Goal: Feedback & Contribution: Leave review/rating

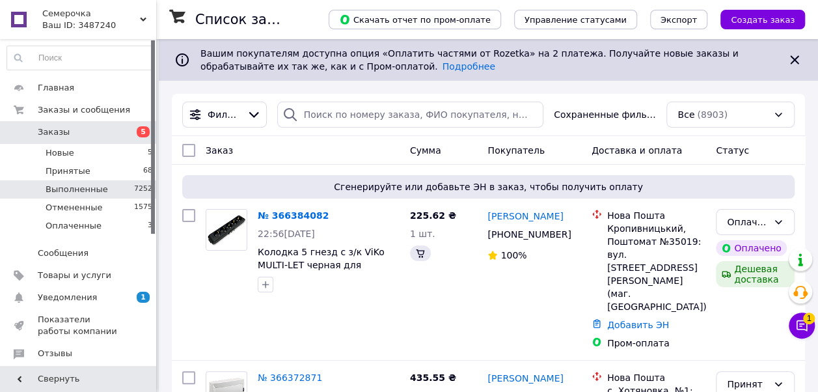
click at [70, 191] on span "Выполненные" at bounding box center [77, 189] width 62 height 12
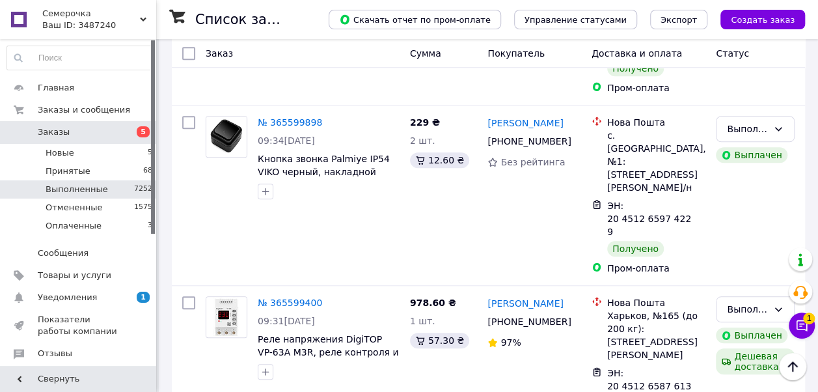
scroll to position [2954, 0]
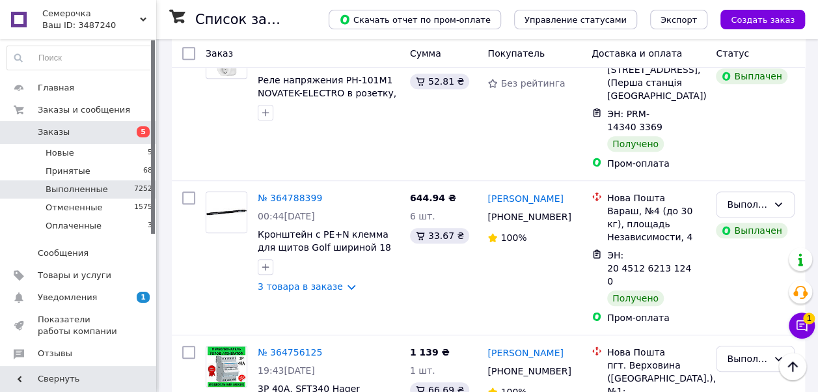
scroll to position [2850, 0]
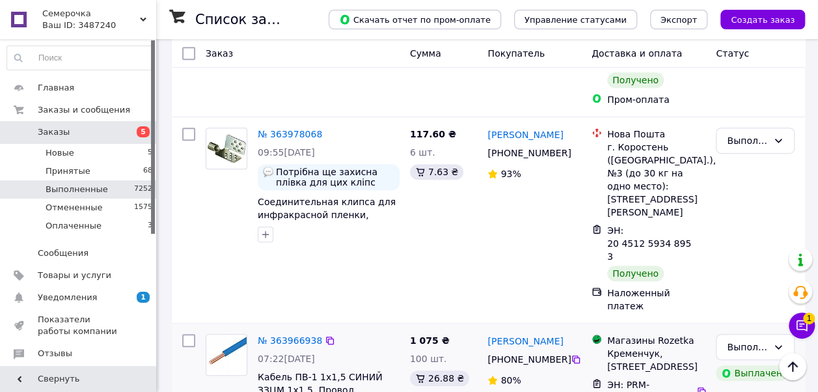
scroll to position [2902, 0]
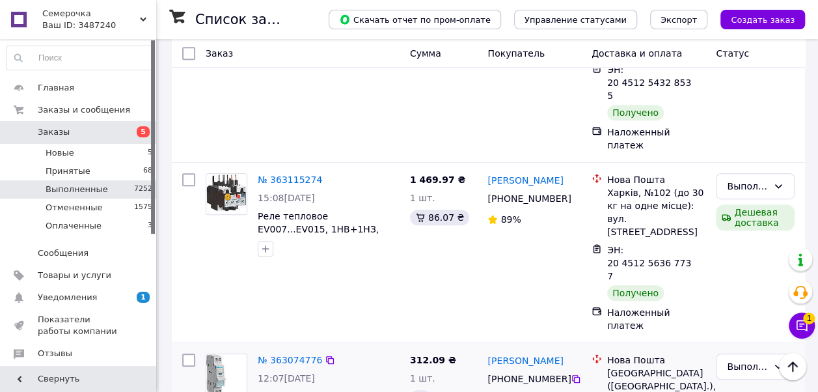
scroll to position [2775, 0]
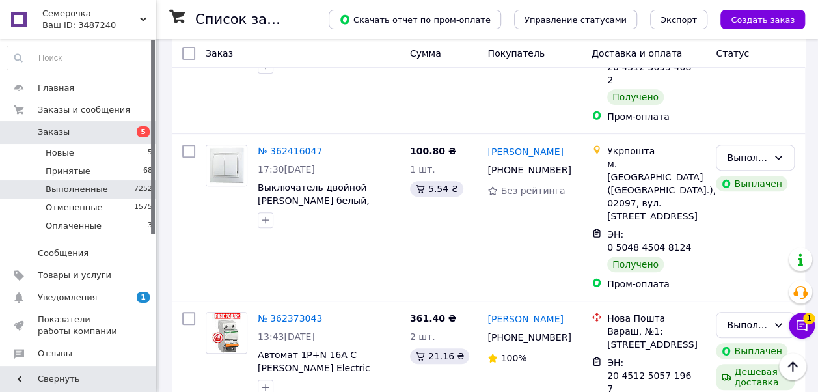
scroll to position [2749, 0]
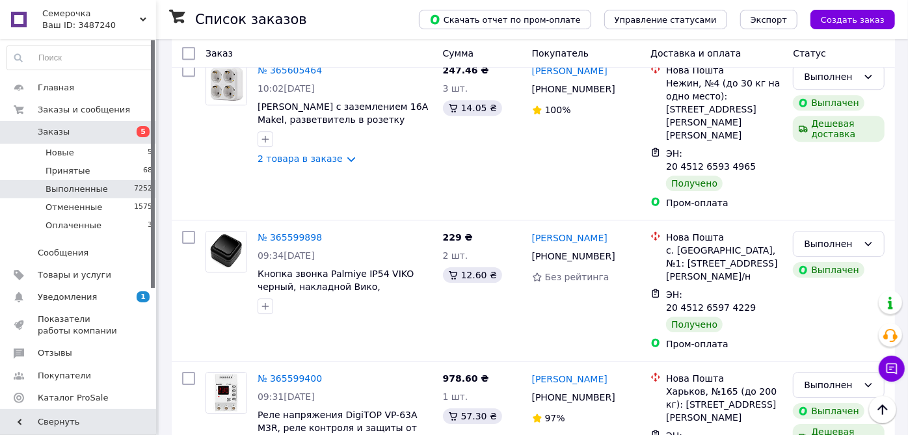
scroll to position [2493, 0]
drag, startPoint x: 217, startPoint y: 410, endPoint x: 204, endPoint y: 271, distance: 139.9
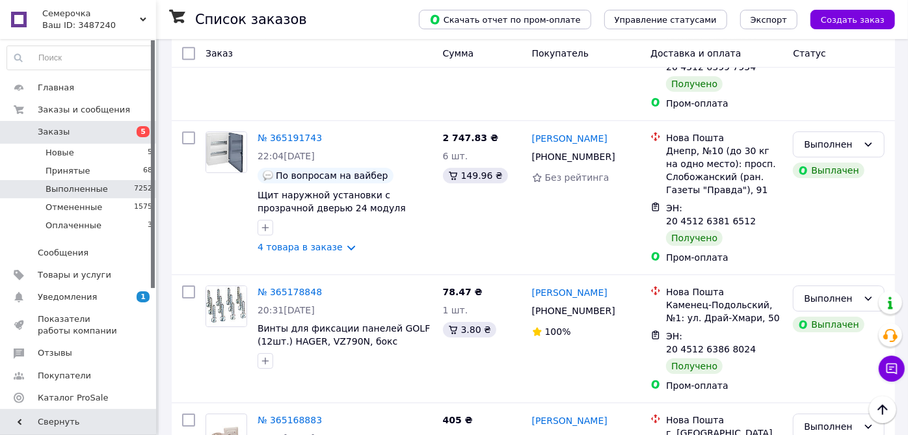
scroll to position [2548, 0]
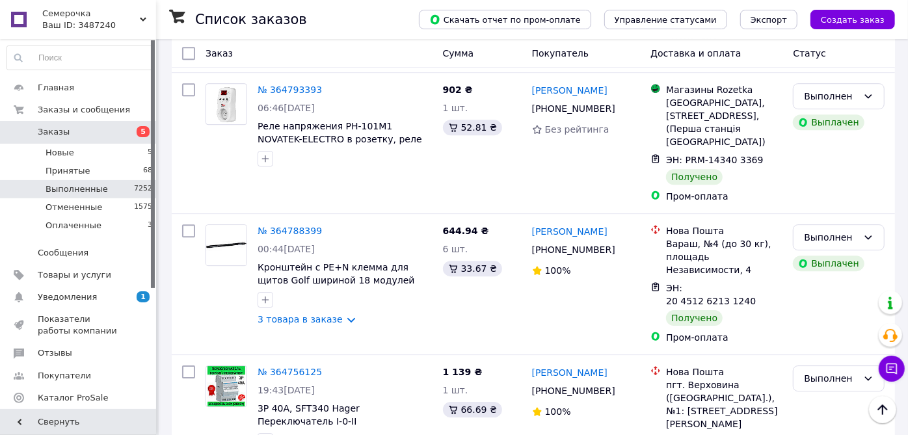
scroll to position [2385, 0]
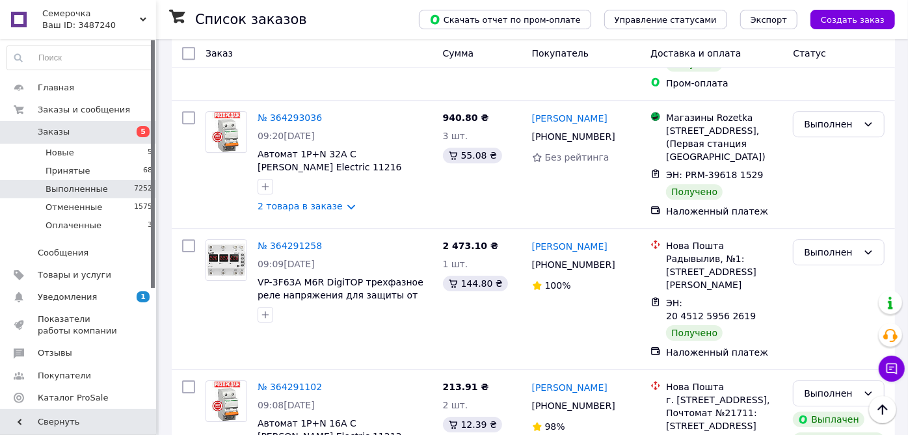
scroll to position [2471, 0]
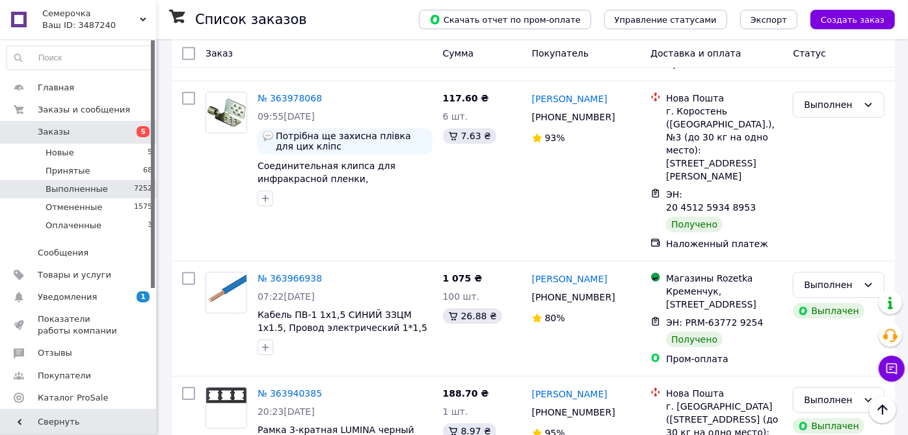
scroll to position [2426, 0]
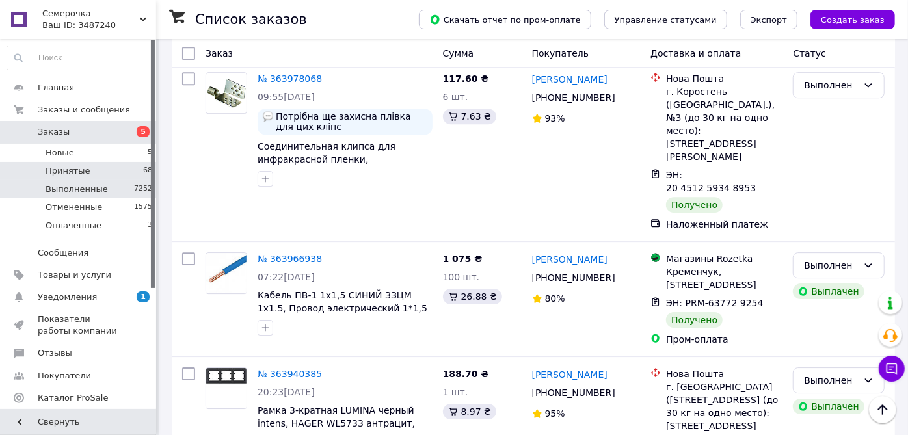
click at [83, 170] on span "Принятые" at bounding box center [68, 171] width 45 height 12
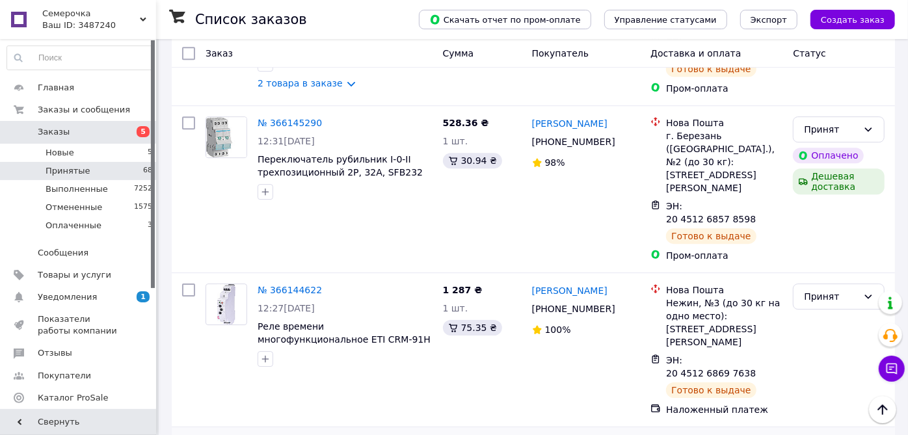
scroll to position [2484, 0]
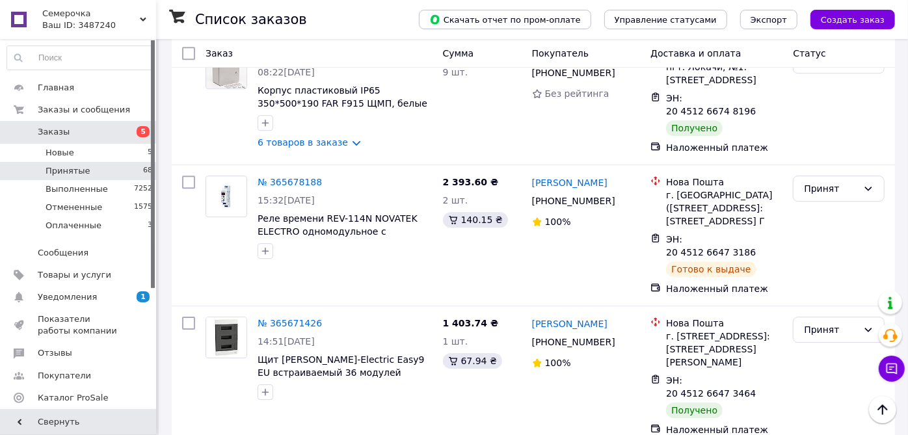
scroll to position [2385, 0]
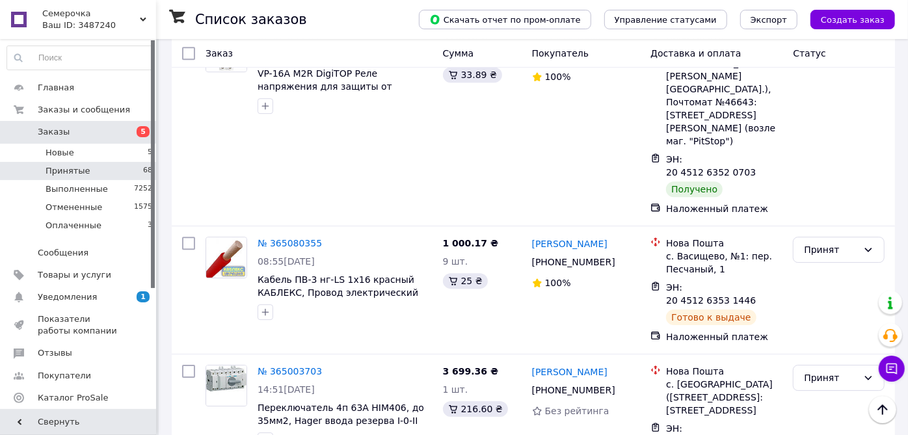
scroll to position [2402, 0]
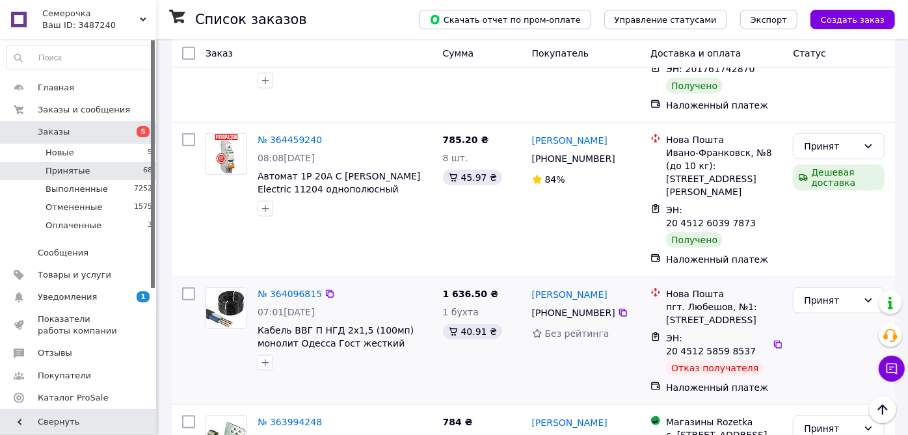
scroll to position [838, 0]
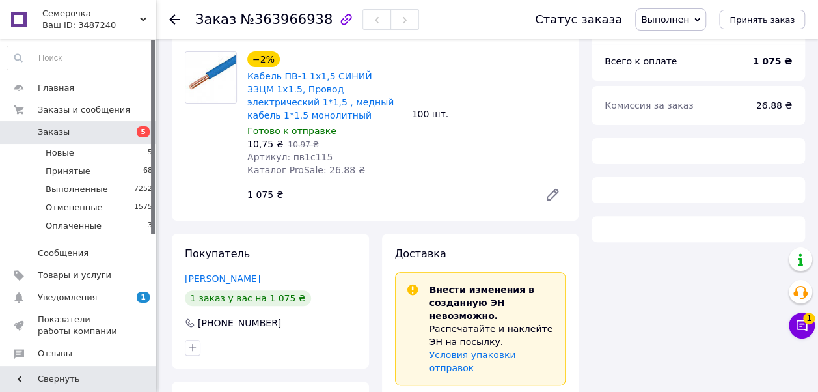
scroll to position [195, 0]
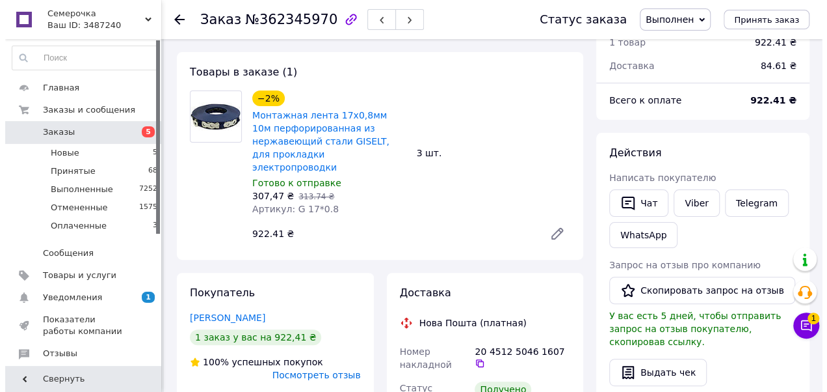
scroll to position [195, 0]
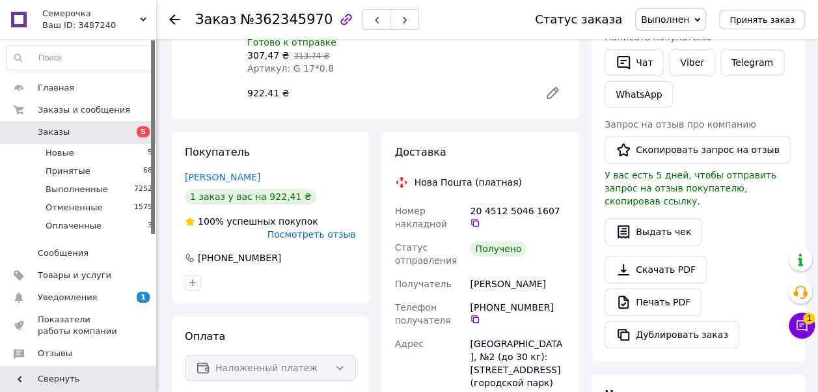
click at [346, 229] on span "Посмотреть отзыв" at bounding box center [311, 234] width 88 height 10
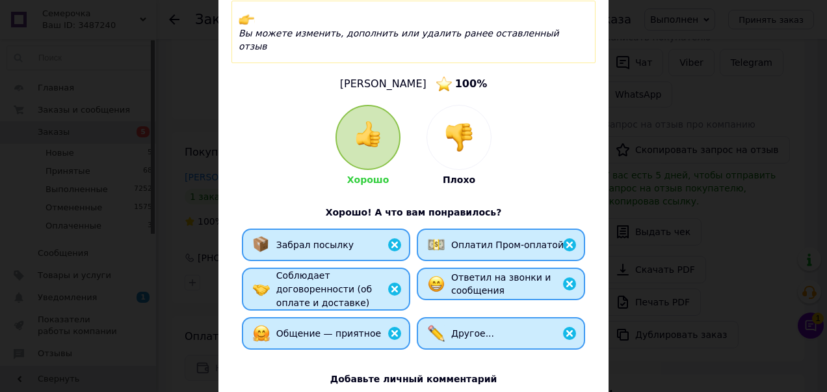
scroll to position [260, 0]
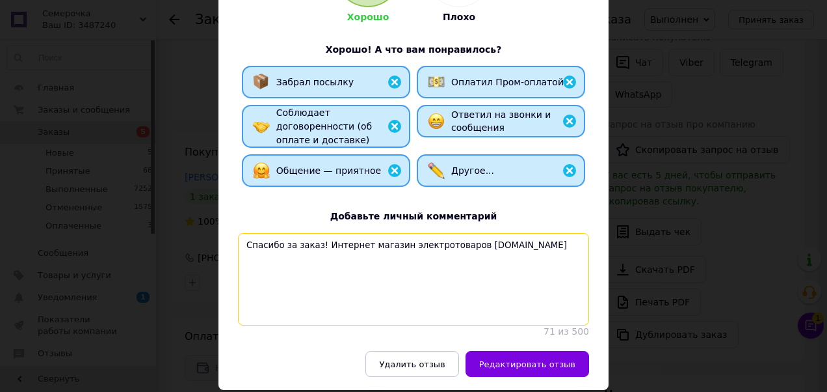
drag, startPoint x: 570, startPoint y: 213, endPoint x: 229, endPoint y: 206, distance: 340.9
click at [229, 206] on div "Вы можете изменить, дополнить или удалить ранее оставленный отзыв Попков Роман …" at bounding box center [414, 88] width 390 height 526
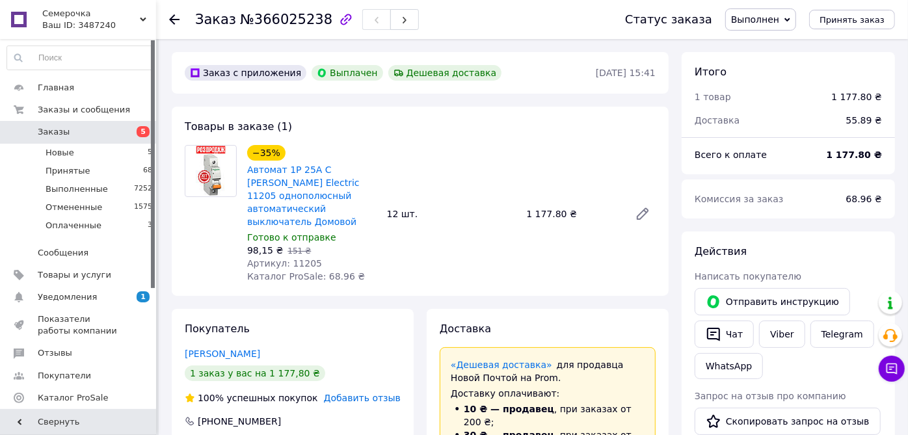
click at [355, 393] on span "Добавить отзыв" at bounding box center [362, 398] width 77 height 10
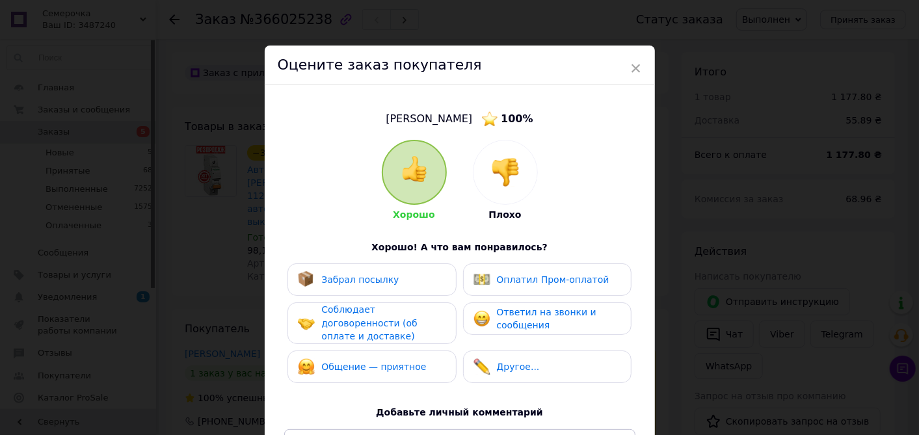
click at [418, 276] on div "Забрал посылку" at bounding box center [372, 279] width 148 height 17
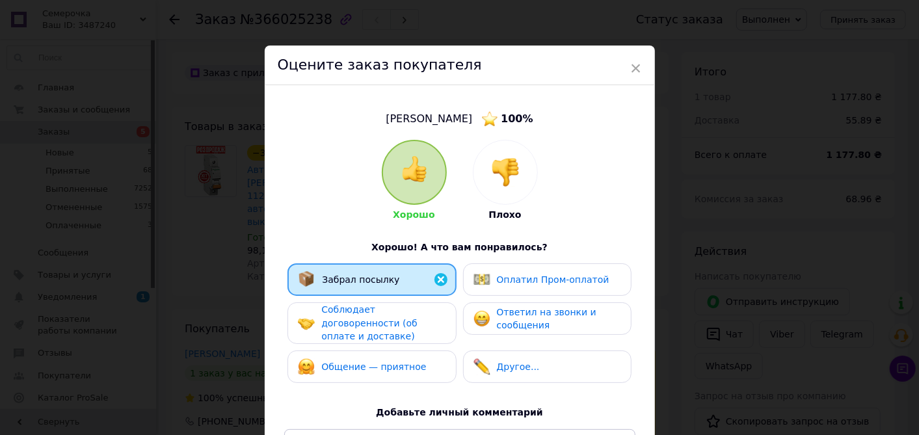
click at [418, 317] on div "Соблюдает договоренности (об оплате и доставке)" at bounding box center [383, 323] width 124 height 40
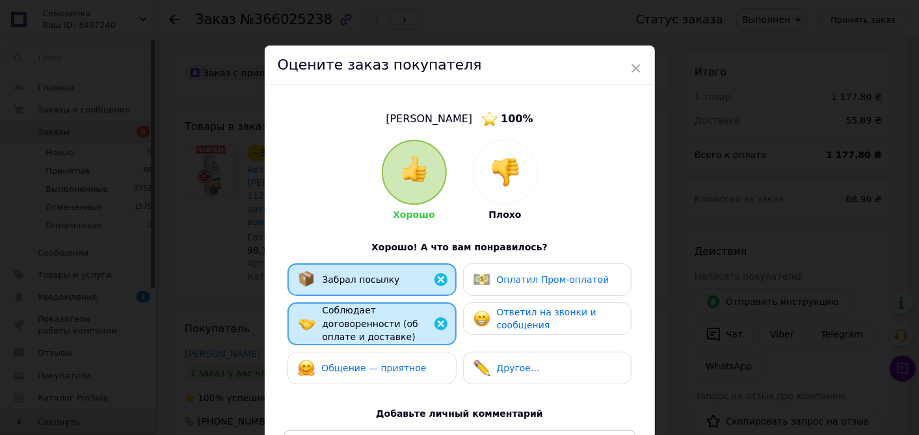
drag, startPoint x: 409, startPoint y: 358, endPoint x: 426, endPoint y: 355, distance: 17.9
click at [409, 363] on span "Общение — приятное" at bounding box center [373, 368] width 105 height 10
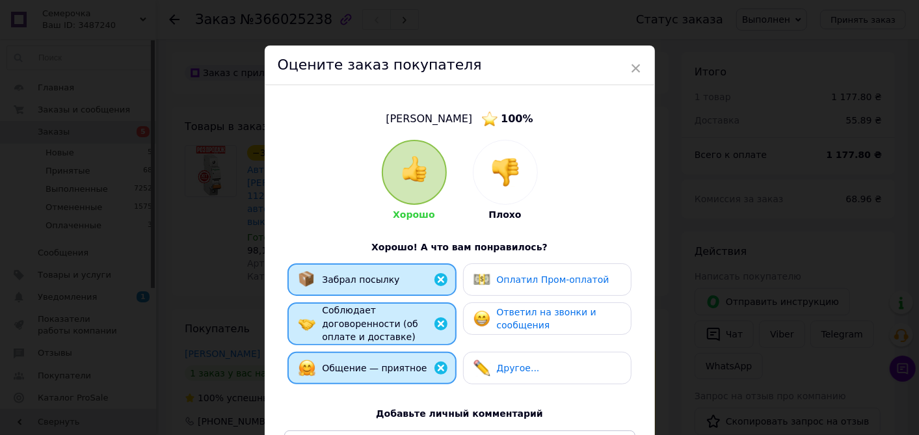
drag, startPoint x: 485, startPoint y: 346, endPoint x: 487, endPoint y: 325, distance: 20.9
click at [487, 352] on div "Другое..." at bounding box center [547, 368] width 168 height 33
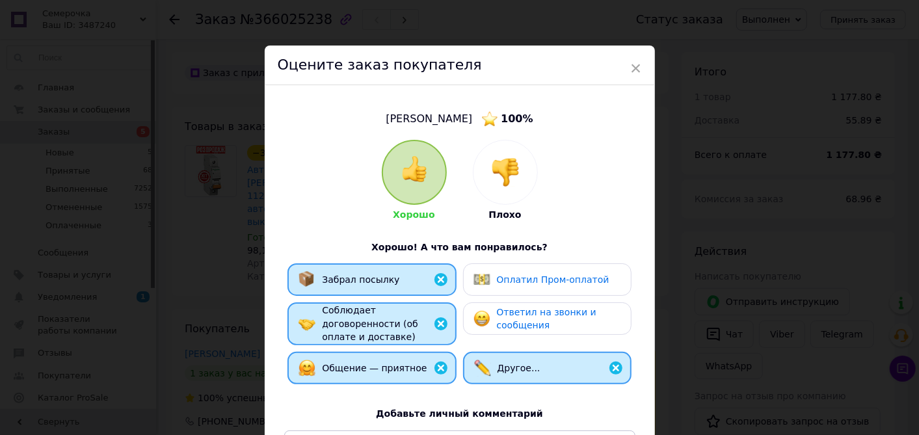
click at [487, 278] on img at bounding box center [482, 279] width 17 height 17
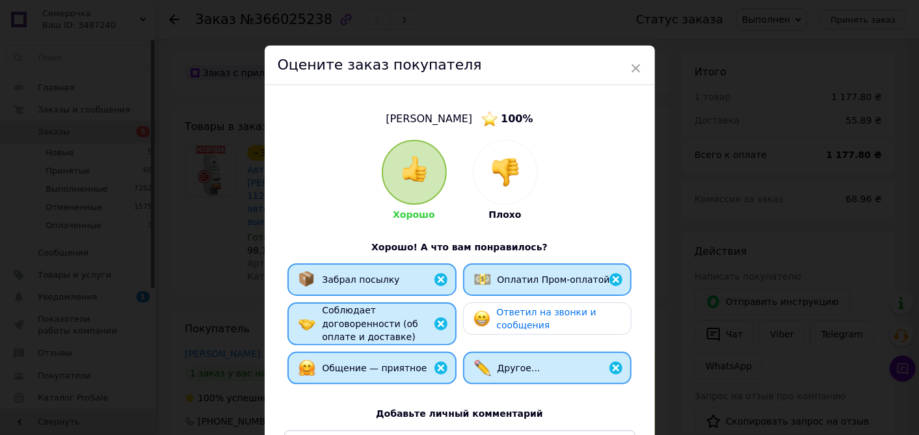
click at [466, 312] on div "Ответил на звонки и сообщения" at bounding box center [547, 318] width 168 height 33
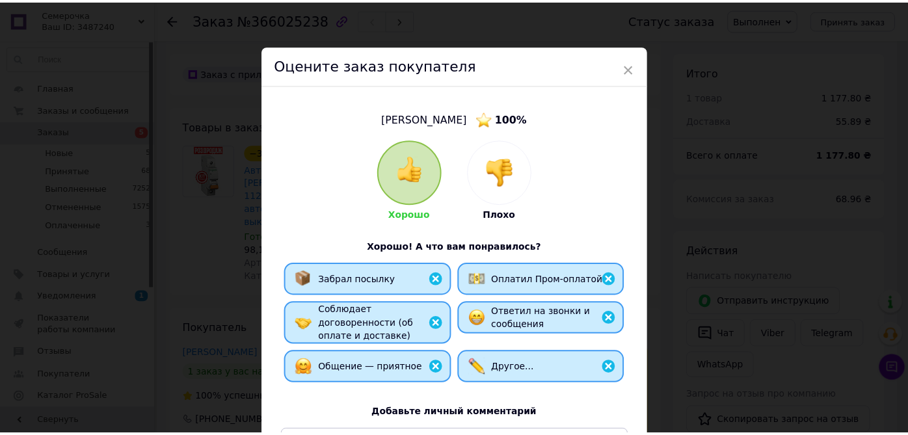
scroll to position [144, 0]
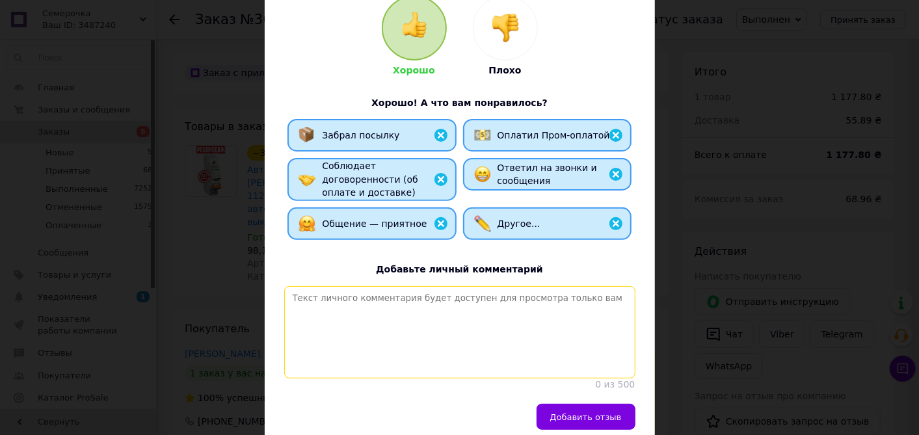
click at [456, 304] on textarea at bounding box center [459, 332] width 351 height 92
paste textarea "Спасибо за заказ! Интернет магазин электротоваров [DOMAIN_NAME]"
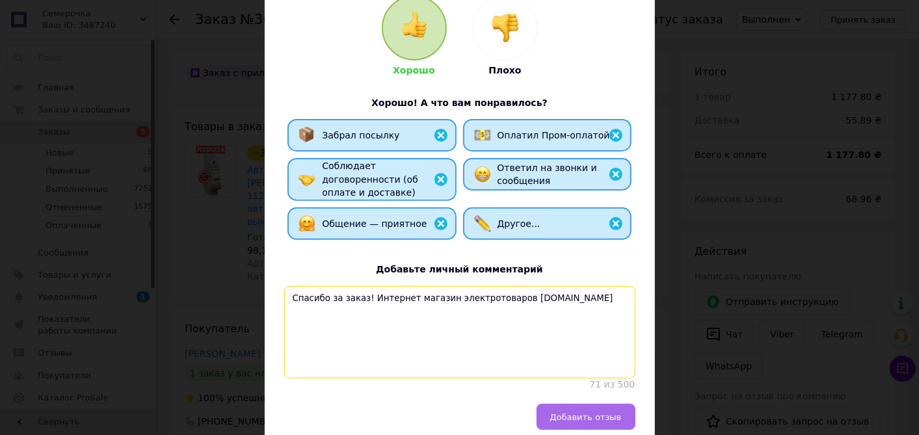
type textarea "Спасибо за заказ! Интернет магазин электротоваров [DOMAIN_NAME]"
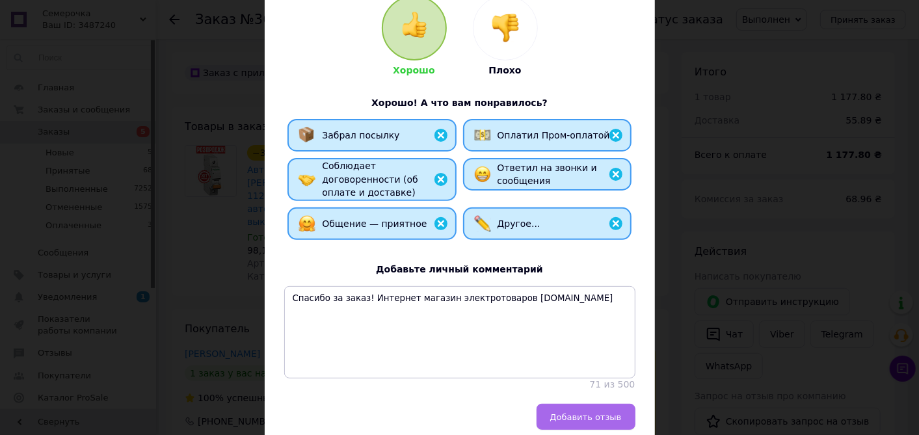
click at [566, 414] on button "Добавить отзыв" at bounding box center [586, 417] width 99 height 26
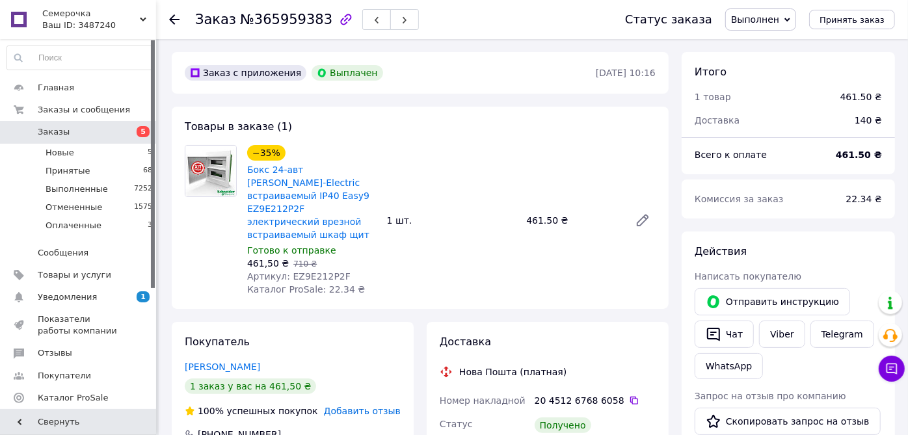
click at [389, 406] on span "Добавить отзыв" at bounding box center [362, 411] width 77 height 10
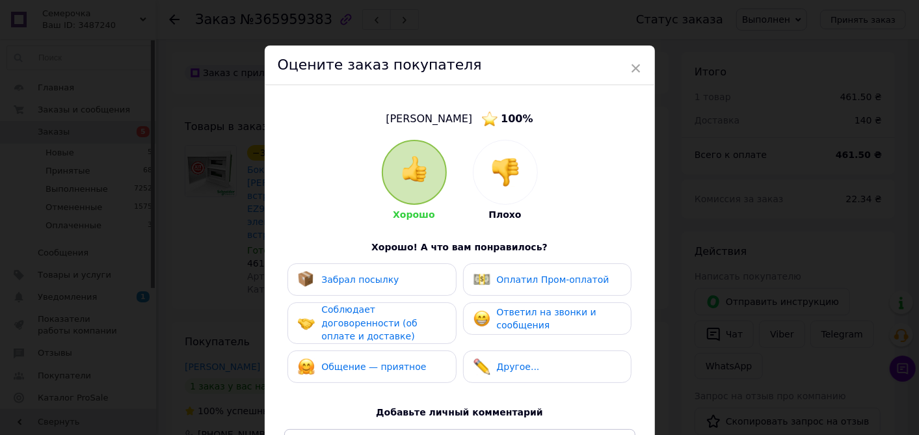
click at [431, 276] on div "Забрал посылку" at bounding box center [372, 279] width 148 height 17
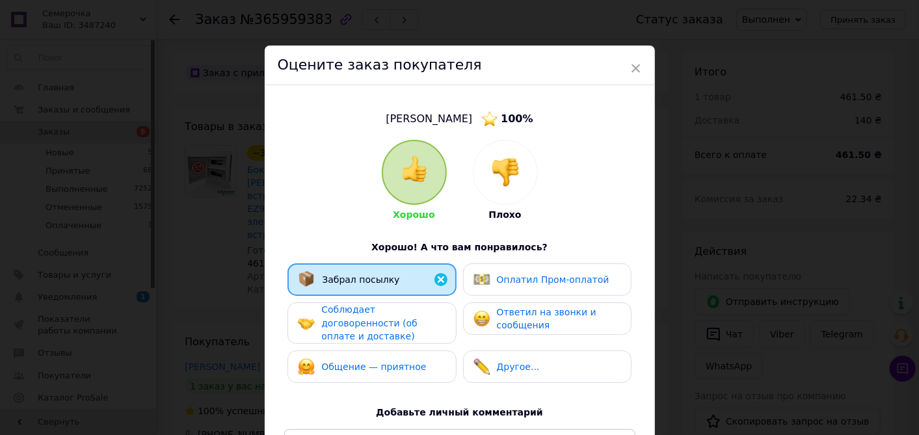
click at [420, 323] on div "Соблюдает договоренности (об оплате и доставке)" at bounding box center [383, 323] width 124 height 40
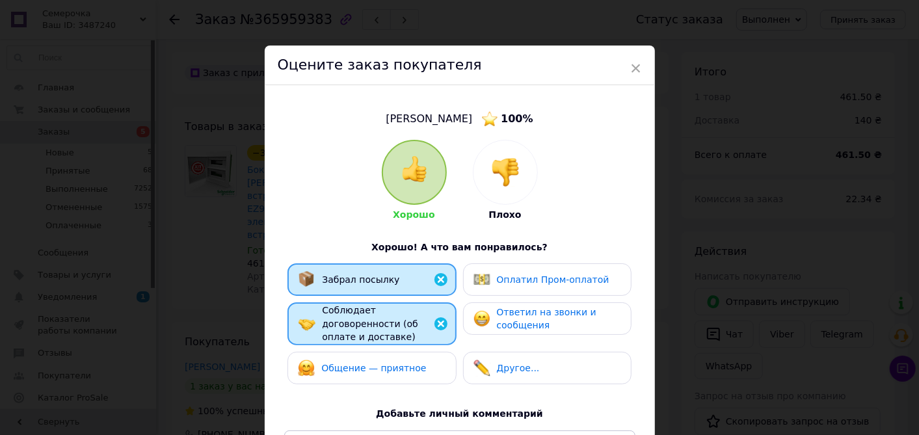
click at [414, 360] on div "Общение — приятное" at bounding box center [372, 368] width 148 height 17
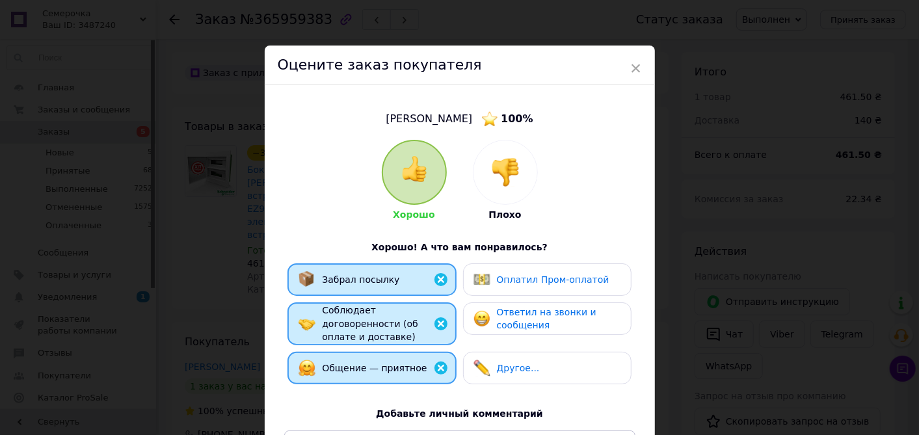
click at [482, 352] on div "Другое..." at bounding box center [547, 368] width 168 height 33
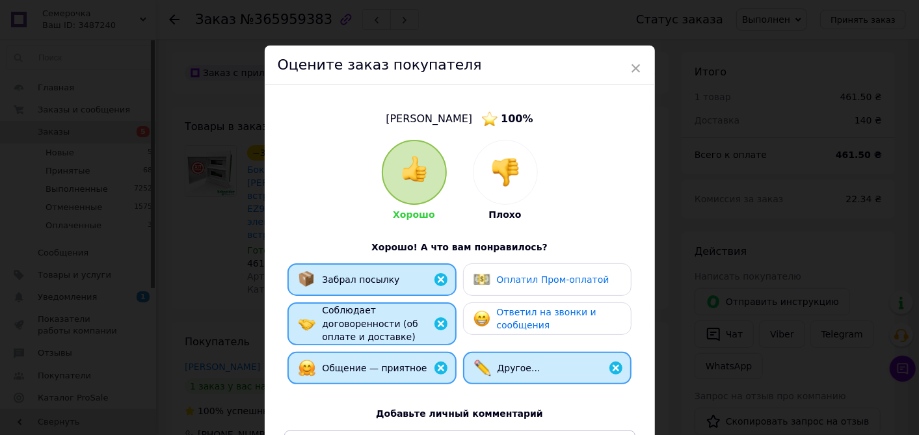
click at [486, 316] on img at bounding box center [482, 318] width 17 height 17
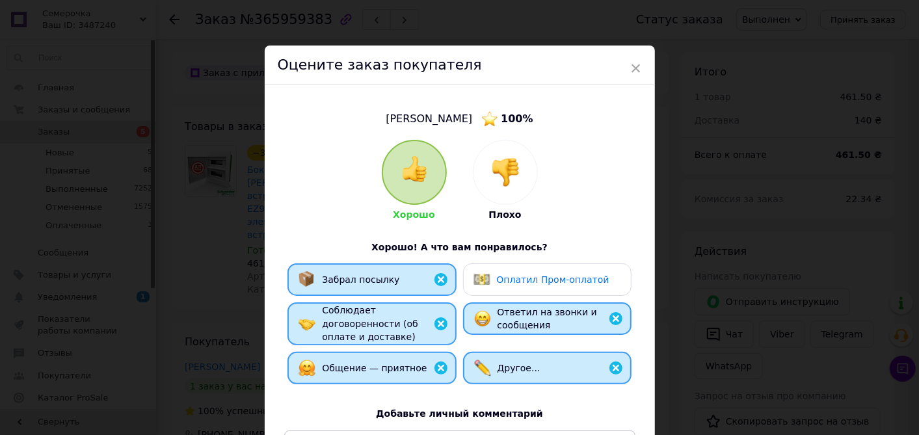
click at [490, 284] on div "Оплатил Пром-оплатой" at bounding box center [542, 279] width 136 height 17
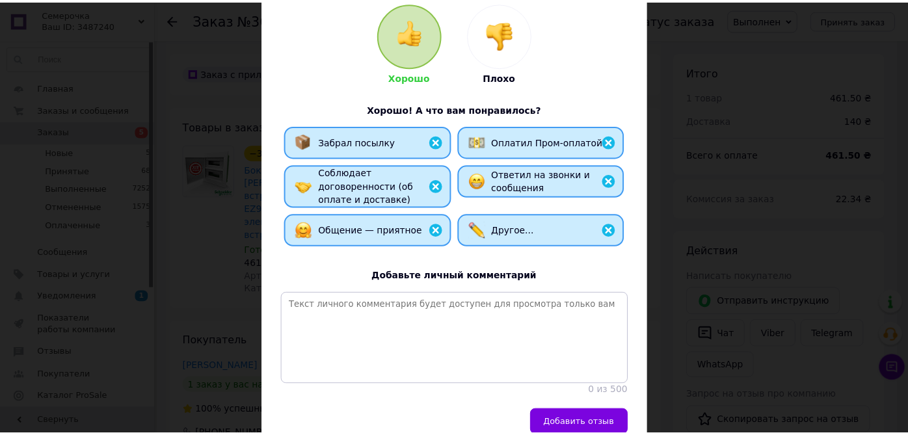
scroll to position [144, 0]
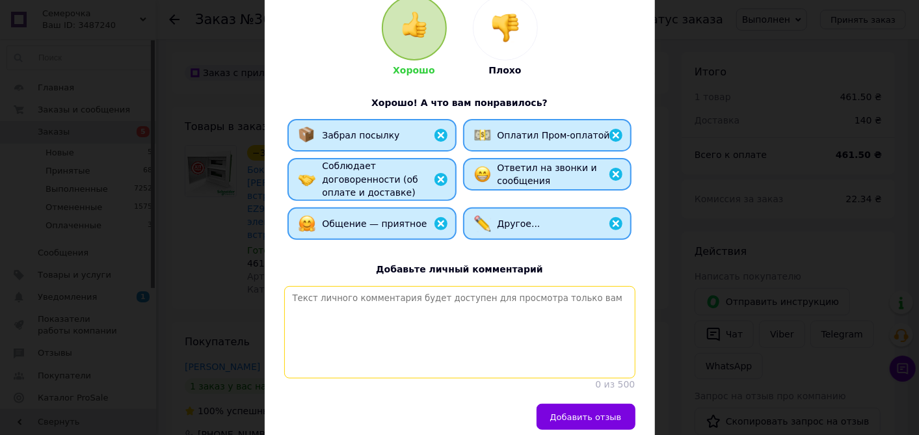
click at [457, 328] on textarea at bounding box center [459, 332] width 351 height 92
paste textarea "Спасибо за заказ! Интернет магазин электротоваров [DOMAIN_NAME]"
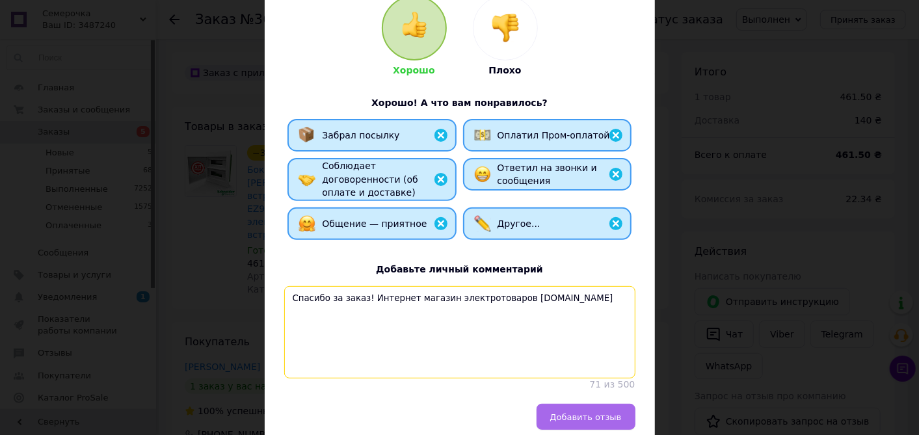
type textarea "Спасибо за заказ! Интернет магазин электротоваров [DOMAIN_NAME]"
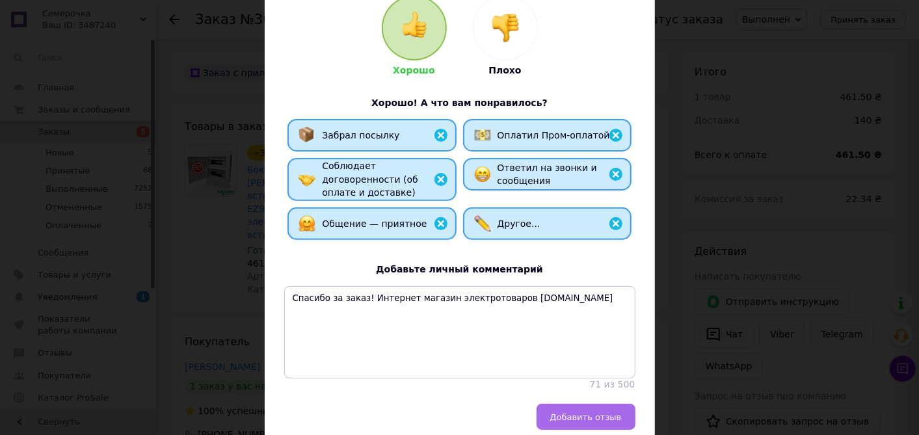
click at [559, 416] on span "Добавить отзыв" at bounding box center [586, 417] width 72 height 10
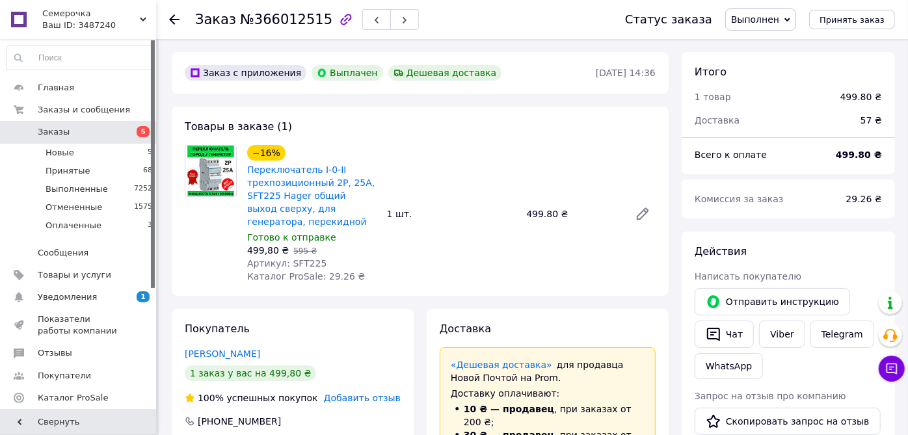
click at [391, 391] on span "Добавить отзыв" at bounding box center [362, 398] width 77 height 10
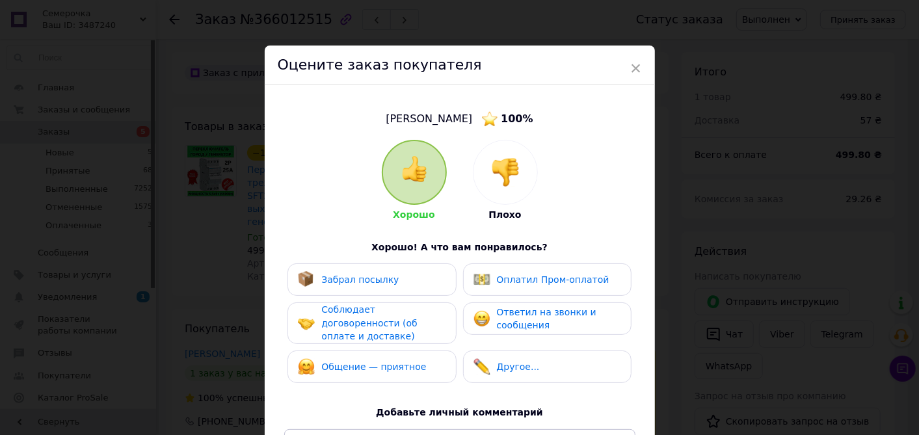
drag, startPoint x: 434, startPoint y: 276, endPoint x: 436, endPoint y: 290, distance: 13.9
click at [433, 276] on div "Забрал посылку" at bounding box center [372, 279] width 148 height 17
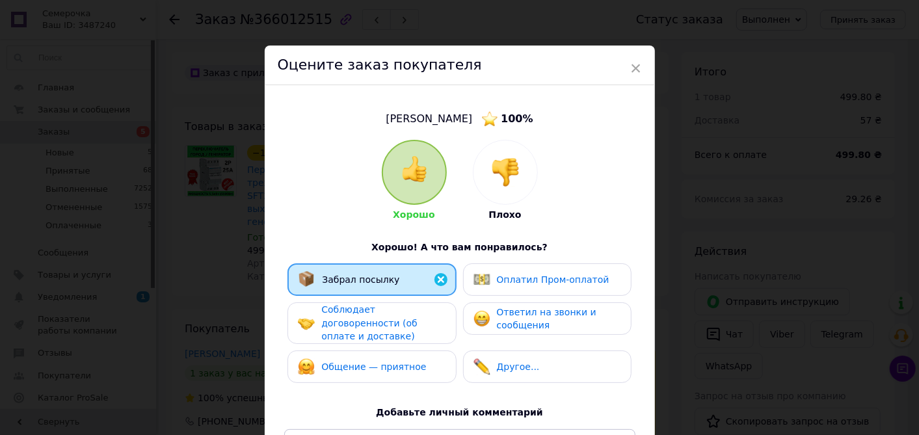
click at [436, 317] on div "Соблюдает договоренности (об оплате и доставке)" at bounding box center [383, 323] width 124 height 40
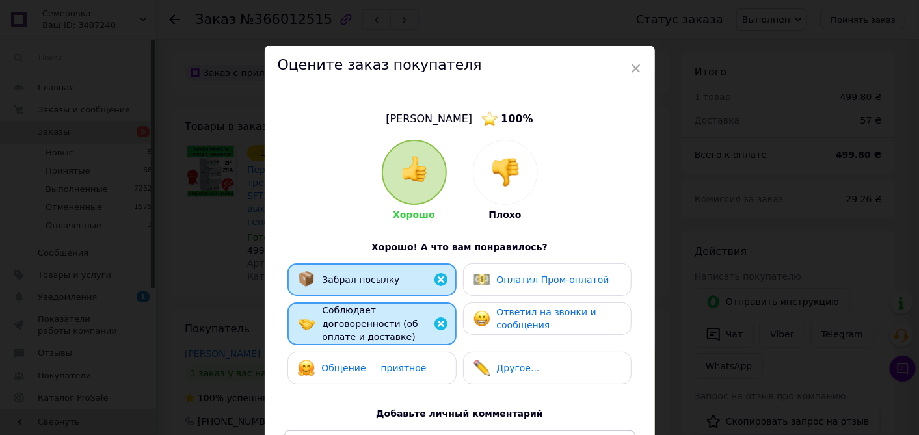
drag, startPoint x: 427, startPoint y: 355, endPoint x: 440, endPoint y: 356, distance: 13.7
click at [427, 360] on div "Общение — приятное" at bounding box center [372, 368] width 148 height 17
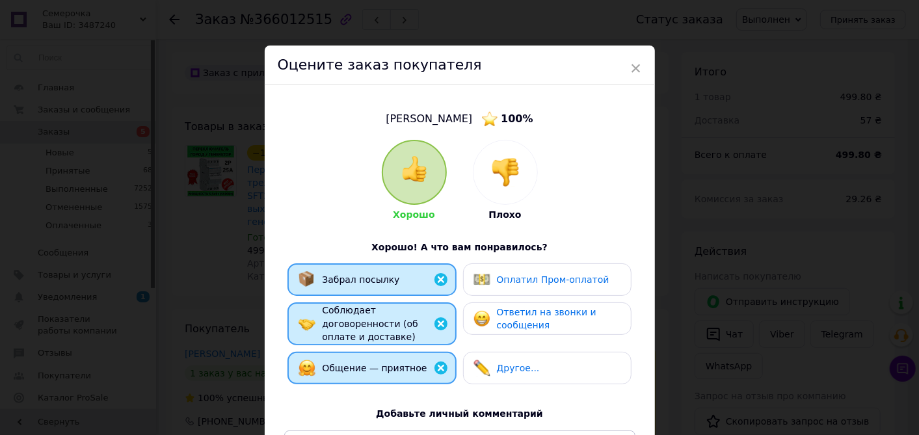
click at [495, 360] on div "Другое..." at bounding box center [507, 368] width 66 height 17
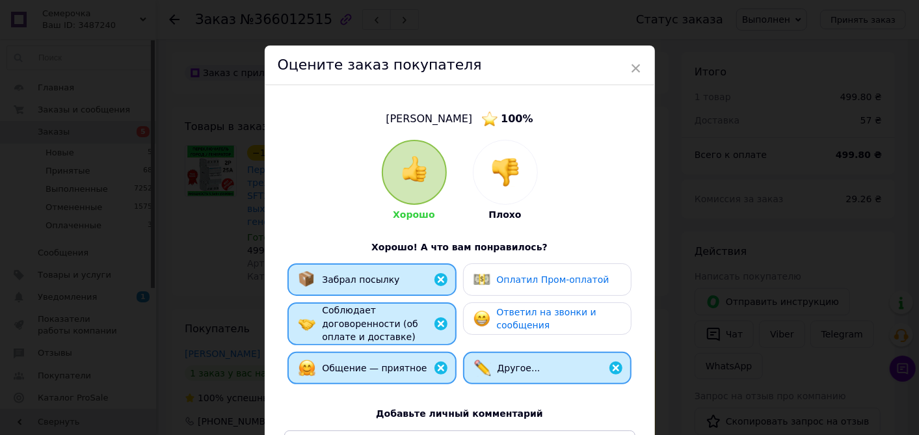
drag, startPoint x: 490, startPoint y: 328, endPoint x: 489, endPoint y: 321, distance: 7.3
click at [490, 326] on div "Ответил на звонки и сообщения" at bounding box center [547, 319] width 147 height 27
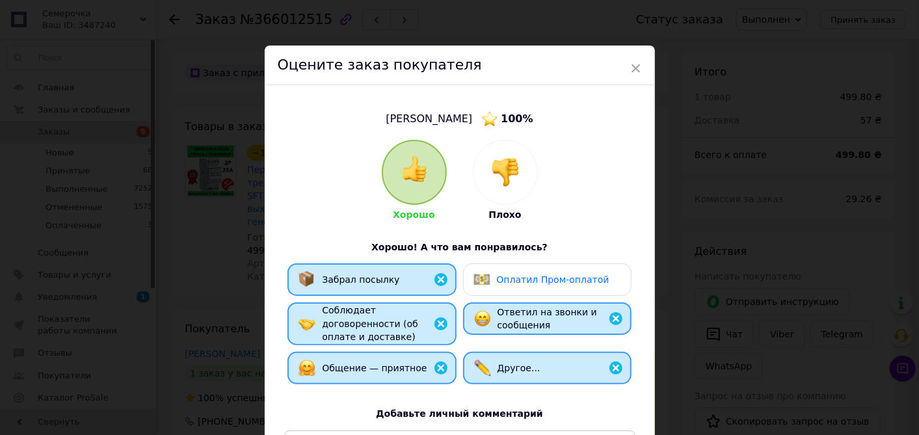
click at [489, 289] on div "Оплатил Пром-оплатой" at bounding box center [547, 279] width 168 height 33
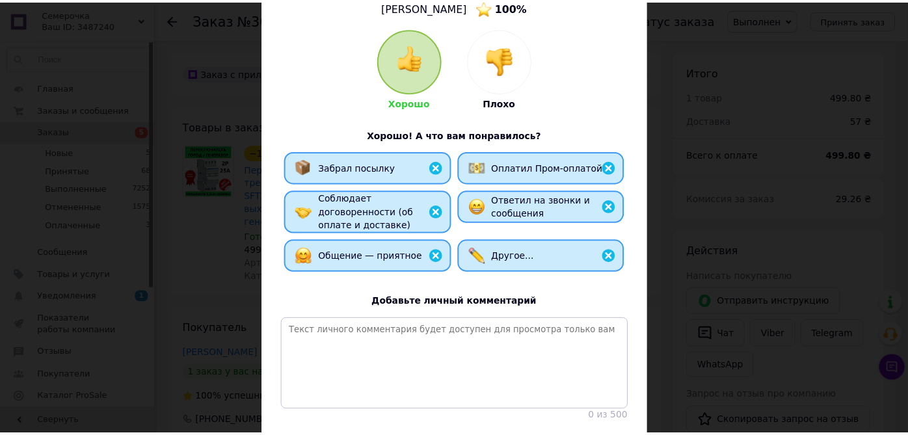
scroll to position [144, 0]
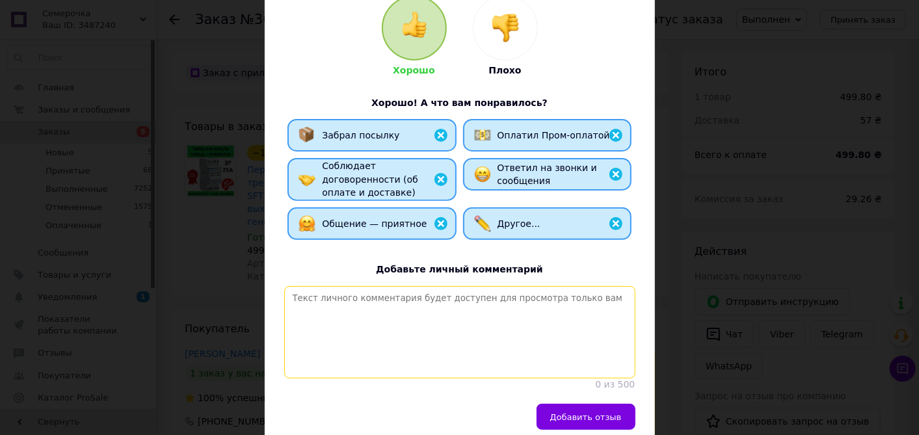
click at [457, 317] on textarea at bounding box center [459, 332] width 351 height 92
paste textarea "Спасибо за заказ! Интернет магазин электротоваров [DOMAIN_NAME]"
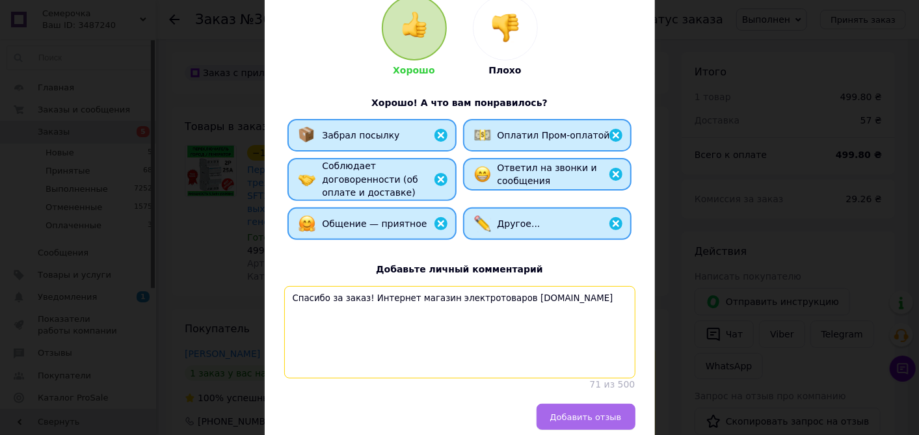
type textarea "Спасибо за заказ! Интернет магазин электротоваров [DOMAIN_NAME]"
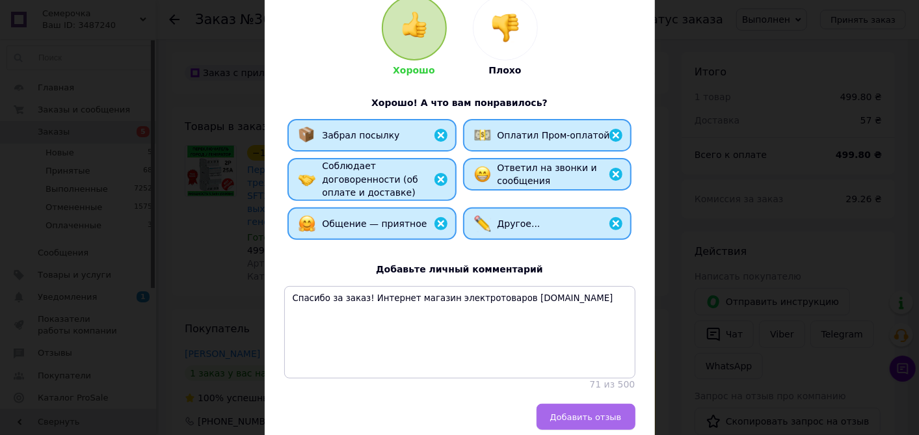
click at [568, 391] on span "Добавить отзыв" at bounding box center [586, 417] width 72 height 10
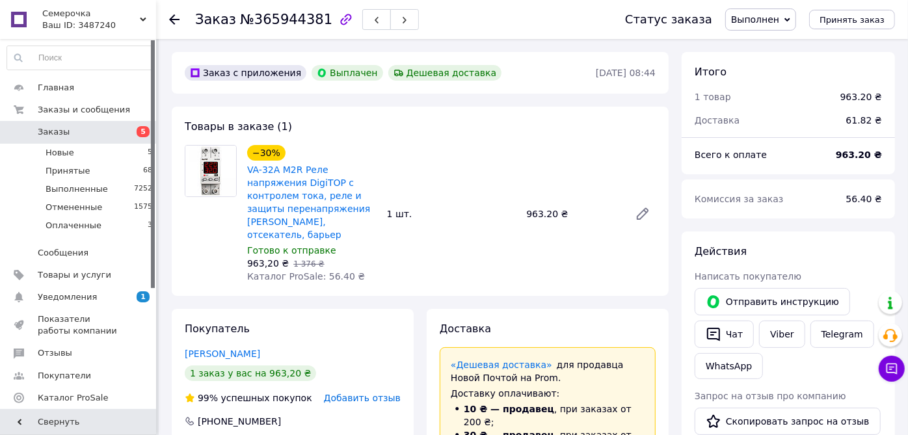
click at [388, 393] on span "Добавить отзыв" at bounding box center [362, 398] width 77 height 10
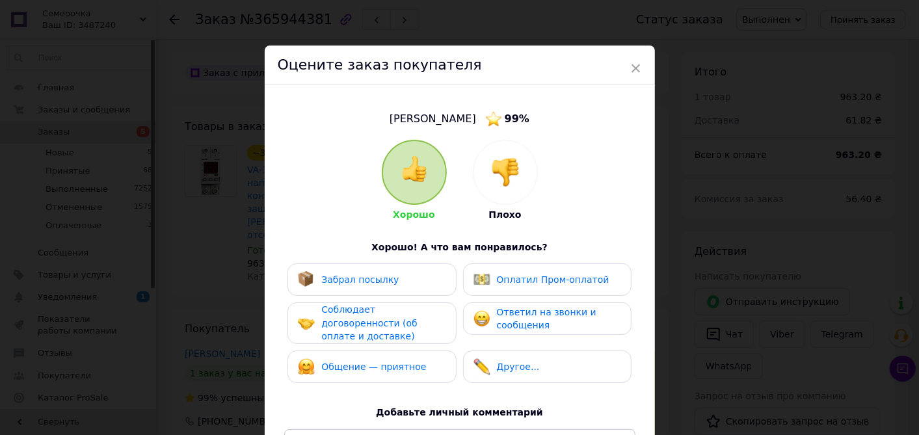
click at [427, 288] on div "Забрал посылку" at bounding box center [372, 279] width 168 height 33
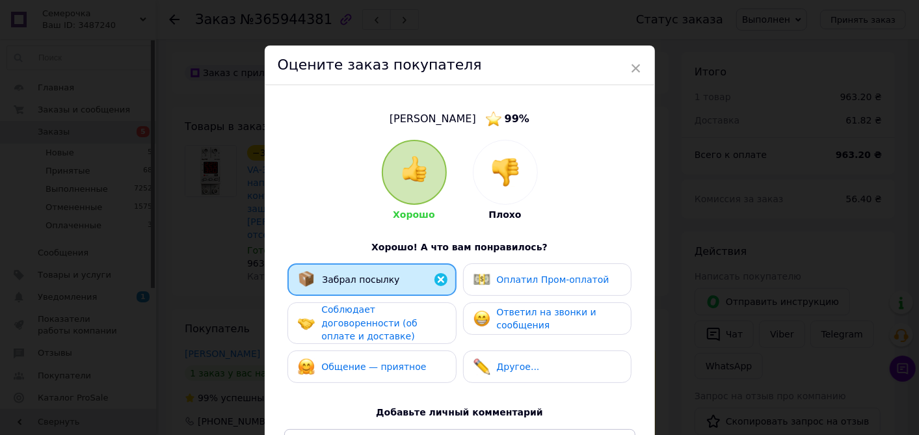
click at [420, 321] on div "Соблюдает договоренности (об оплате и доставке)" at bounding box center [383, 323] width 124 height 40
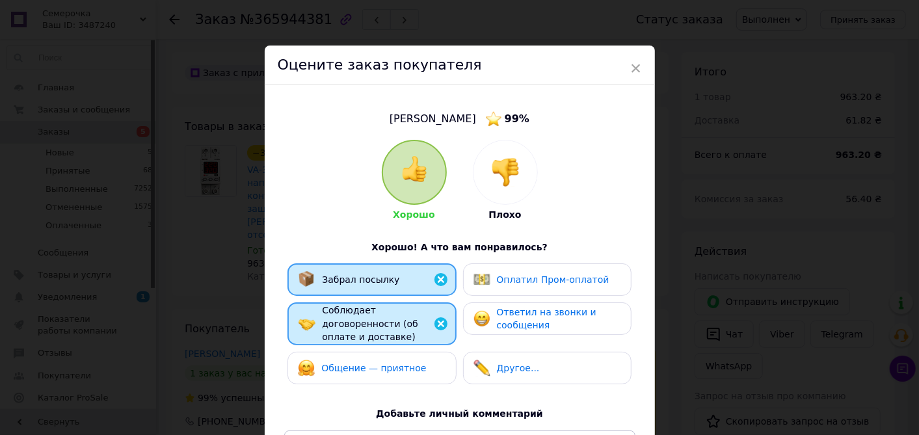
click at [410, 363] on span "Общение — приятное" at bounding box center [373, 368] width 105 height 10
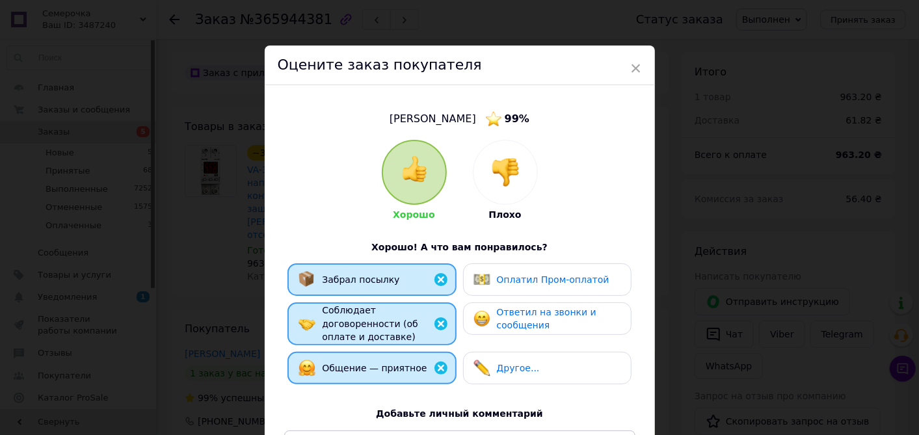
click at [487, 360] on img at bounding box center [482, 368] width 17 height 17
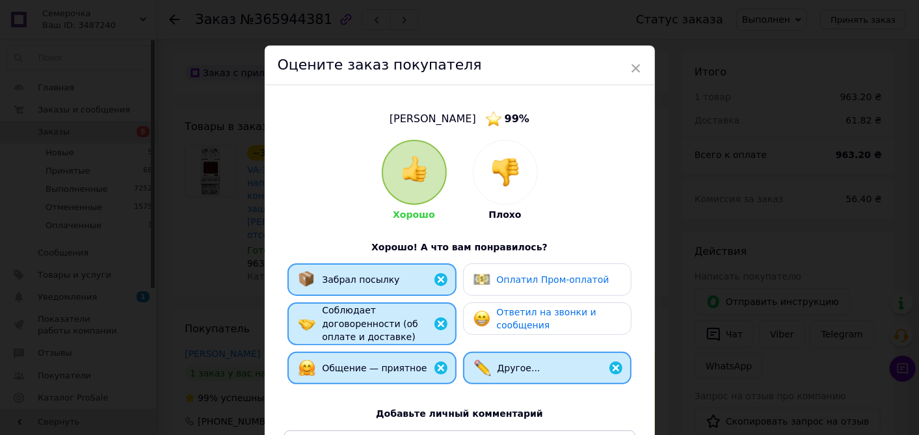
click at [482, 282] on img at bounding box center [482, 279] width 17 height 17
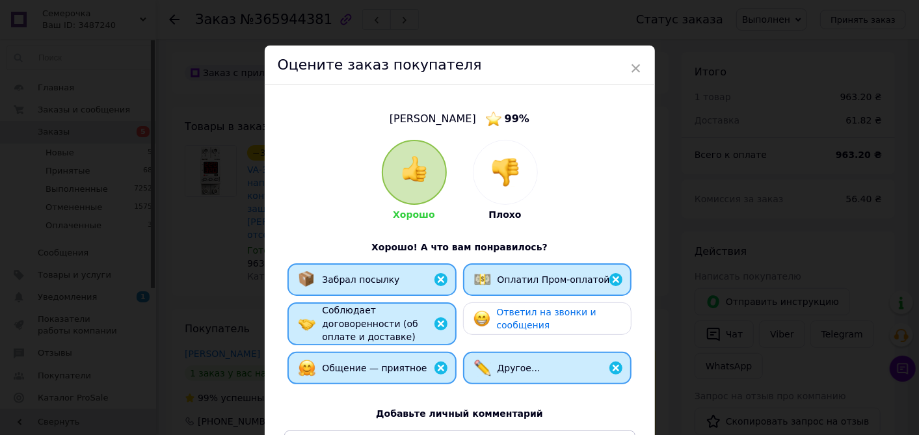
click at [464, 328] on div "Ответил на звонки и сообщения" at bounding box center [547, 318] width 168 height 33
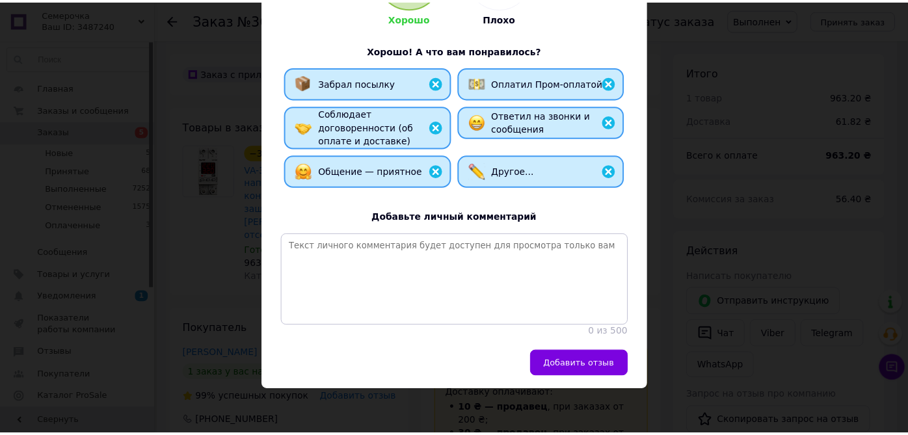
scroll to position [200, 0]
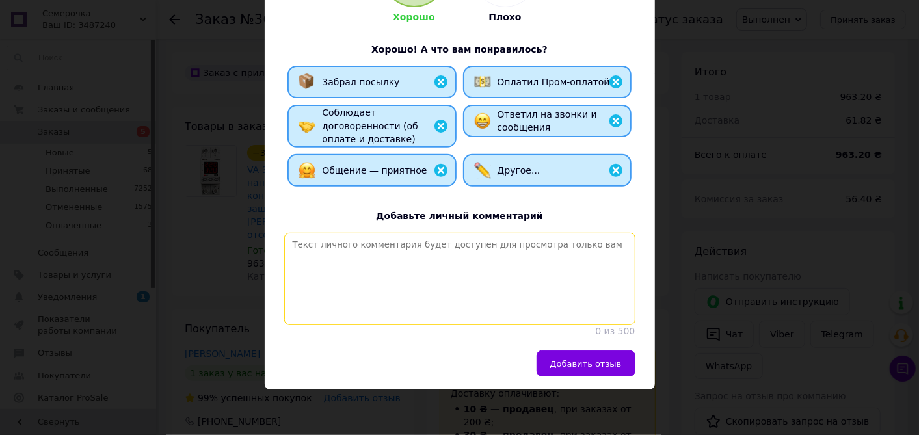
click at [461, 271] on textarea at bounding box center [459, 279] width 351 height 92
paste textarea "Спасибо за заказ! Интернет магазин электротоваров [DOMAIN_NAME]"
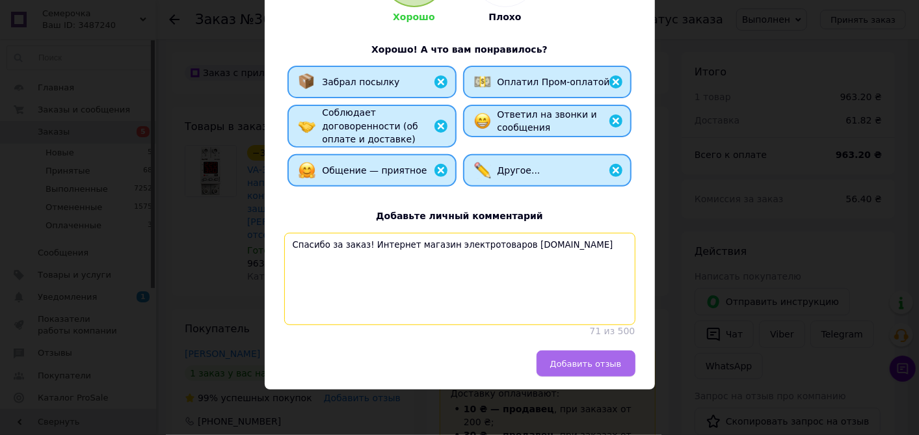
type textarea "Спасибо за заказ! Интернет магазин электротоваров [DOMAIN_NAME]"
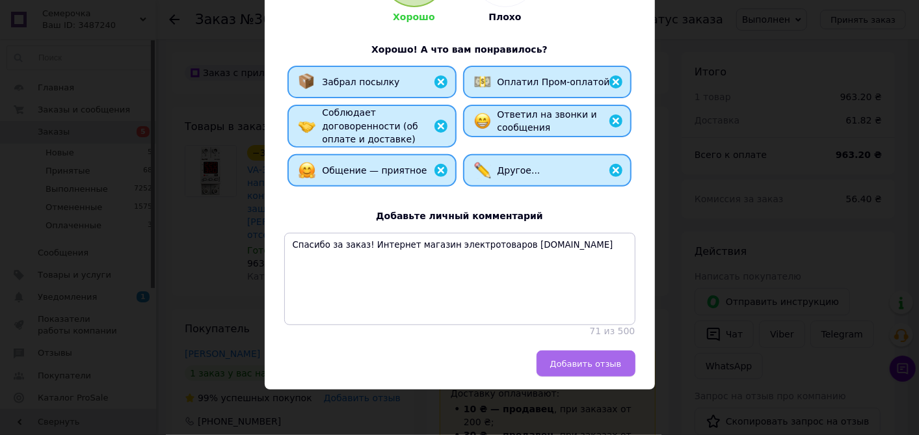
click at [552, 362] on button "Добавить отзыв" at bounding box center [586, 364] width 99 height 26
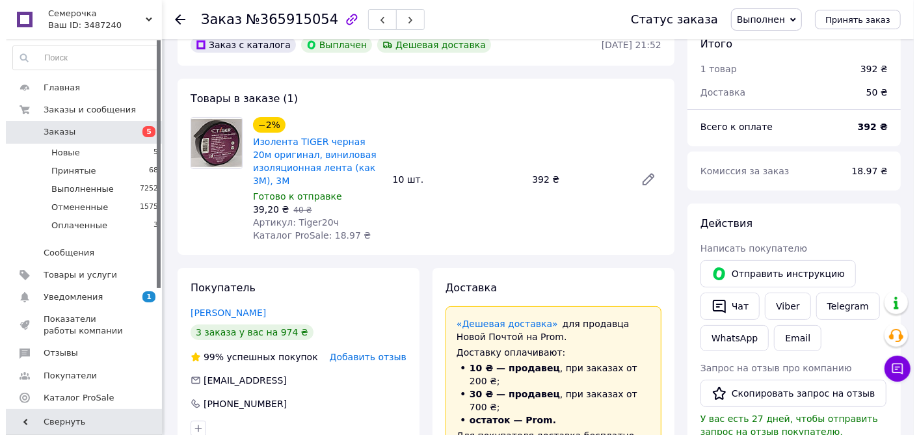
scroll to position [72, 0]
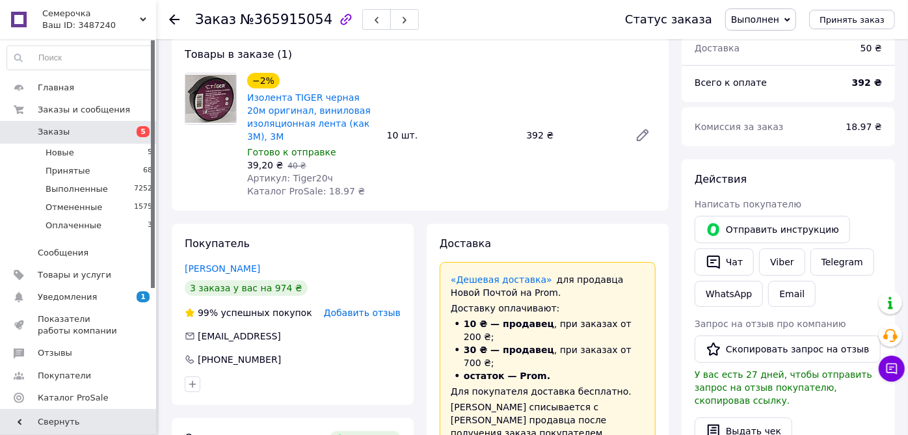
click at [394, 312] on span "Добавить отзыв" at bounding box center [362, 313] width 77 height 10
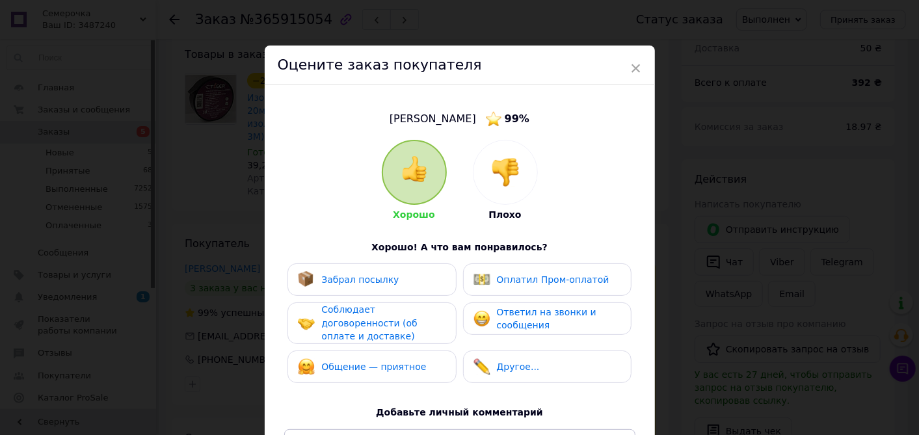
click at [438, 276] on div "Забрал посылку" at bounding box center [372, 279] width 148 height 17
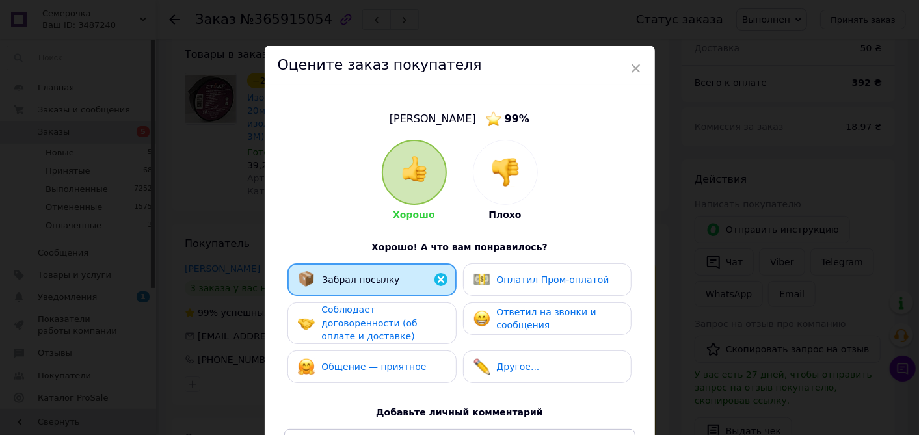
click at [417, 316] on span "Соблюдает договоренности (об оплате и доставке)" at bounding box center [369, 322] width 96 height 37
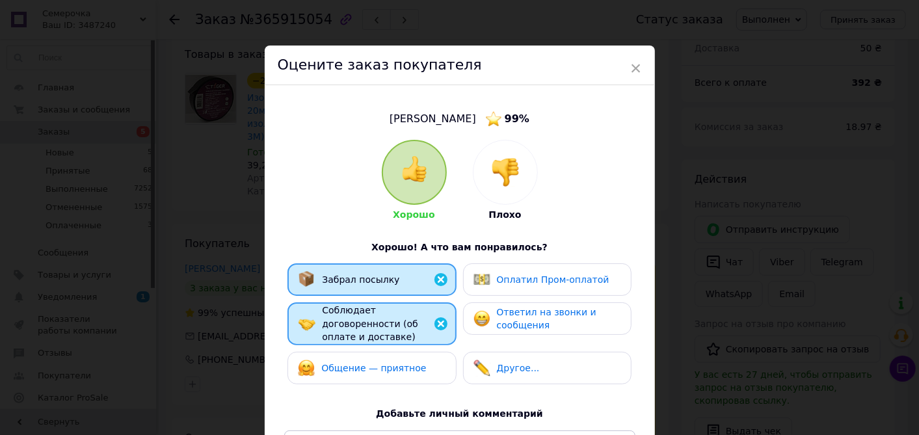
click at [412, 352] on div "Общение — приятное" at bounding box center [372, 368] width 168 height 33
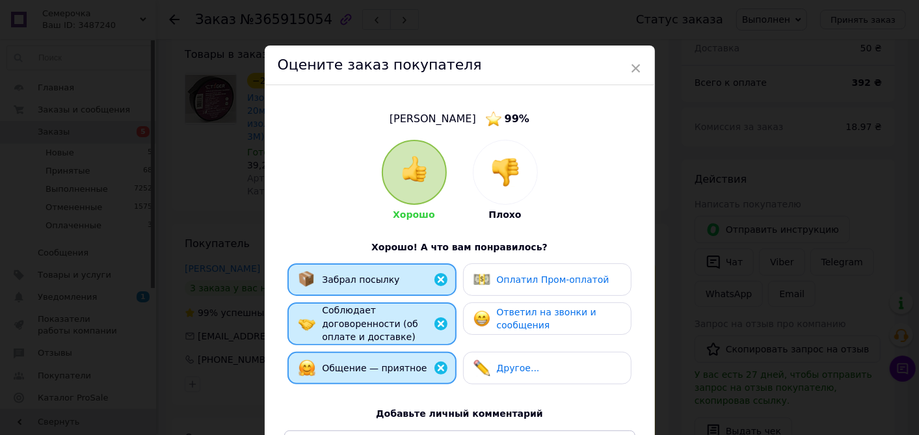
click at [476, 352] on div "Другое..." at bounding box center [547, 368] width 168 height 33
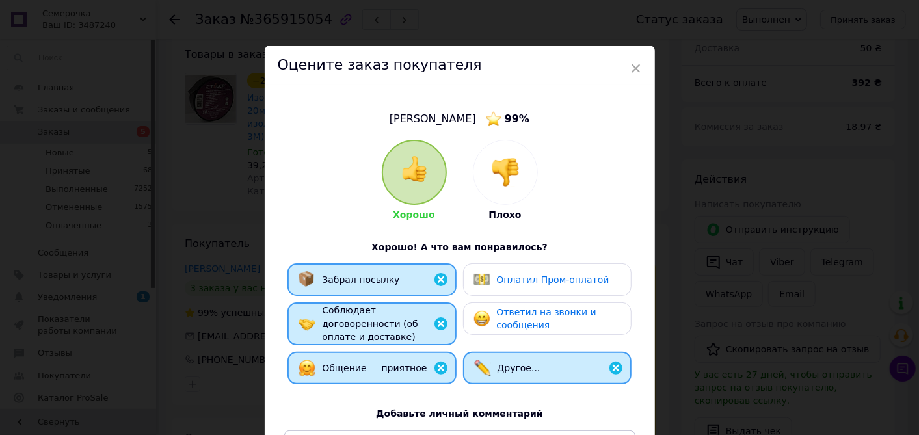
click at [479, 278] on img at bounding box center [482, 279] width 17 height 17
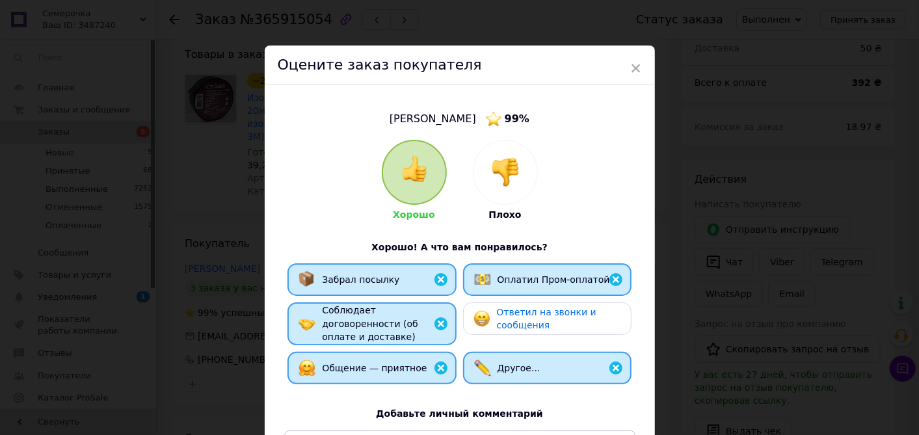
click at [476, 310] on div "Ответил на звонки и сообщения" at bounding box center [547, 319] width 147 height 27
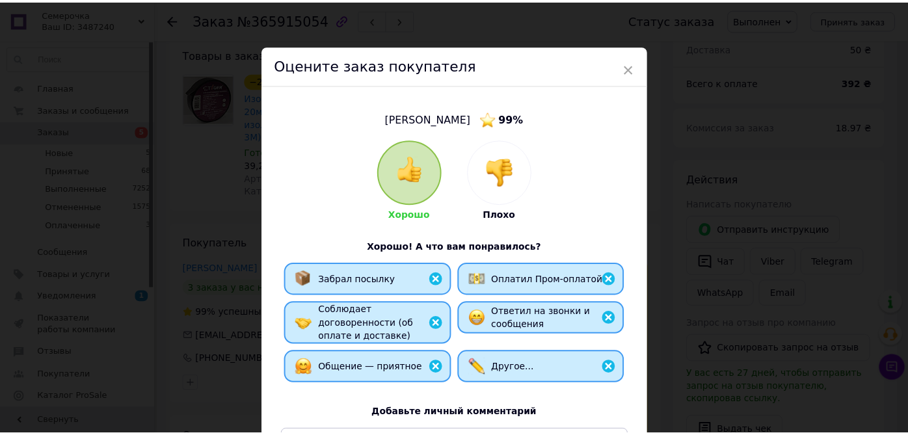
scroll to position [144, 0]
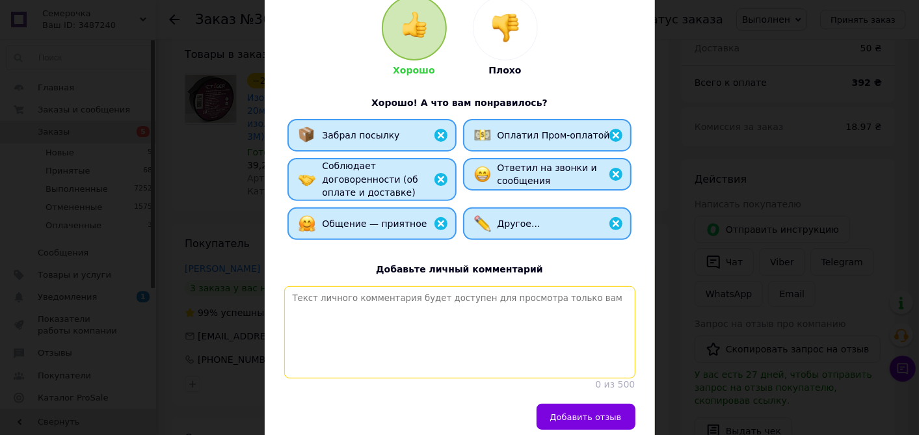
click at [457, 323] on textarea at bounding box center [459, 332] width 351 height 92
paste textarea "Спасибо за заказ! Интернет магазин электротоваров [DOMAIN_NAME]"
type textarea "Спасибо за заказ! Интернет магазин электротоваров [DOMAIN_NAME]"
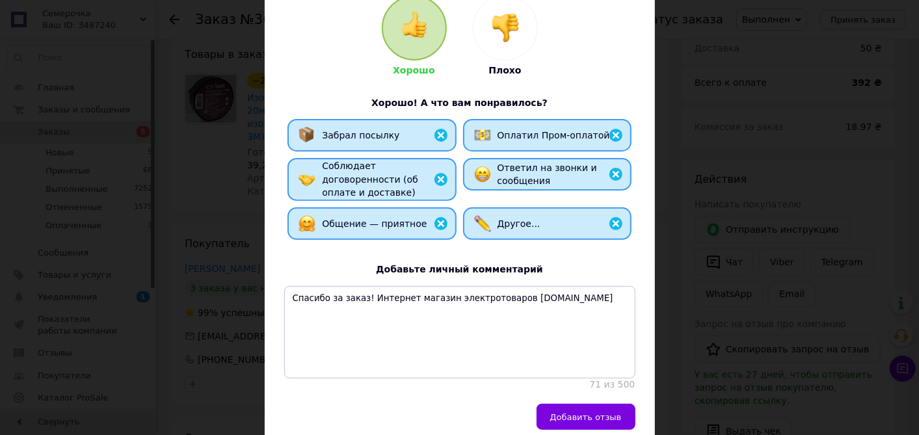
click at [557, 420] on span "Добавить отзыв" at bounding box center [586, 417] width 72 height 10
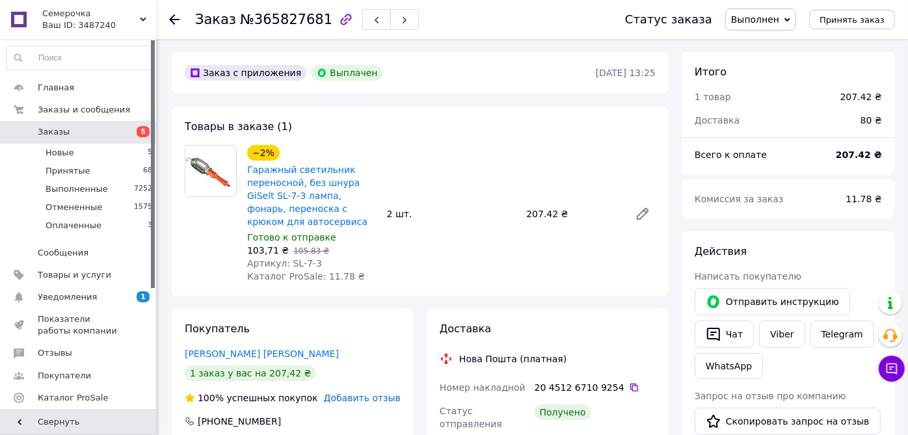
click at [358, 403] on span "Добавить отзыв" at bounding box center [362, 398] width 77 height 10
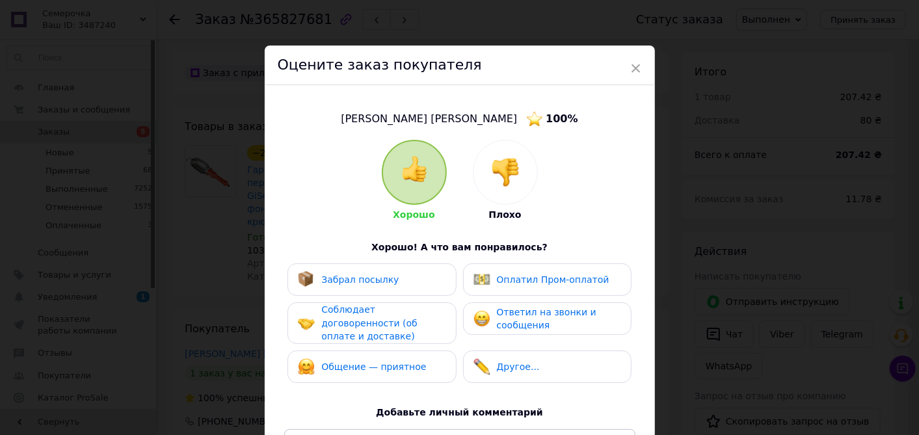
click at [392, 286] on div "Забрал посылку" at bounding box center [372, 279] width 148 height 17
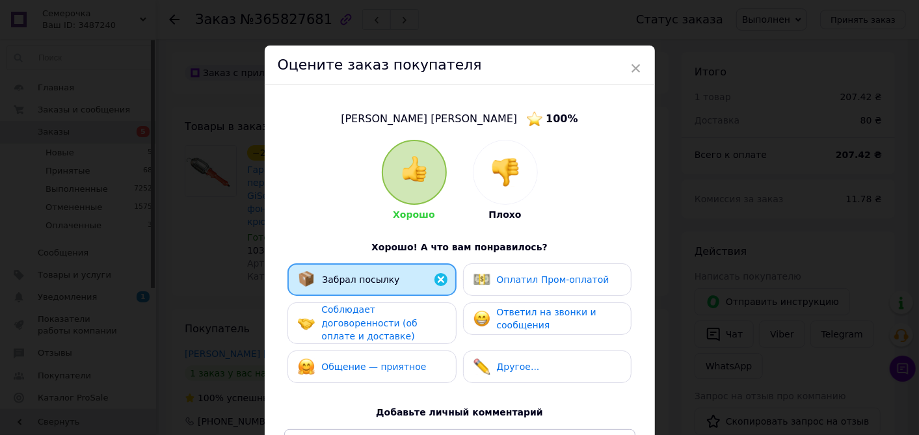
click at [392, 312] on span "Соблюдает договоренности (об оплате и доставке)" at bounding box center [369, 322] width 96 height 37
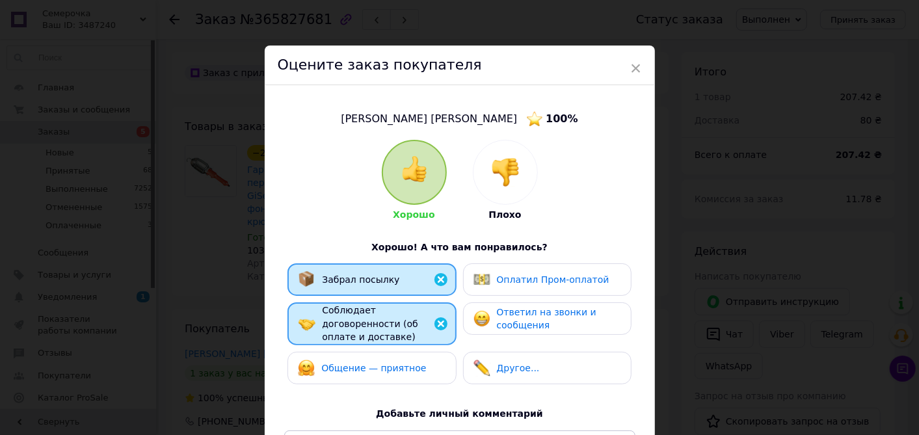
click at [389, 363] on span "Общение — приятное" at bounding box center [373, 368] width 105 height 10
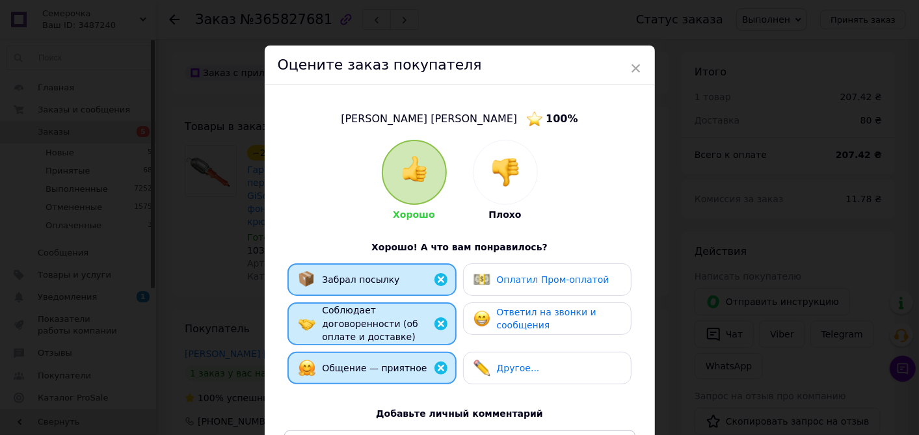
click at [481, 352] on div "Другое..." at bounding box center [547, 368] width 168 height 33
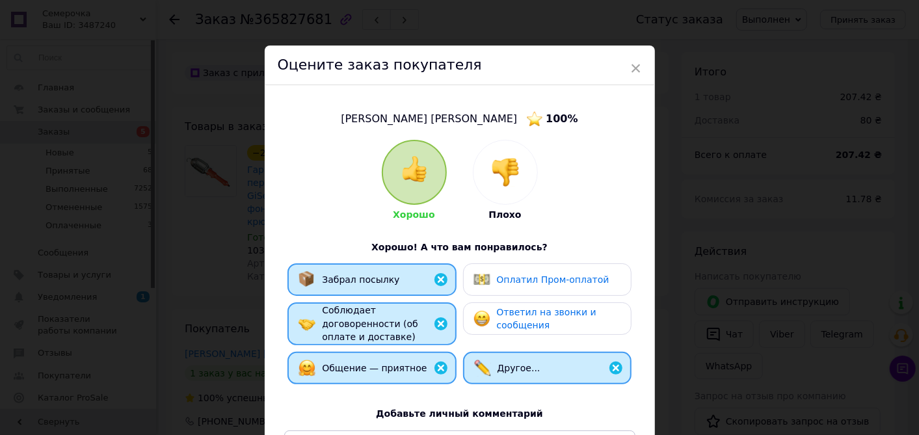
click at [487, 317] on img at bounding box center [482, 318] width 17 height 17
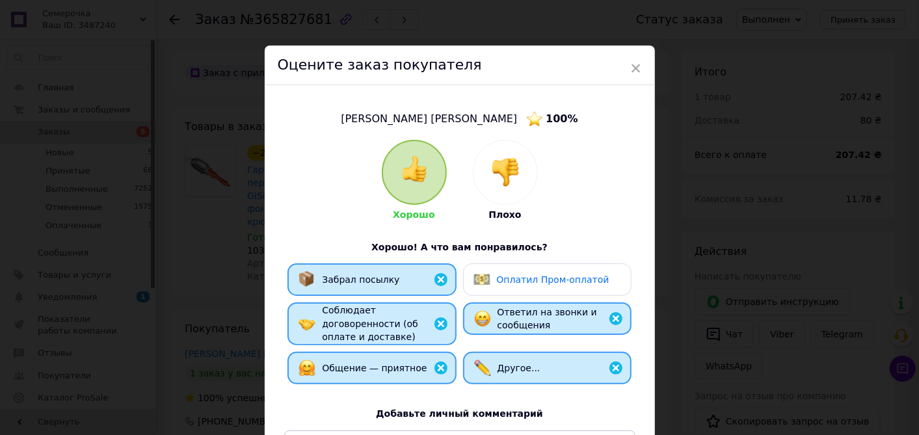
click at [487, 284] on img at bounding box center [482, 279] width 17 height 17
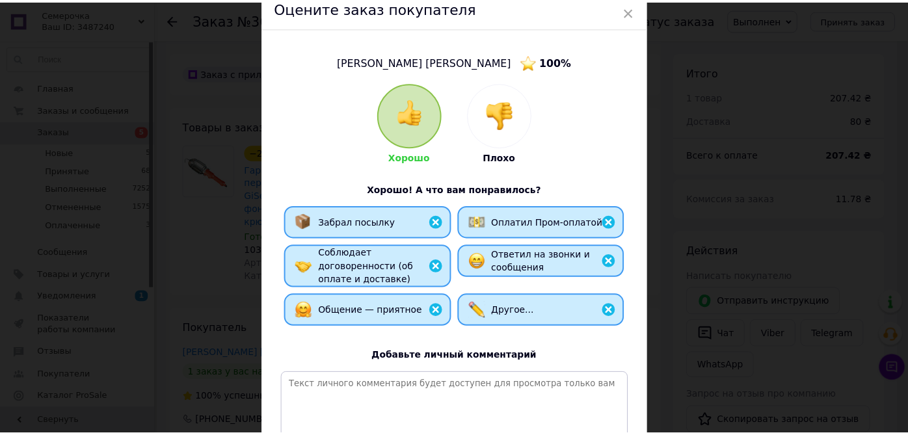
scroll to position [144, 0]
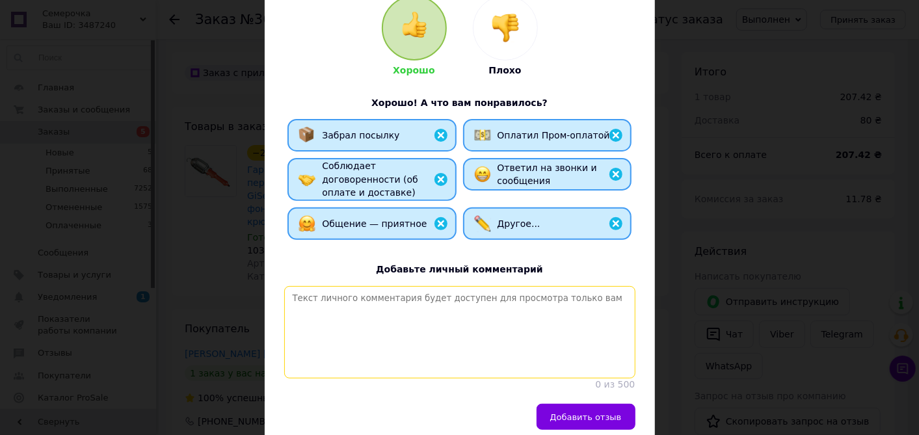
click at [444, 334] on textarea at bounding box center [459, 332] width 351 height 92
paste textarea "Спасибо за заказ! Интернет магазин электротоваров [DOMAIN_NAME]"
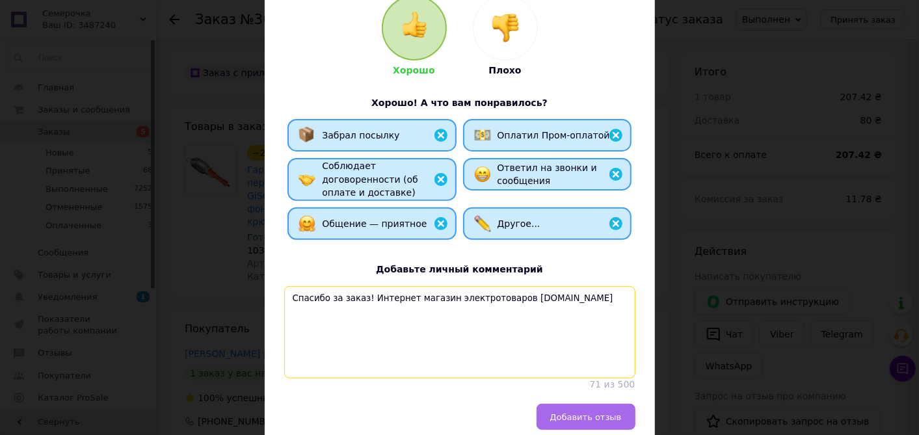
type textarea "Спасибо за заказ! Интернет магазин электротоваров [DOMAIN_NAME]"
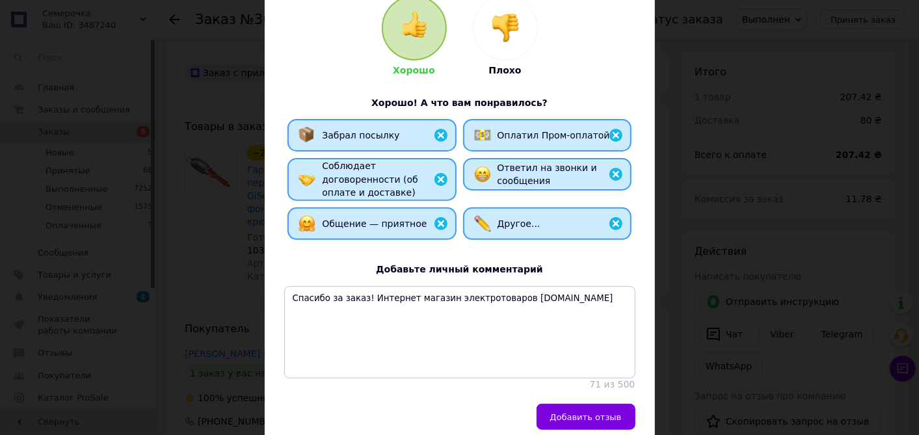
drag, startPoint x: 556, startPoint y: 412, endPoint x: 554, endPoint y: 392, distance: 20.3
click at [557, 412] on button "Добавить отзыв" at bounding box center [586, 417] width 99 height 26
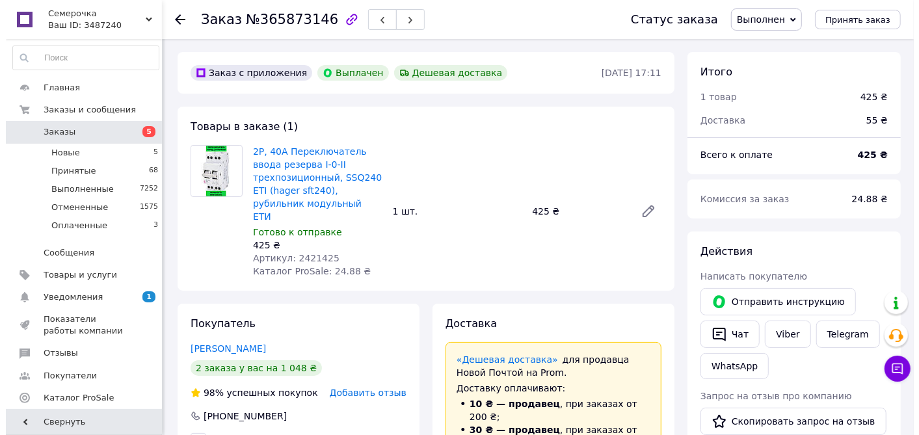
scroll to position [23, 0]
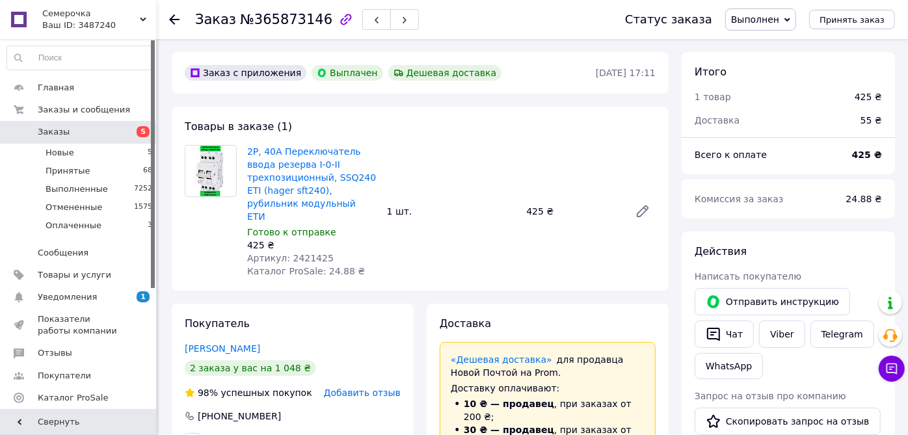
click at [347, 388] on span "Добавить отзыв" at bounding box center [362, 393] width 77 height 10
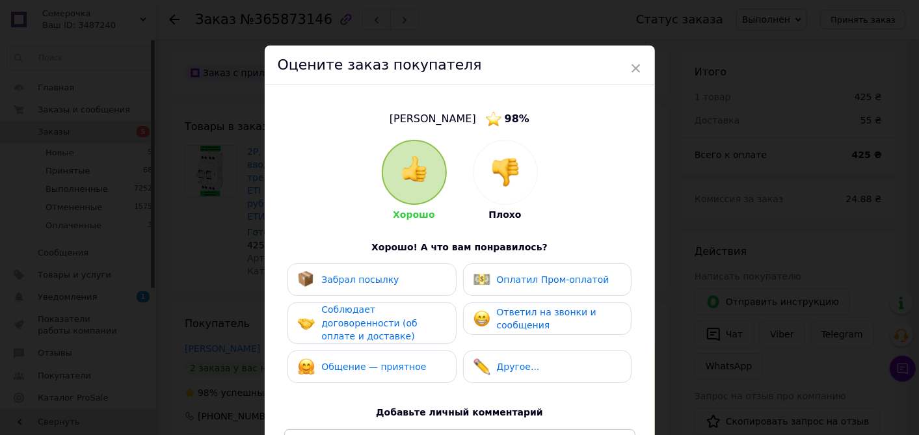
click at [402, 281] on div "Забрал посылку" at bounding box center [372, 279] width 148 height 17
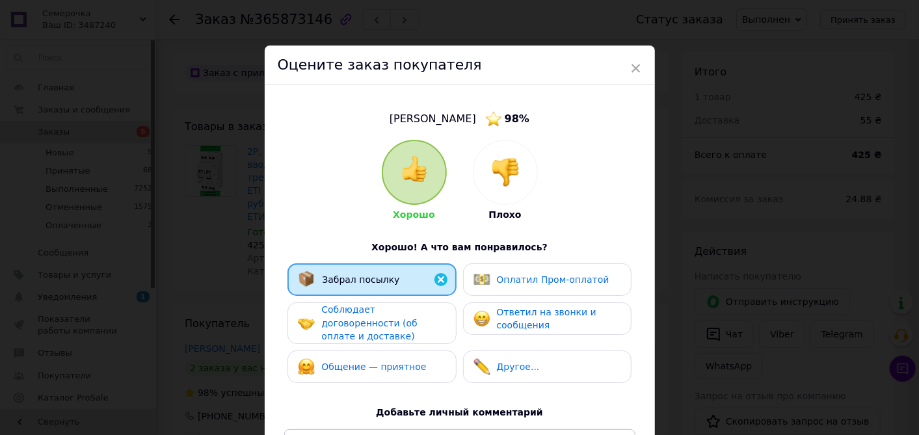
click at [403, 315] on span "Соблюдает договоренности (об оплате и доставке)" at bounding box center [369, 322] width 96 height 37
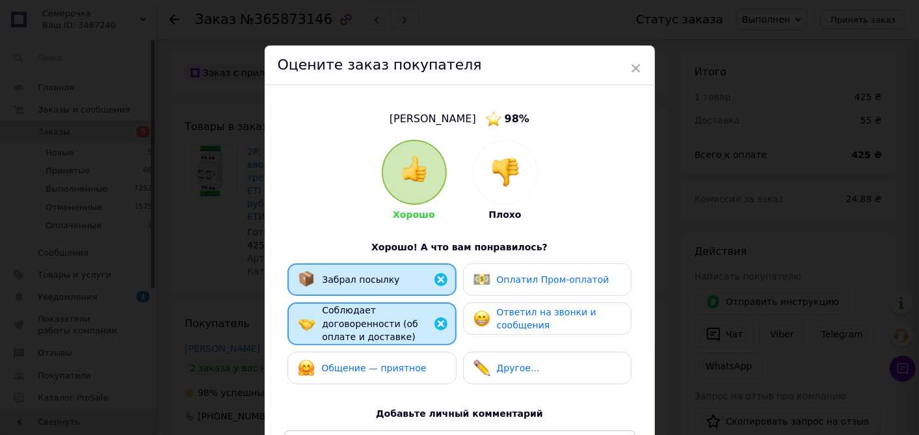
click at [387, 363] on span "Общение — приятное" at bounding box center [373, 368] width 105 height 10
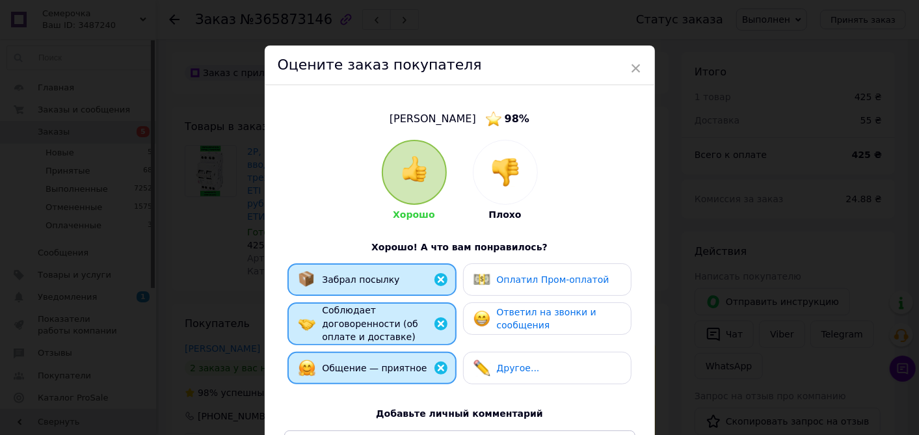
click at [482, 360] on img at bounding box center [482, 368] width 17 height 17
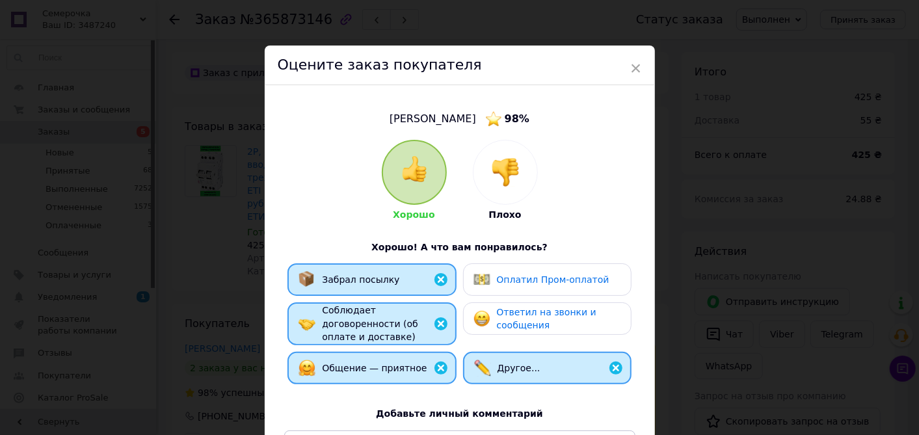
click at [483, 323] on img at bounding box center [482, 318] width 17 height 17
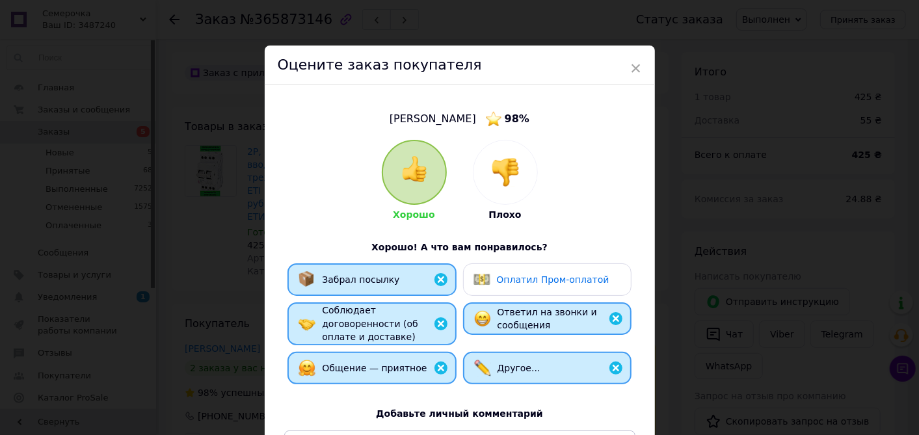
click at [482, 286] on img at bounding box center [482, 279] width 17 height 17
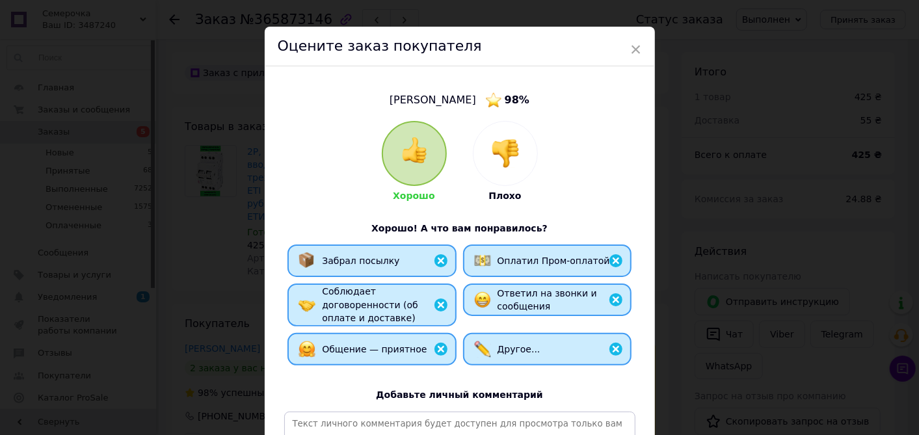
scroll to position [72, 0]
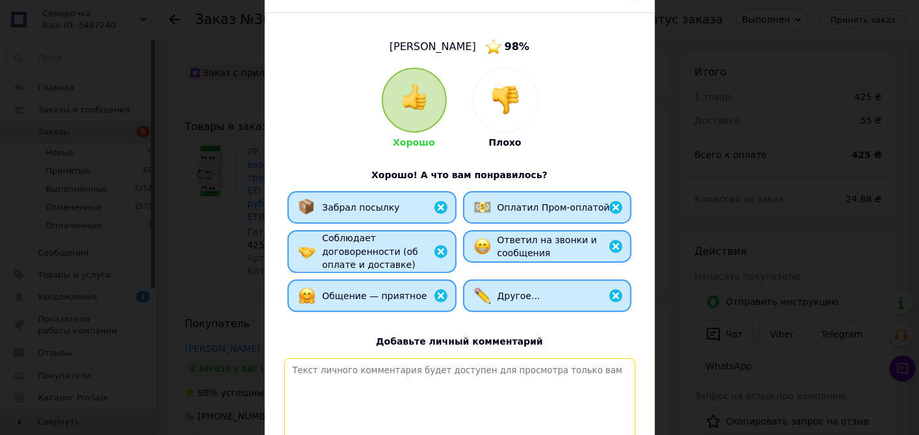
click at [431, 384] on textarea at bounding box center [459, 404] width 351 height 92
paste textarea "Спасибо за заказ! Интернет магазин электротоваров [DOMAIN_NAME]"
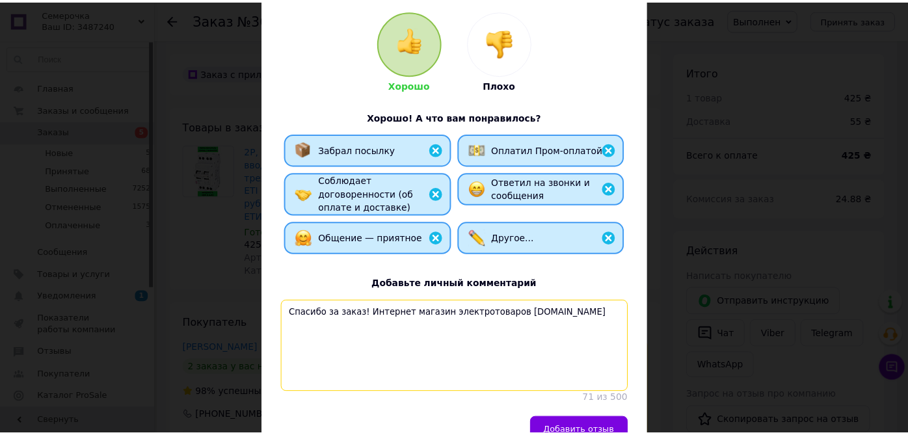
scroll to position [200, 0]
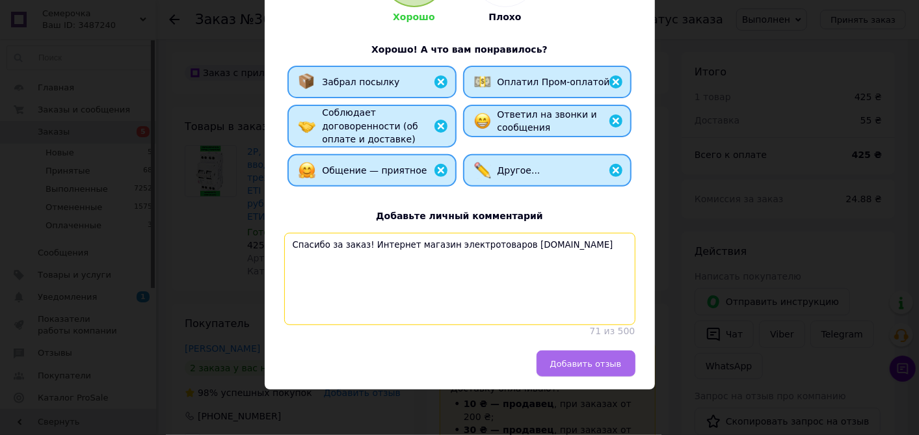
type textarea "Спасибо за заказ! Интернет магазин электротоваров [DOMAIN_NAME]"
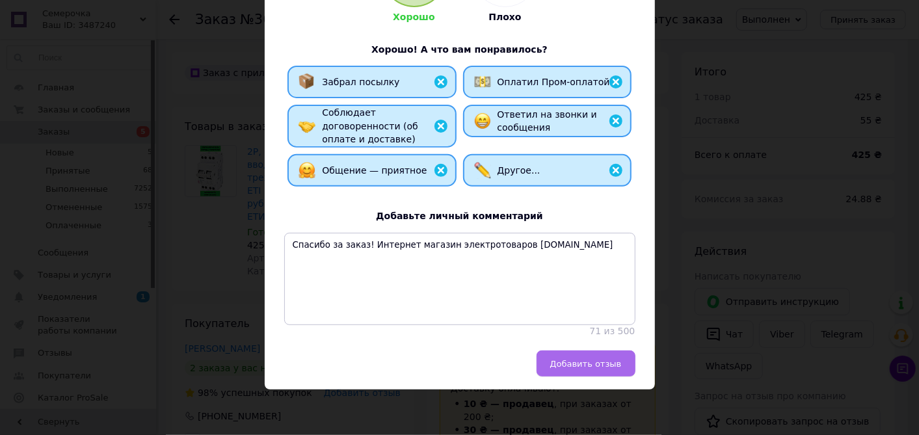
click at [550, 358] on button "Добавить отзыв" at bounding box center [586, 364] width 99 height 26
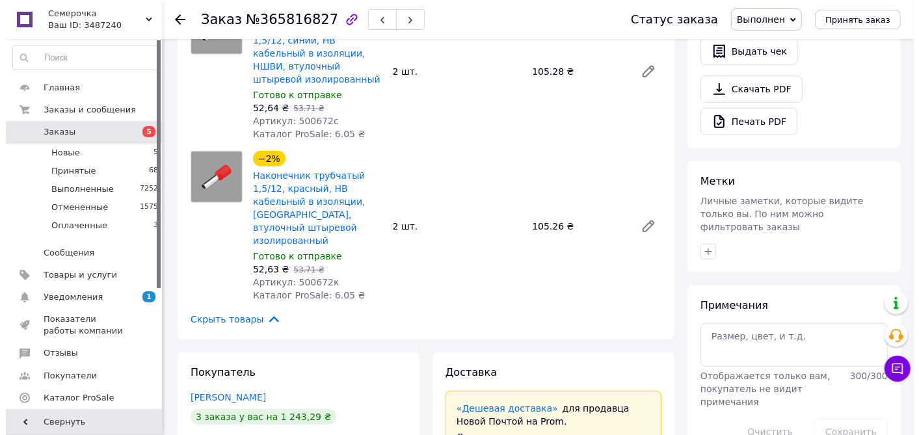
scroll to position [578, 0]
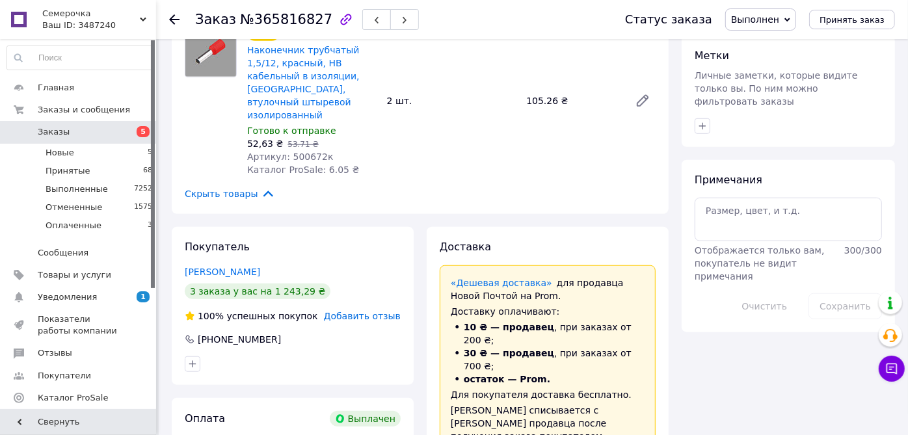
click at [369, 244] on div "Покупатель Машуров Алексей 3 заказа у вас на 1 243,29 ₴ 100% успешных покупок Д…" at bounding box center [293, 306] width 242 height 158
click at [369, 311] on span "Добавить отзыв" at bounding box center [362, 316] width 77 height 10
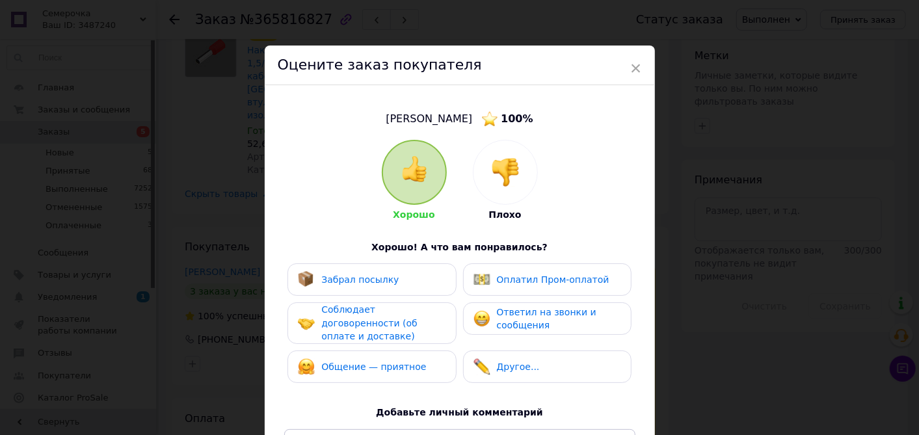
click at [399, 297] on div "Забрал посылку Оплатил Пром-оплатой Соблюдает договоренности (об оплате и доста…" at bounding box center [459, 326] width 351 height 126
click at [406, 287] on div "Забрал посылку" at bounding box center [372, 279] width 148 height 17
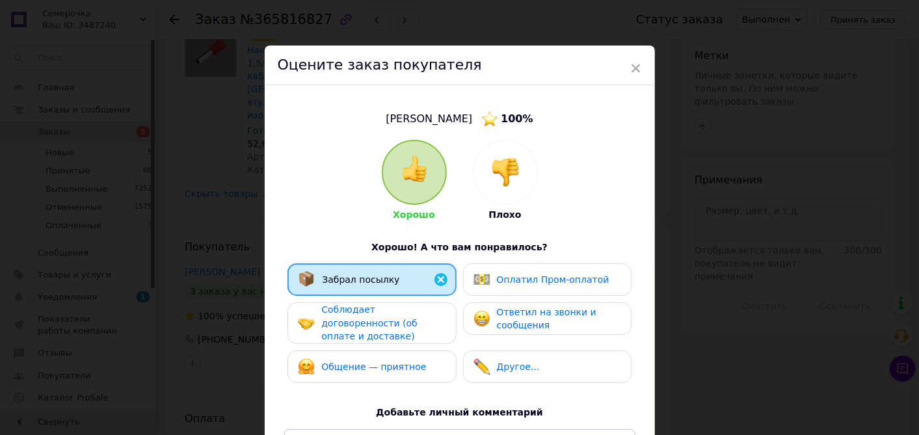
click at [412, 321] on div "Соблюдает договоренности (об оплате и доставке)" at bounding box center [383, 323] width 124 height 40
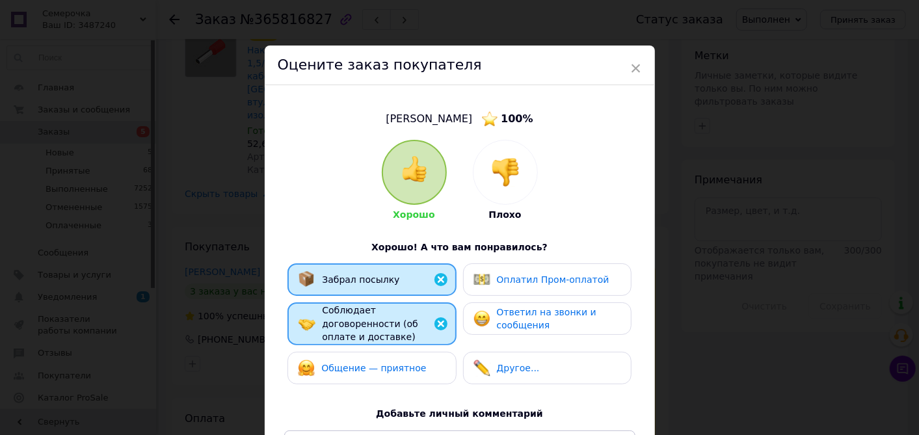
drag, startPoint x: 412, startPoint y: 351, endPoint x: 418, endPoint y: 356, distance: 6.9
click at [413, 360] on div "Общение — приятное" at bounding box center [372, 368] width 148 height 17
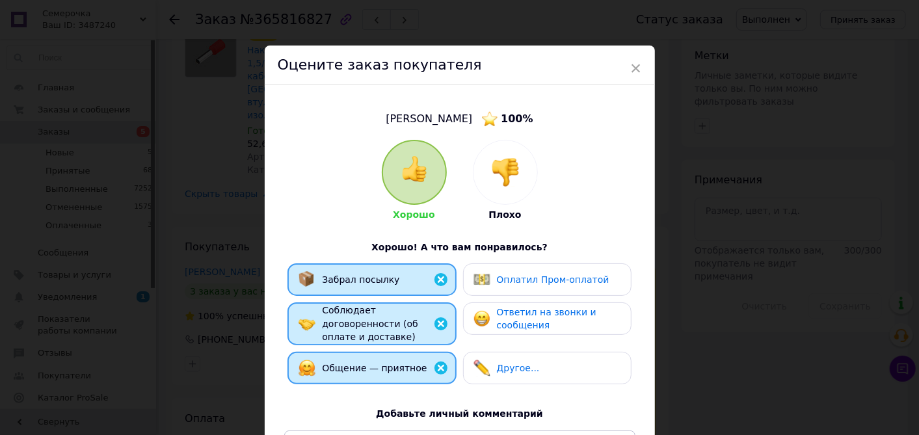
drag, startPoint x: 483, startPoint y: 351, endPoint x: 485, endPoint y: 327, distance: 24.1
click at [483, 360] on img at bounding box center [482, 368] width 17 height 17
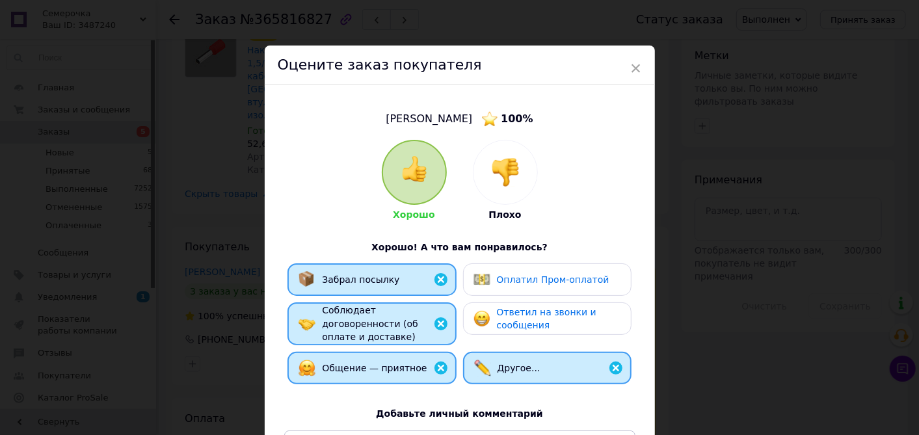
click at [483, 282] on img at bounding box center [482, 279] width 17 height 17
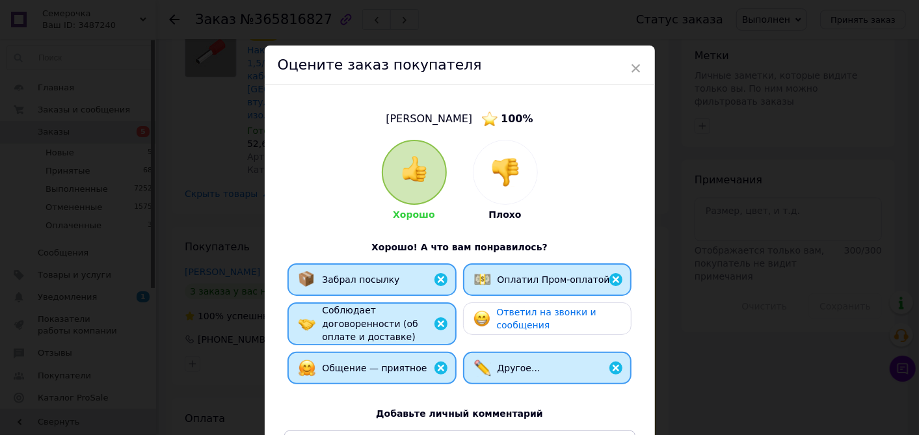
click at [476, 314] on img at bounding box center [482, 318] width 17 height 17
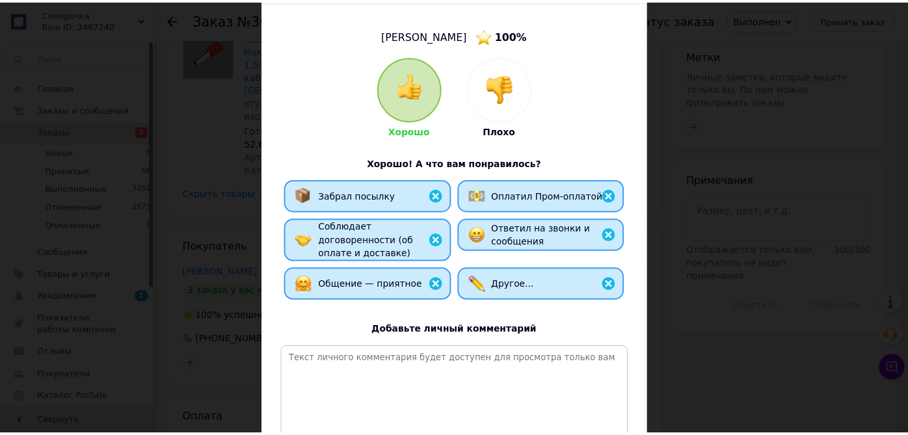
scroll to position [200, 0]
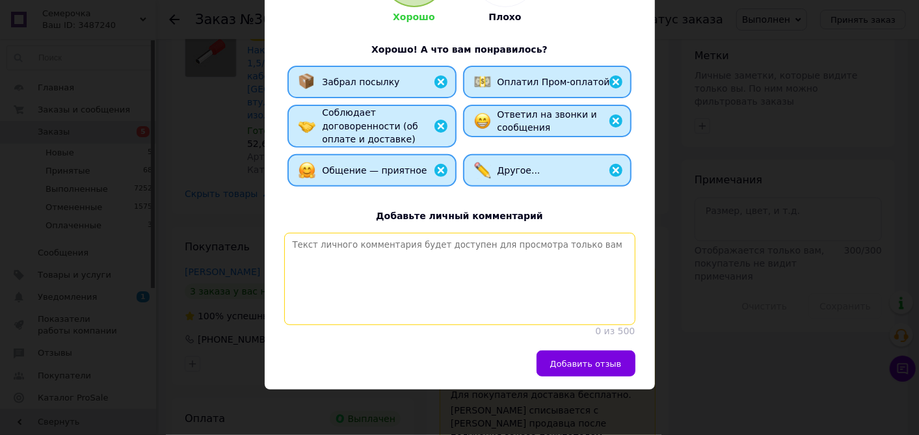
click at [459, 322] on textarea at bounding box center [459, 279] width 351 height 92
paste textarea "Спасибо за заказ! Интернет магазин электротоваров [DOMAIN_NAME]"
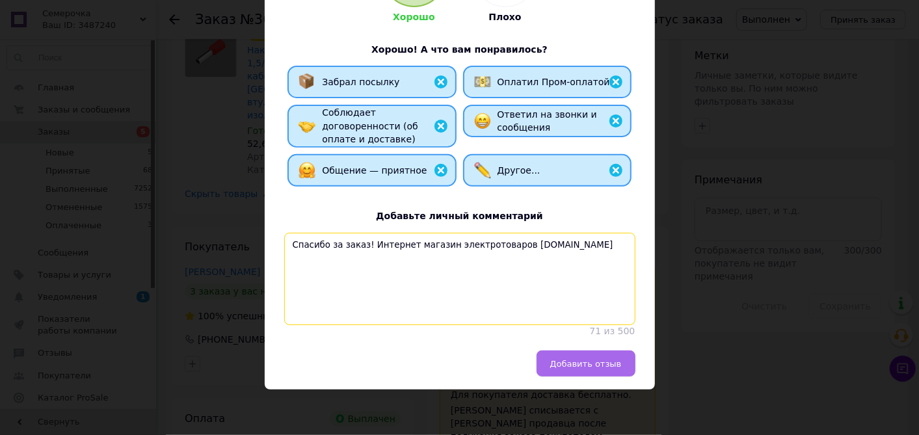
type textarea "Спасибо за заказ! Интернет магазин электротоваров [DOMAIN_NAME]"
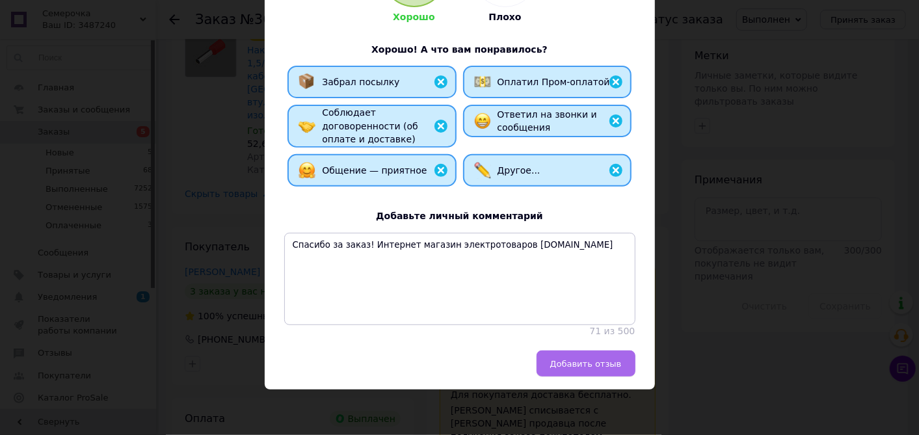
click at [550, 364] on button "Добавить отзыв" at bounding box center [586, 364] width 99 height 26
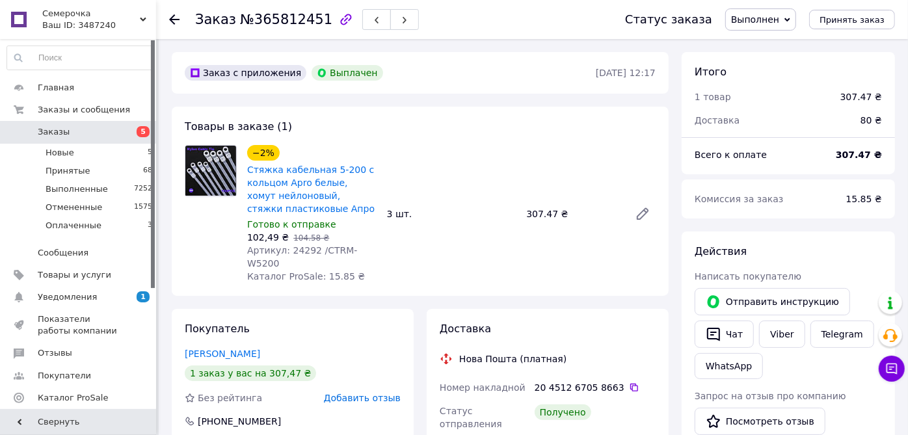
click at [381, 393] on span "Добавить отзыв" at bounding box center [362, 398] width 77 height 10
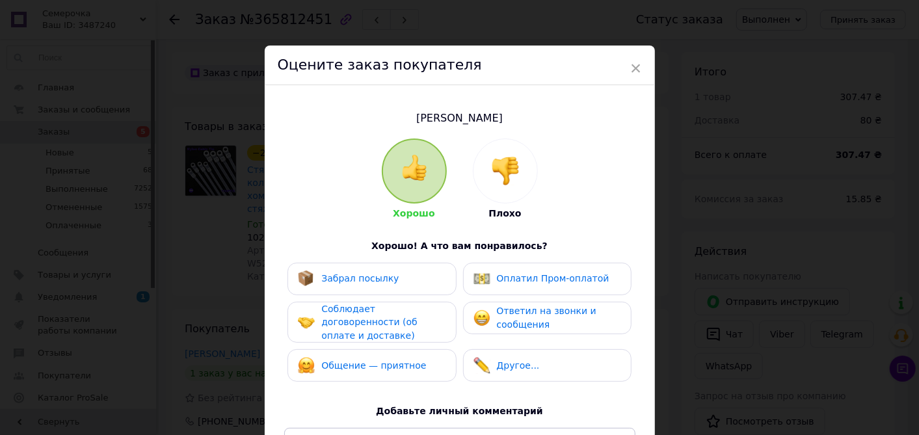
click at [429, 286] on div "Забрал посылку" at bounding box center [372, 279] width 148 height 17
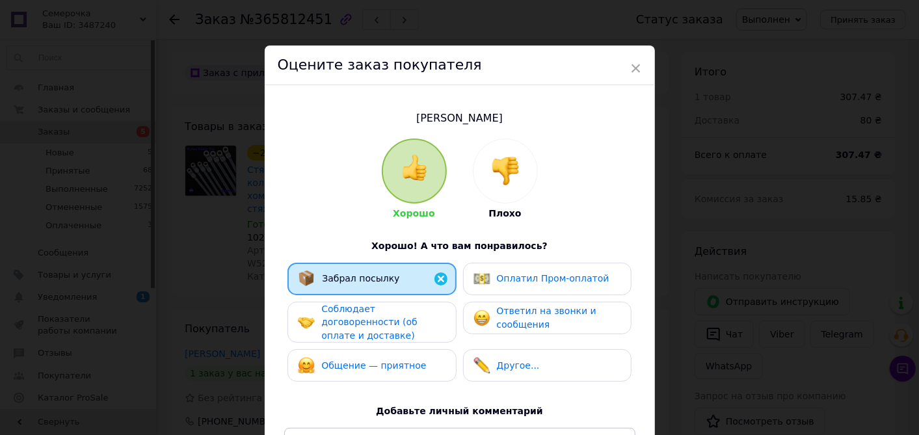
drag, startPoint x: 429, startPoint y: 308, endPoint x: 429, endPoint y: 316, distance: 7.8
click at [417, 310] on span "Соблюдает договоренности (об оплате и доставке)" at bounding box center [369, 322] width 96 height 37
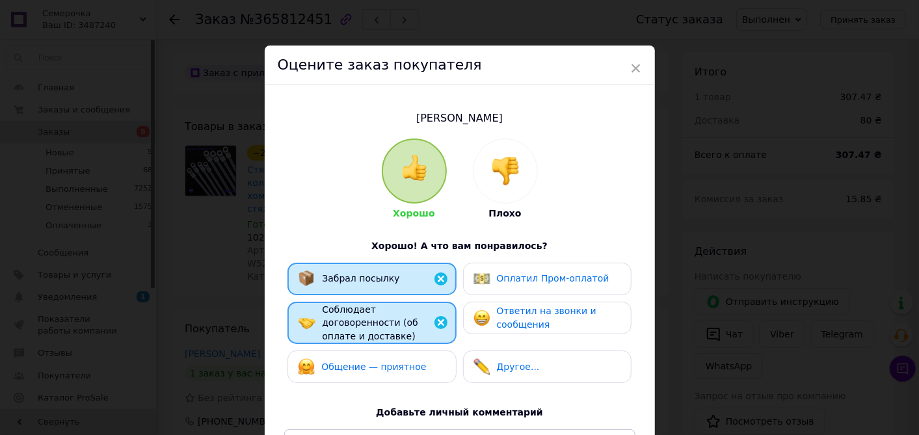
click at [420, 358] on div "Общение — приятное" at bounding box center [372, 366] width 148 height 17
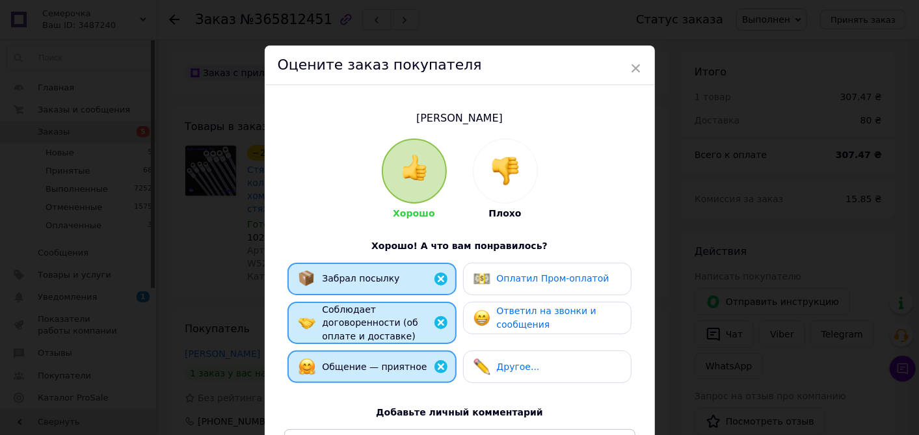
click at [476, 280] on img at bounding box center [482, 279] width 17 height 17
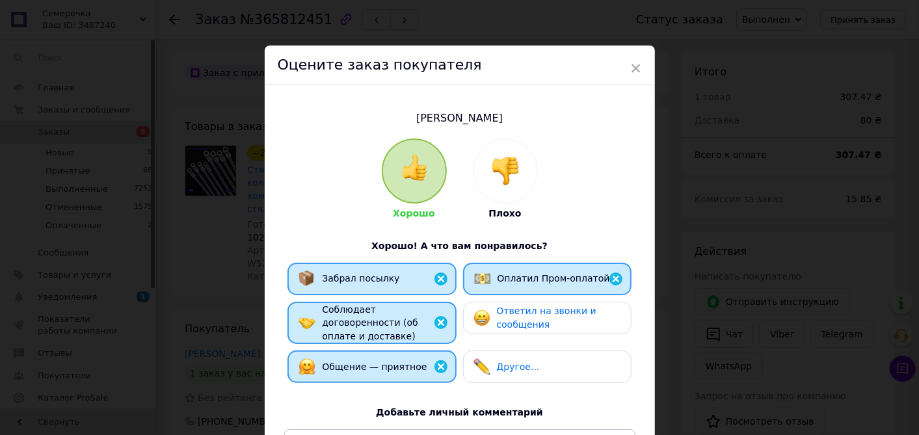
click at [483, 323] on img at bounding box center [482, 318] width 17 height 17
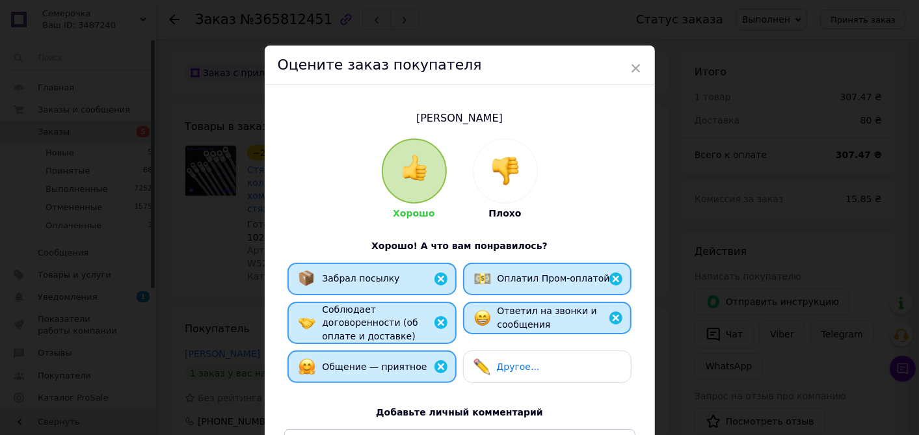
click at [481, 351] on div "Другое..." at bounding box center [547, 367] width 168 height 33
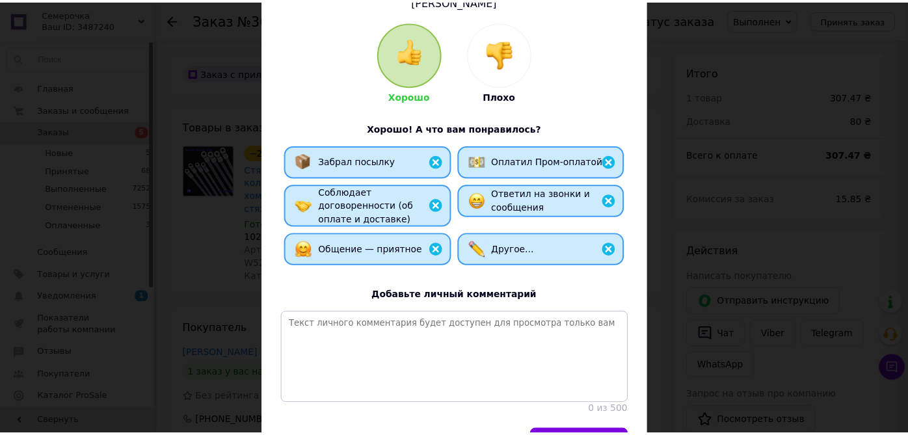
scroll to position [200, 0]
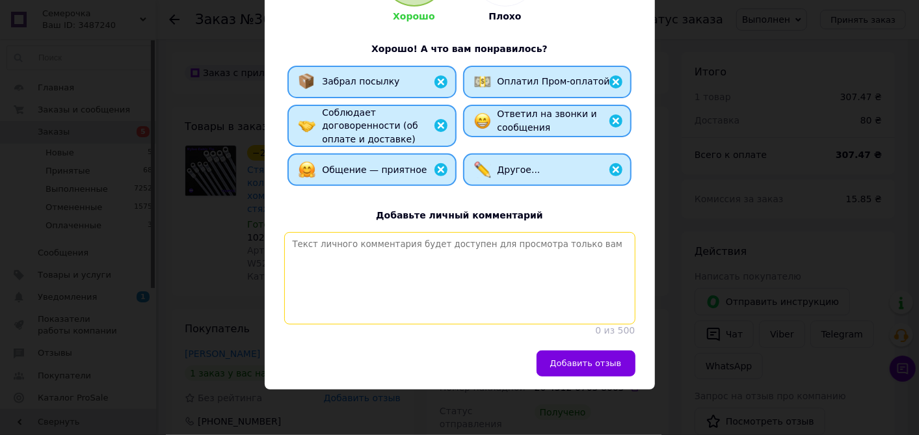
click at [460, 319] on textarea at bounding box center [459, 278] width 351 height 92
paste textarea "Спасибо за заказ! Интернет магазин электротоваров [DOMAIN_NAME]"
type textarea "Спасибо за заказ! Интернет магазин электротоваров [DOMAIN_NAME]"
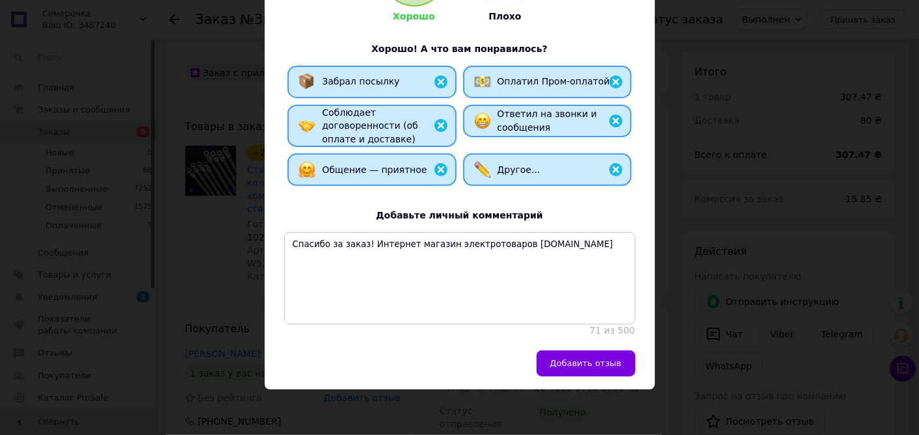
click at [561, 361] on span "Добавить отзыв" at bounding box center [586, 363] width 72 height 10
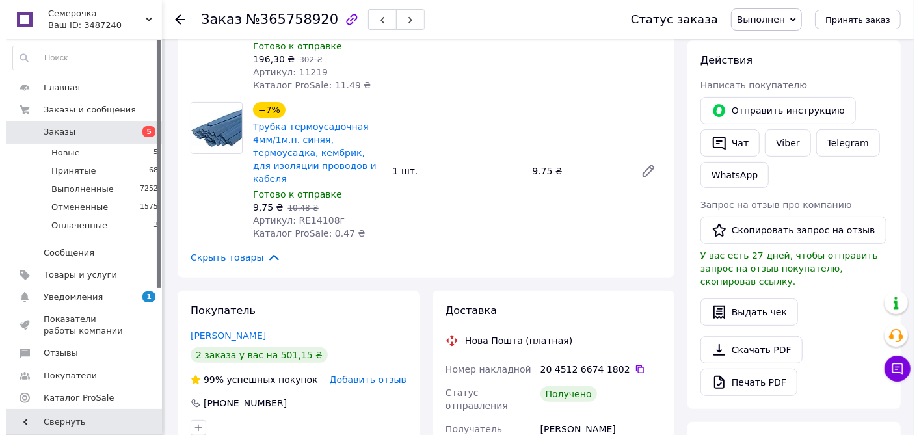
scroll to position [289, 0]
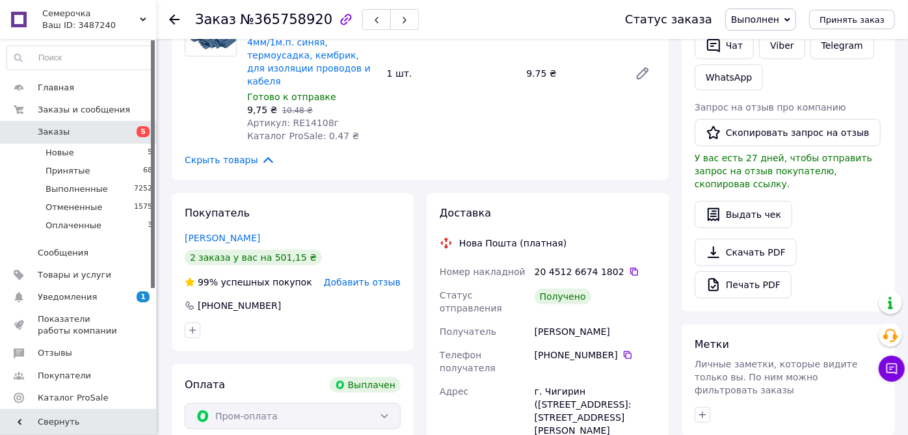
click at [382, 277] on span "Добавить отзыв" at bounding box center [362, 282] width 77 height 10
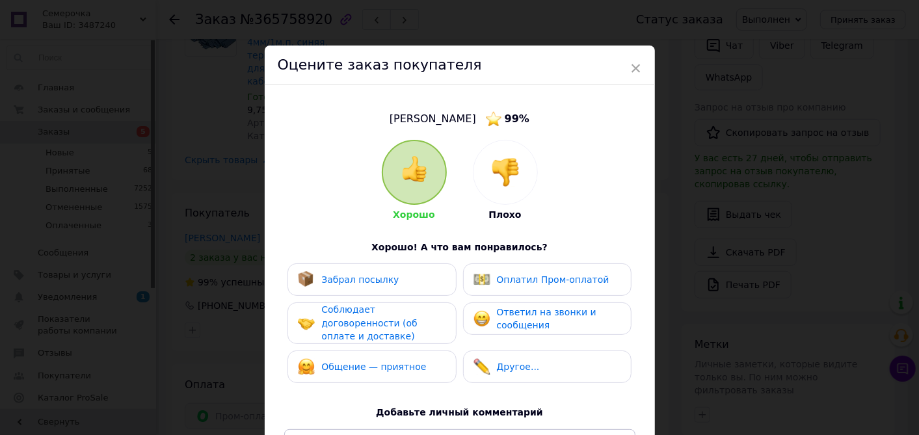
click at [412, 275] on div "Забрал посылку" at bounding box center [372, 279] width 148 height 17
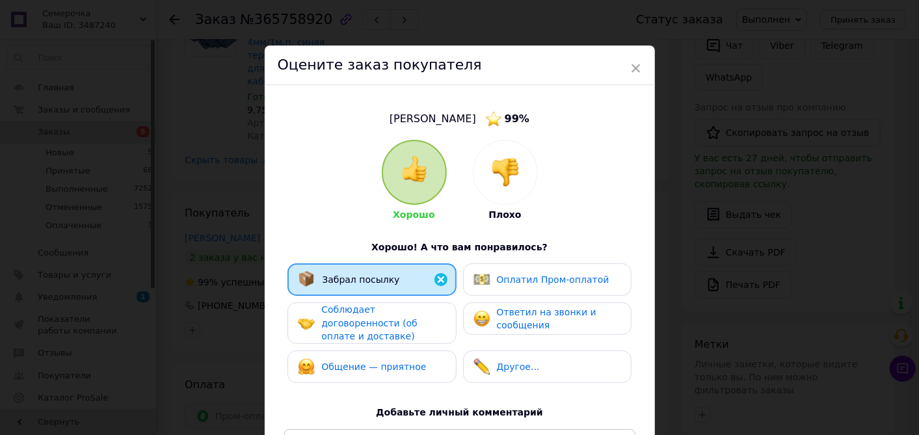
click at [416, 310] on span "Соблюдает договоренности (об оплате и доставке)" at bounding box center [369, 322] width 96 height 37
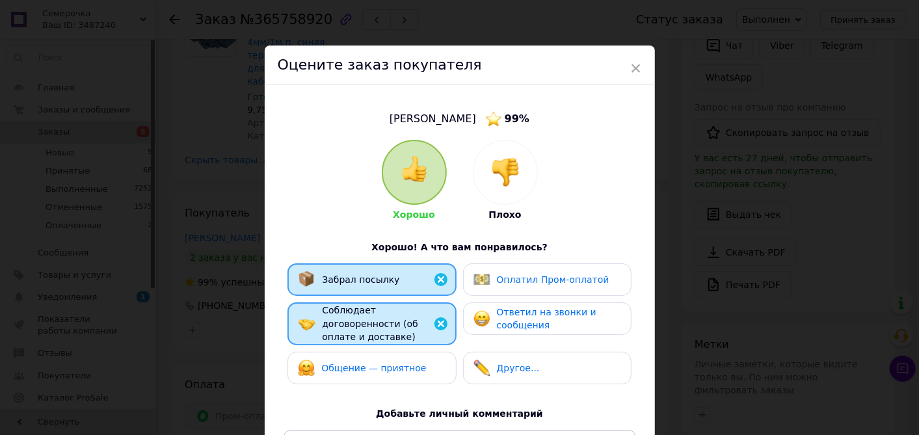
click at [407, 363] on span "Общение — приятное" at bounding box center [373, 368] width 105 height 10
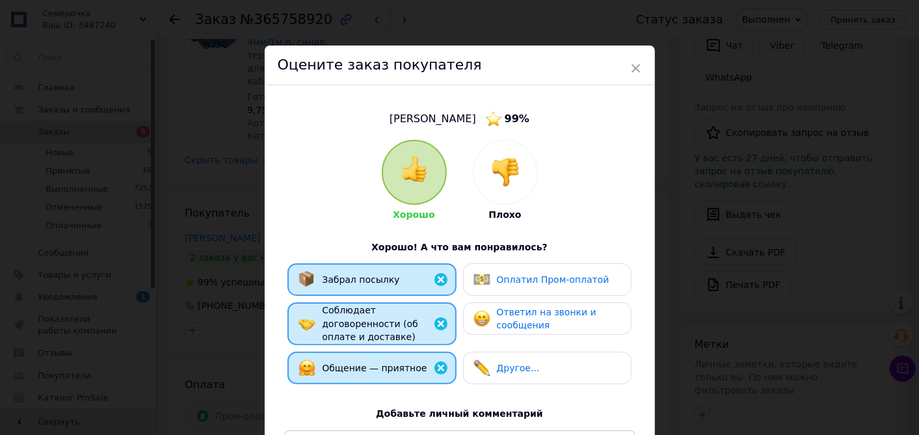
click at [481, 284] on img at bounding box center [482, 279] width 17 height 17
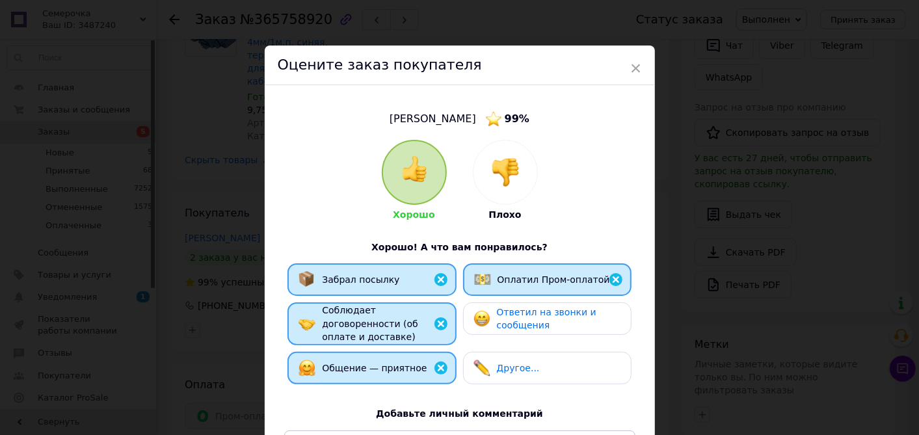
click at [479, 317] on img at bounding box center [482, 318] width 17 height 17
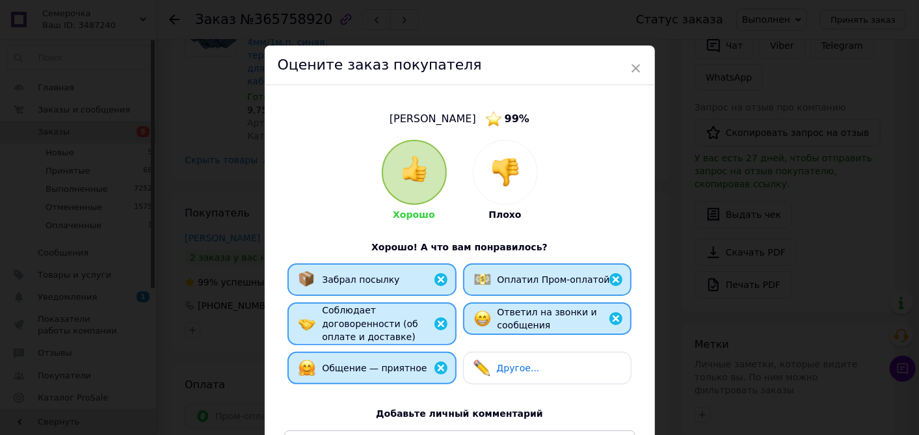
click at [479, 360] on img at bounding box center [482, 368] width 17 height 17
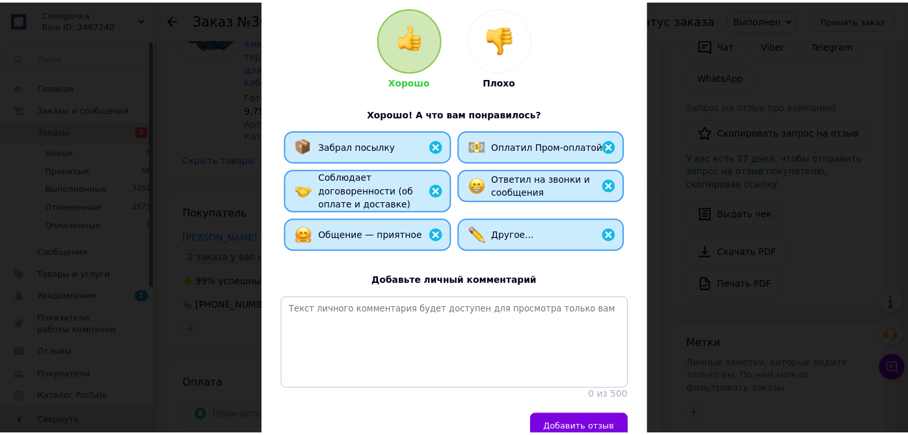
scroll to position [144, 0]
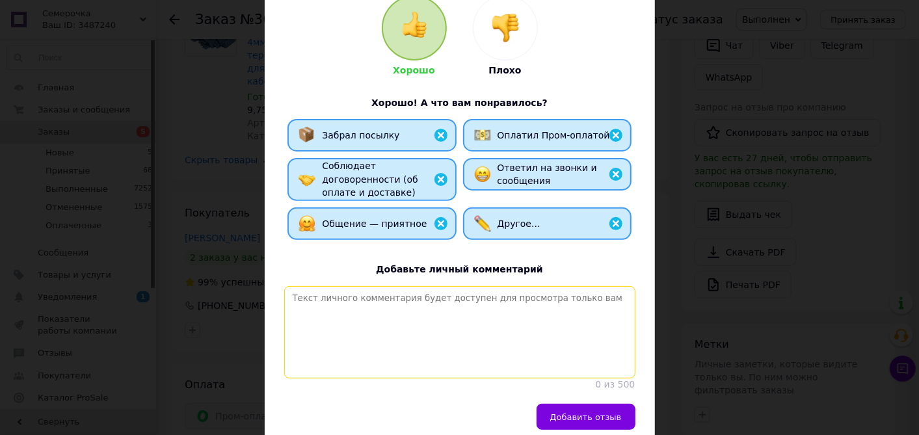
click at [448, 336] on textarea at bounding box center [459, 332] width 351 height 92
paste textarea "Спасибо за заказ! Интернет магазин электротоваров [DOMAIN_NAME]"
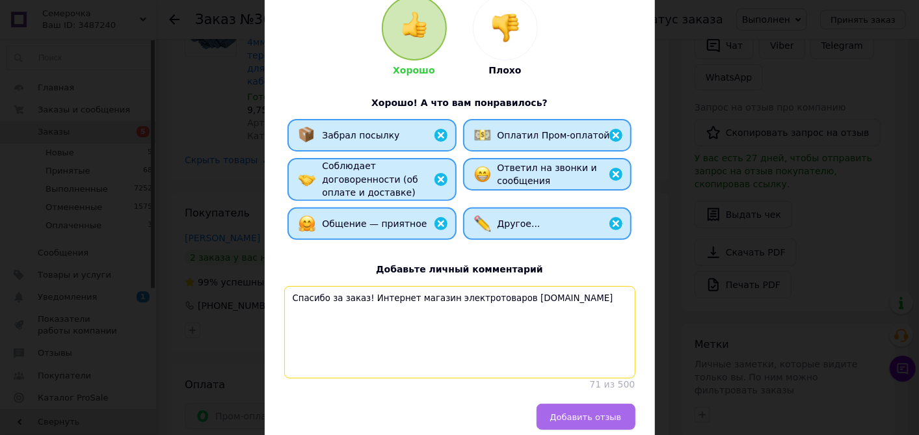
type textarea "Спасибо за заказ! Интернет магазин электротоваров [DOMAIN_NAME]"
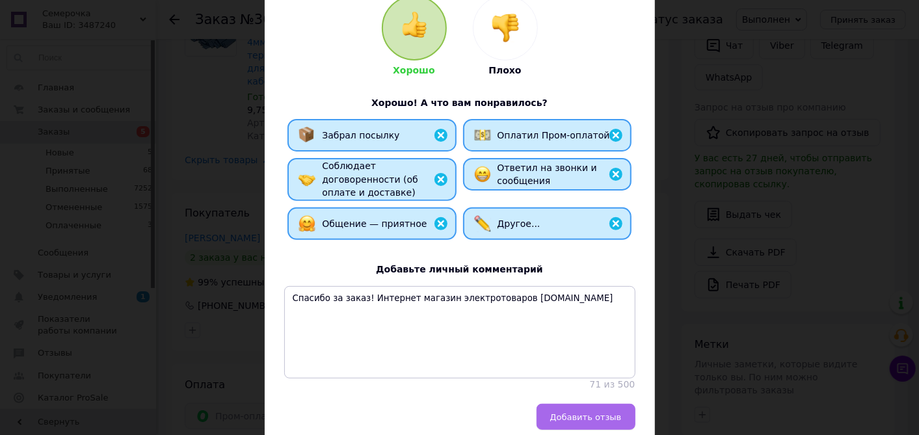
click at [548, 410] on button "Добавить отзыв" at bounding box center [586, 417] width 99 height 26
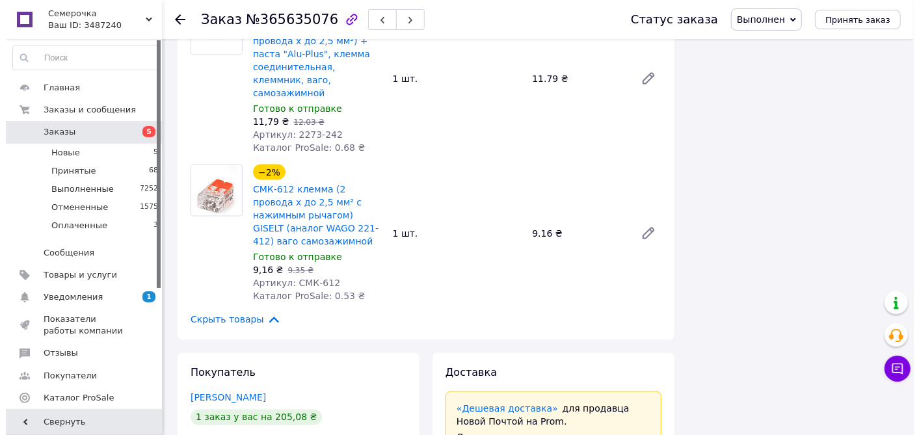
scroll to position [1373, 0]
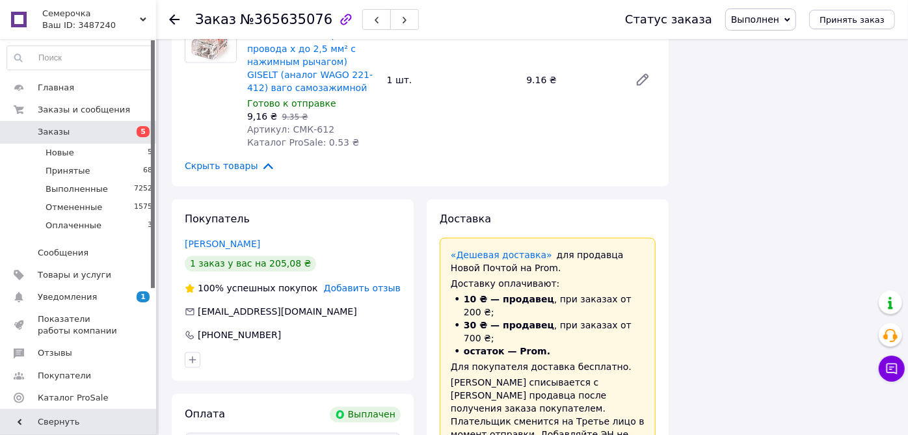
click at [370, 284] on span "Добавить отзыв" at bounding box center [362, 289] width 77 height 10
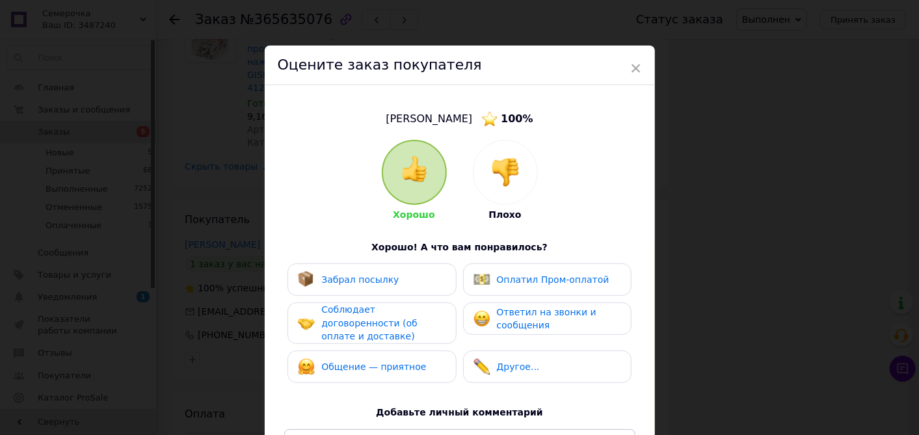
click at [438, 276] on div "Забрал посылку" at bounding box center [372, 279] width 148 height 17
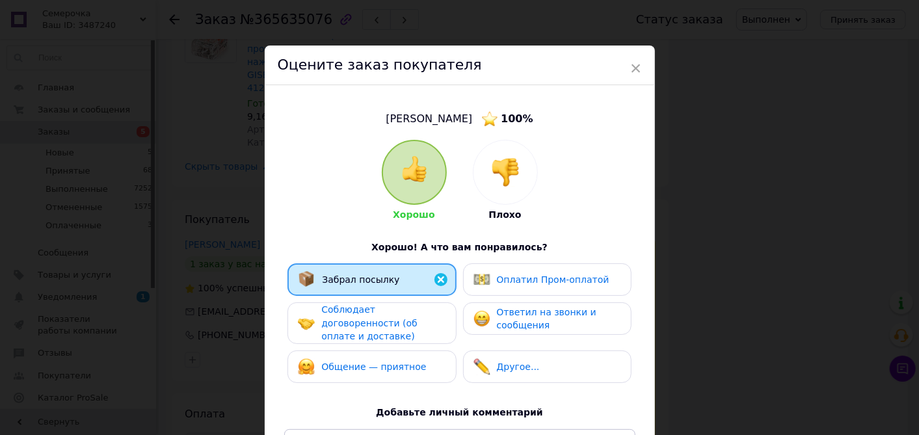
drag, startPoint x: 425, startPoint y: 312, endPoint x: 424, endPoint y: 319, distance: 7.3
click at [417, 313] on span "Соблюдает договоренности (об оплате и доставке)" at bounding box center [369, 322] width 96 height 37
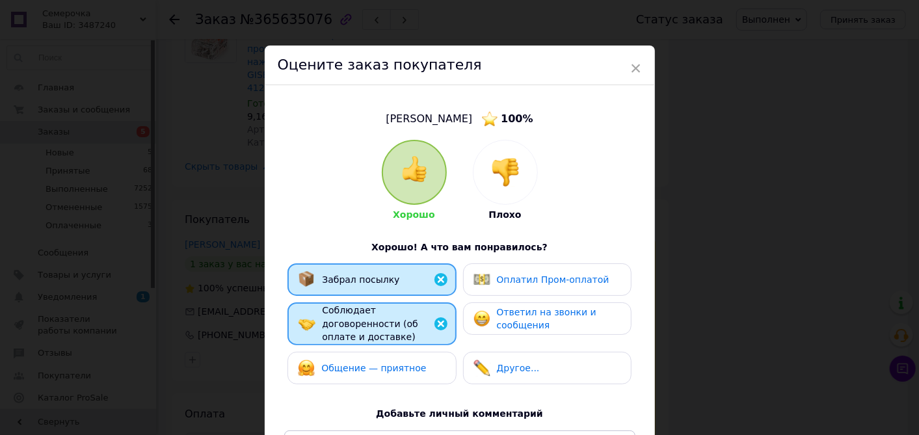
drag, startPoint x: 415, startPoint y: 356, endPoint x: 465, endPoint y: 306, distance: 70.8
click at [416, 360] on div "Общение — приятное" at bounding box center [372, 368] width 148 height 17
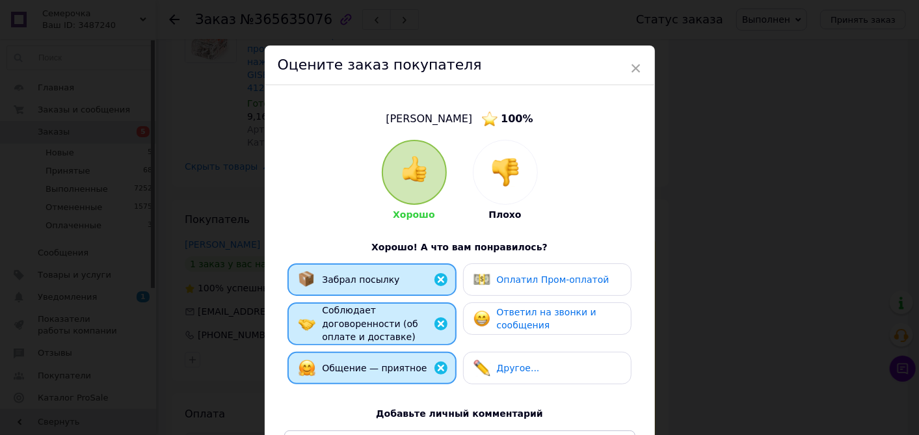
drag, startPoint x: 490, startPoint y: 276, endPoint x: 490, endPoint y: 315, distance: 38.4
click at [490, 280] on div "Оплатил Пром-оплатой" at bounding box center [542, 279] width 136 height 17
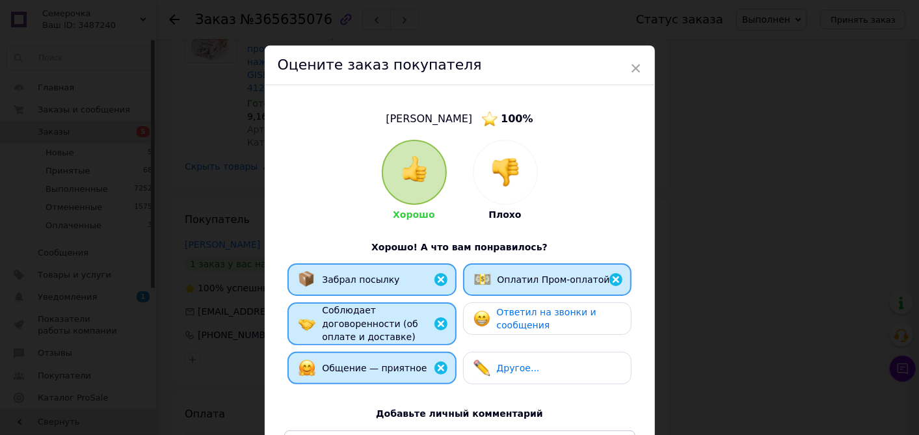
click at [490, 317] on div "Ответил на звонки и сообщения" at bounding box center [547, 319] width 147 height 27
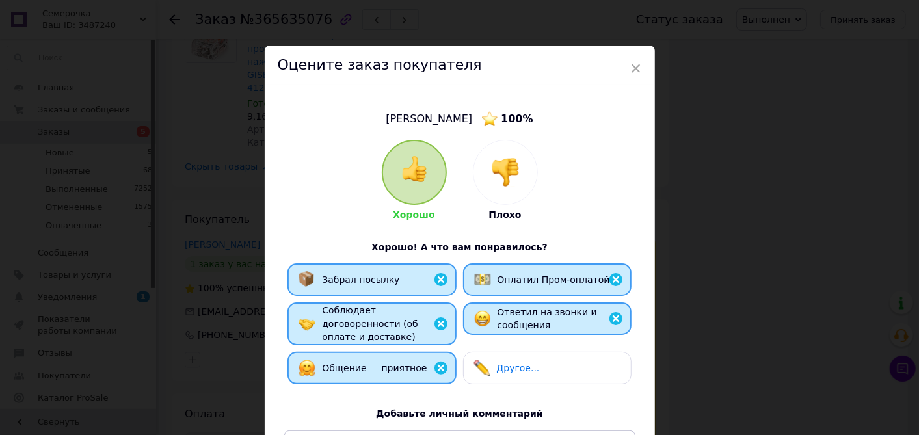
click at [483, 360] on img at bounding box center [482, 368] width 17 height 17
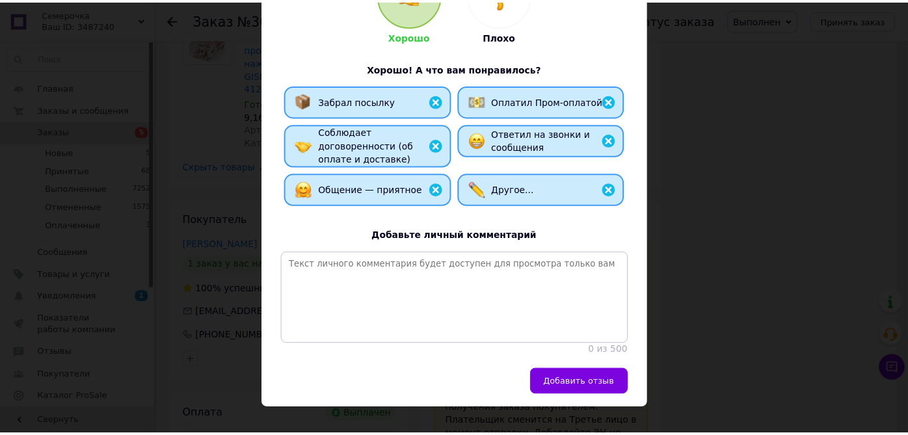
scroll to position [200, 0]
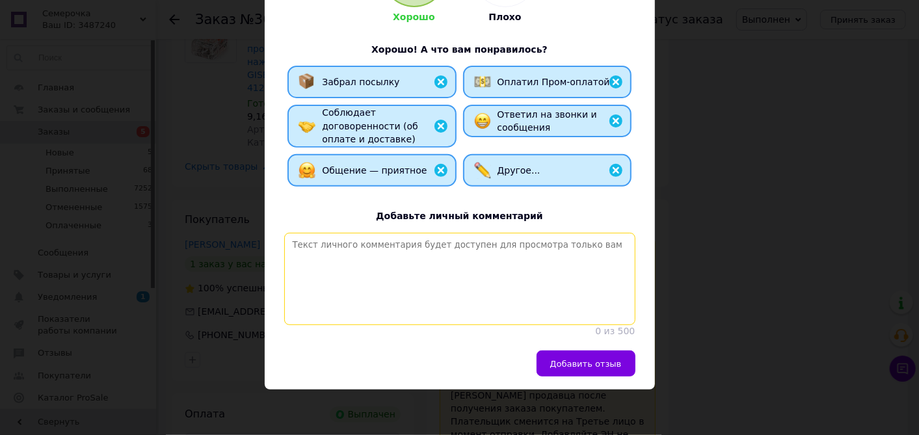
click at [449, 289] on textarea at bounding box center [459, 279] width 351 height 92
paste textarea "Спасибо за заказ! Интернет магазин электротоваров [DOMAIN_NAME]"
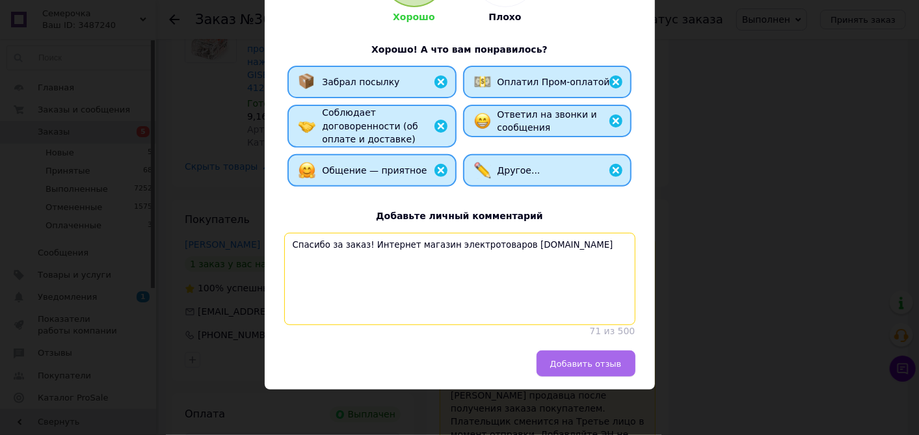
type textarea "Спасибо за заказ! Интернет магазин электротоваров [DOMAIN_NAME]"
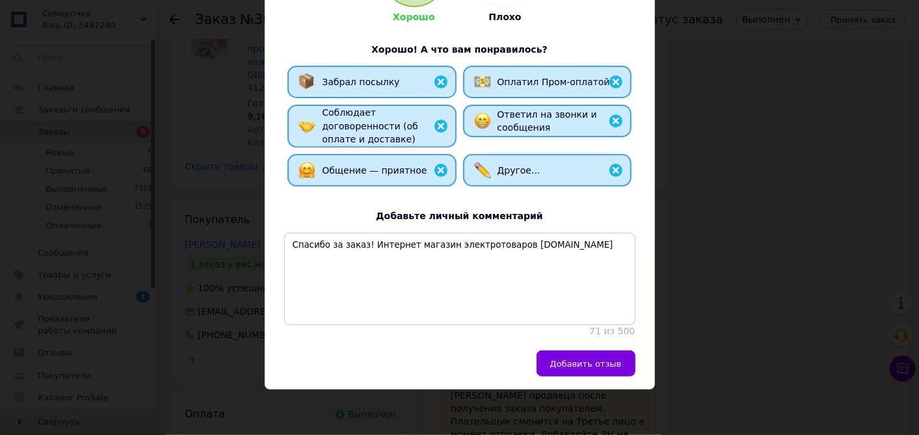
click at [556, 357] on button "Добавить отзыв" at bounding box center [586, 364] width 99 height 26
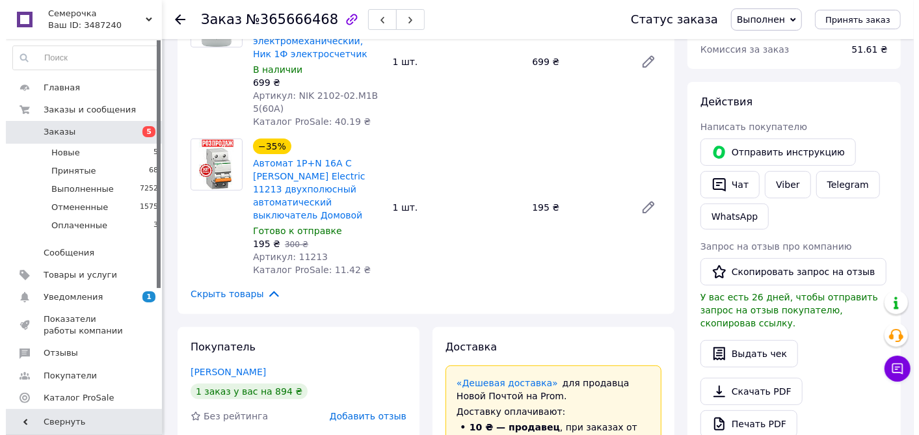
scroll to position [289, 0]
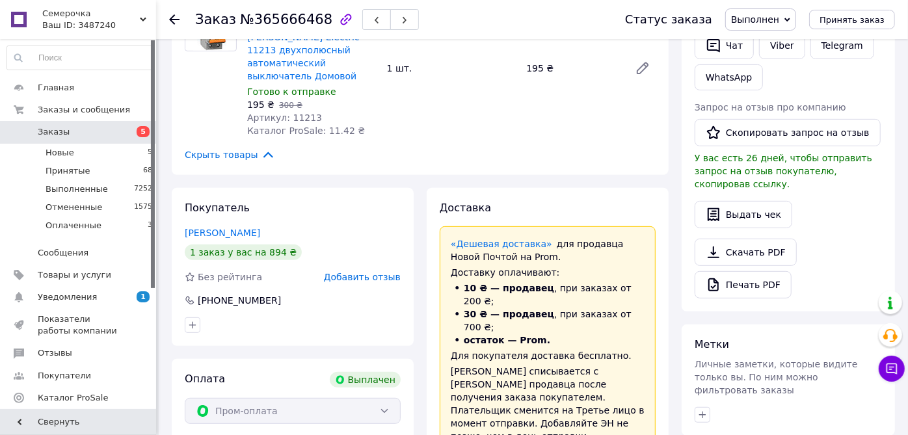
click at [349, 272] on span "Добавить отзыв" at bounding box center [362, 277] width 77 height 10
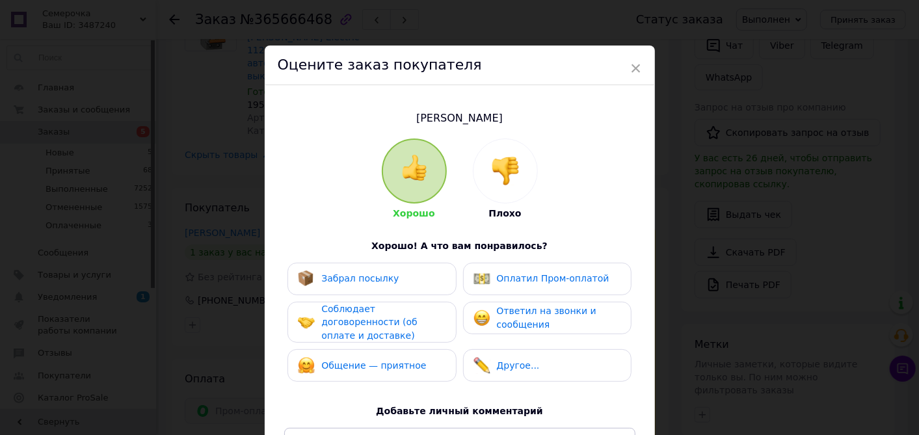
click at [392, 292] on div "Забрал посылку" at bounding box center [372, 279] width 168 height 33
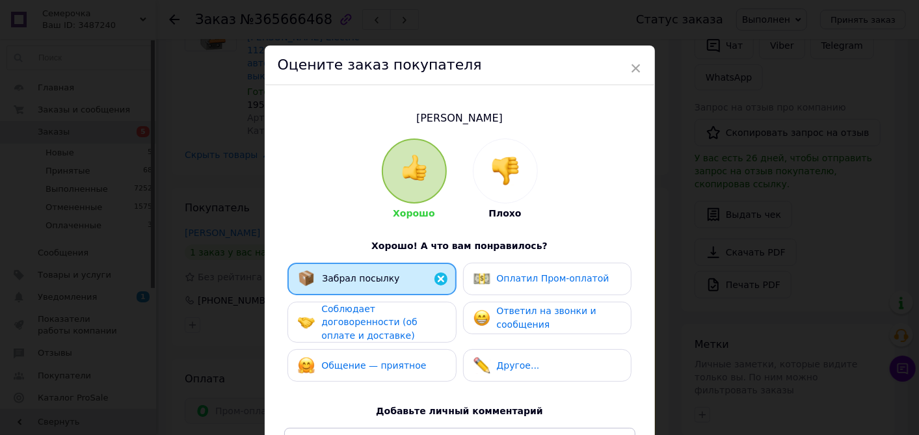
drag, startPoint x: 397, startPoint y: 309, endPoint x: 397, endPoint y: 320, distance: 11.1
click at [397, 309] on span "Соблюдает договоренности (об оплате и доставке)" at bounding box center [369, 322] width 96 height 37
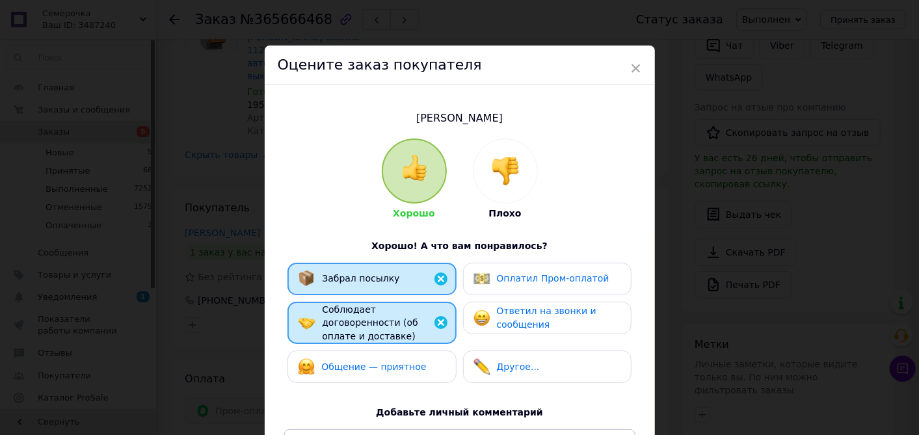
click at [394, 362] on span "Общение — приятное" at bounding box center [373, 367] width 105 height 10
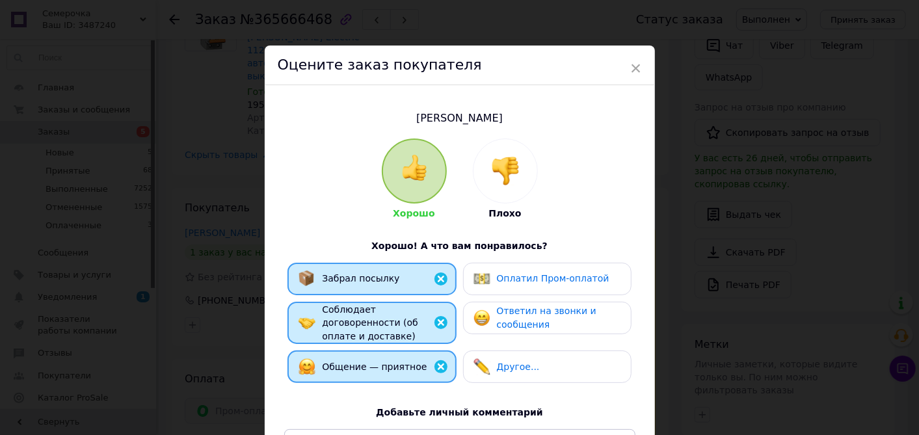
click at [479, 273] on img at bounding box center [482, 279] width 17 height 17
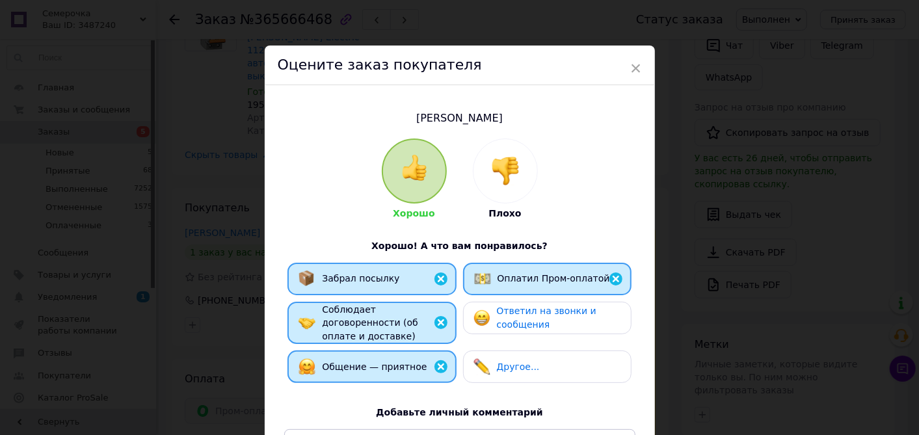
click at [491, 328] on div "Ответил на звонки и сообщения" at bounding box center [547, 317] width 147 height 27
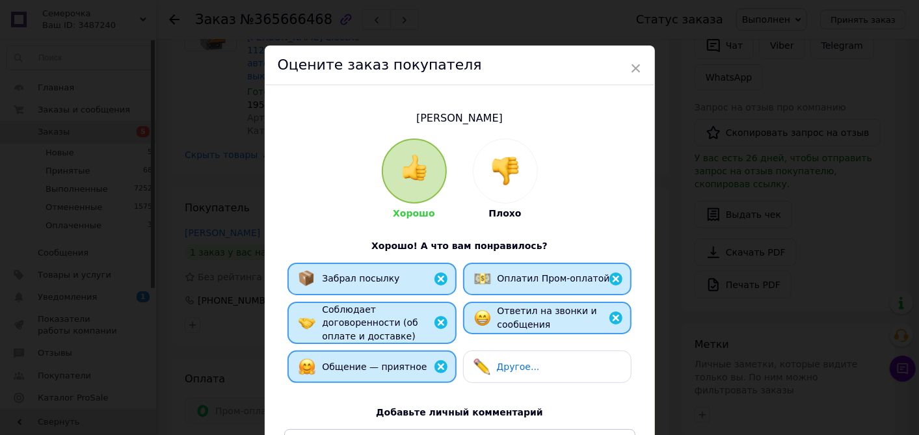
click at [487, 358] on img at bounding box center [482, 366] width 17 height 17
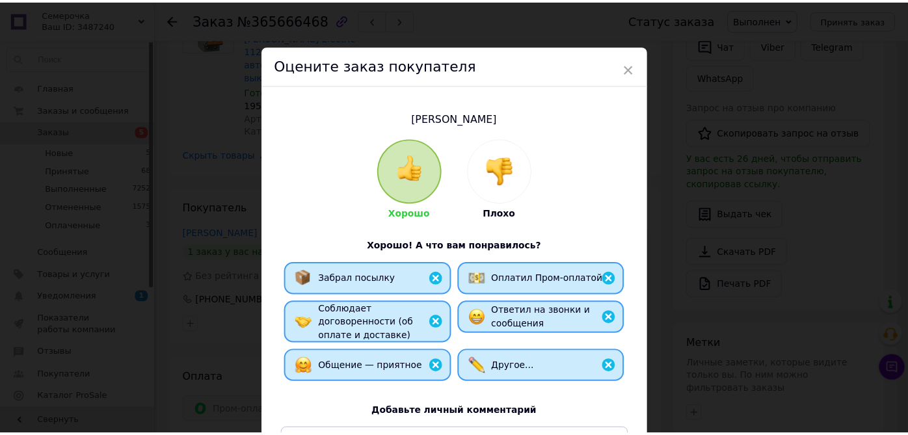
scroll to position [200, 0]
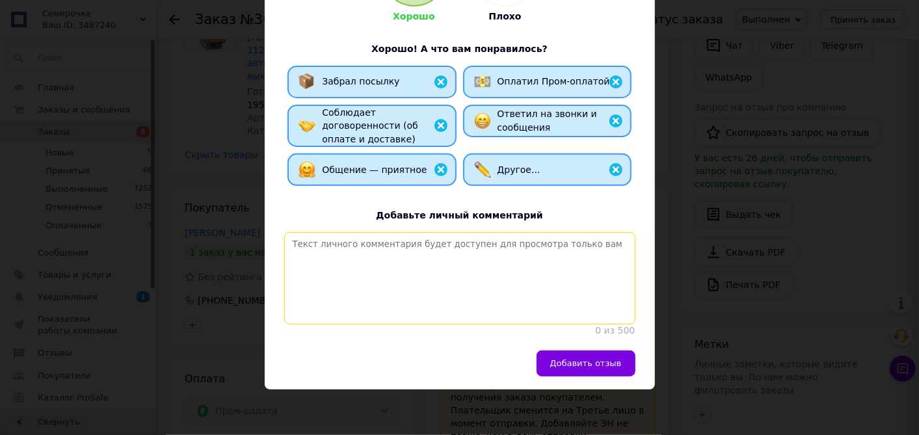
click at [455, 297] on textarea at bounding box center [459, 278] width 351 height 92
paste textarea "Спасибо за заказ! Интернет магазин электротоваров [DOMAIN_NAME]"
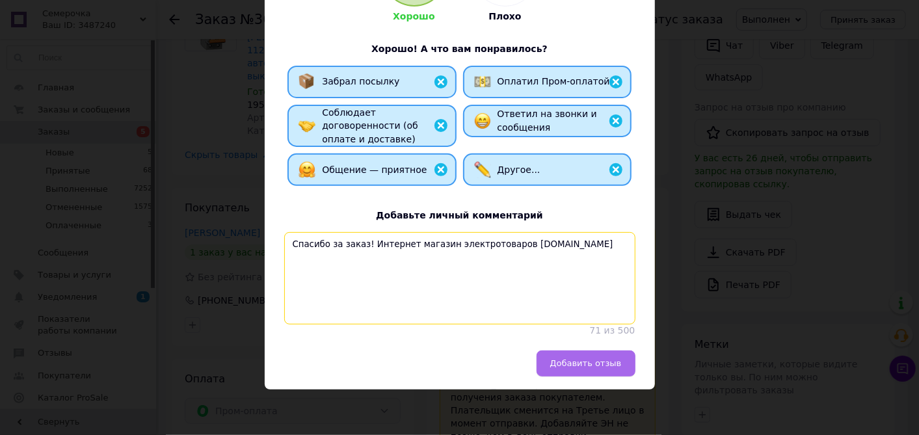
type textarea "Спасибо за заказ! Интернет магазин электротоваров [DOMAIN_NAME]"
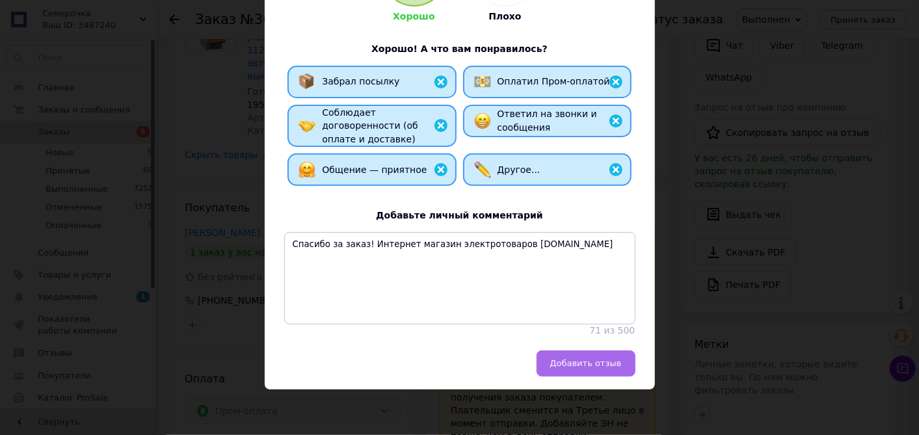
click at [556, 359] on button "Добавить отзыв" at bounding box center [586, 364] width 99 height 26
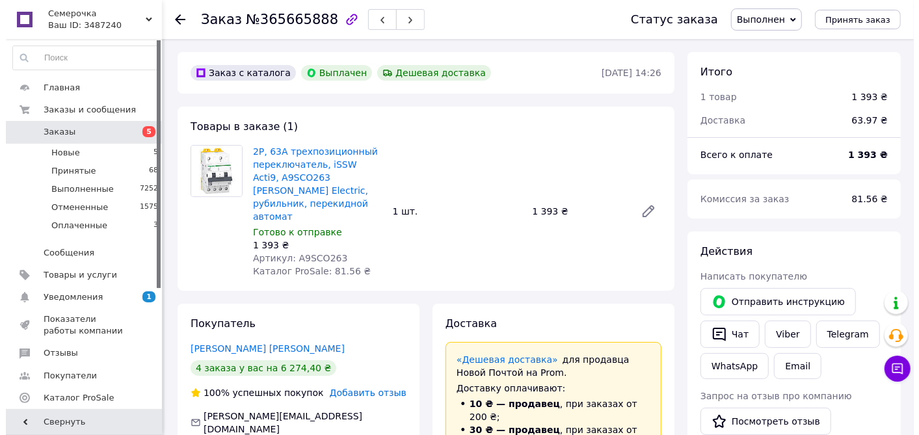
scroll to position [55, 0]
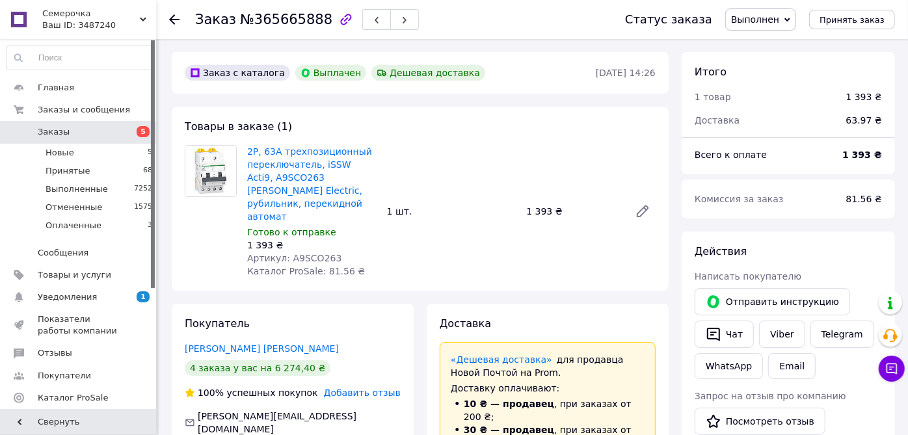
click at [372, 388] on span "Добавить отзыв" at bounding box center [362, 393] width 77 height 10
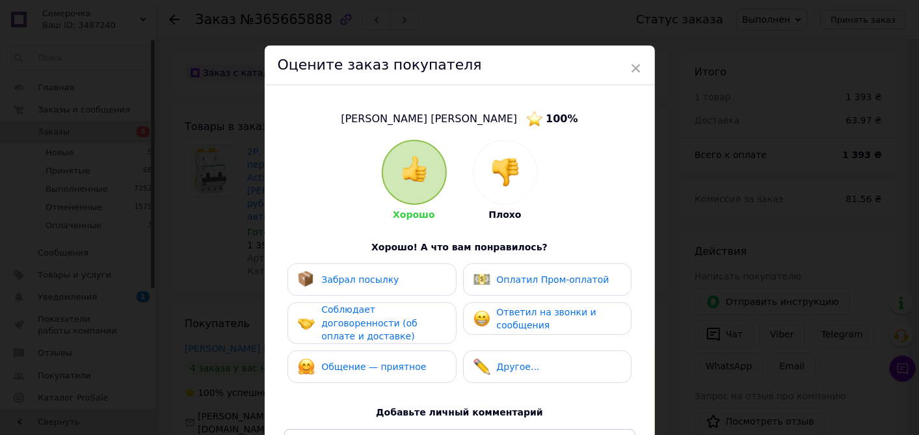
click at [436, 286] on div "Забрал посылку" at bounding box center [372, 279] width 148 height 17
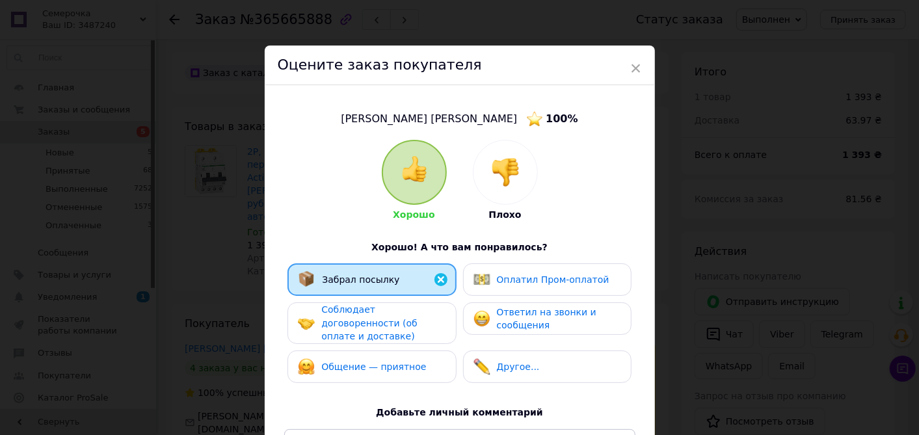
click at [438, 314] on div "Соблюдает договоренности (об оплате и доставке)" at bounding box center [383, 323] width 124 height 40
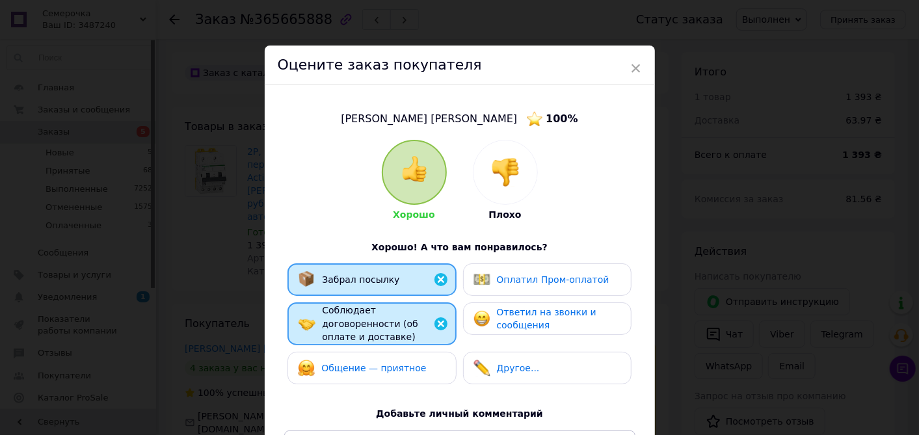
click at [433, 360] on div "Общение — приятное" at bounding box center [372, 368] width 148 height 17
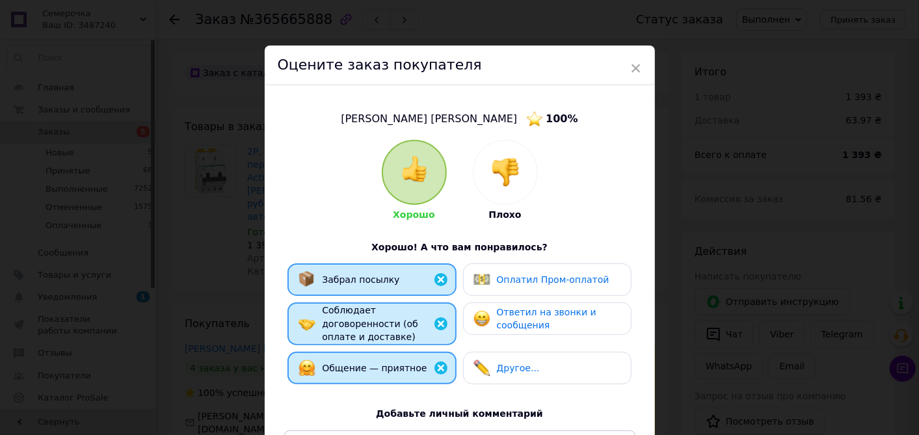
drag, startPoint x: 502, startPoint y: 285, endPoint x: 507, endPoint y: 309, distance: 24.6
click at [502, 284] on span "Оплатил Пром-оплатой" at bounding box center [553, 280] width 113 height 10
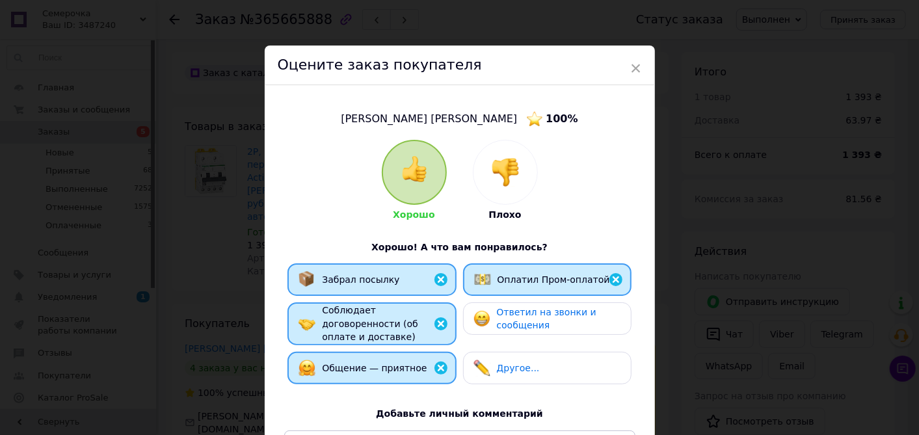
click at [509, 321] on span "Ответил на звонки и сообщения" at bounding box center [547, 319] width 100 height 24
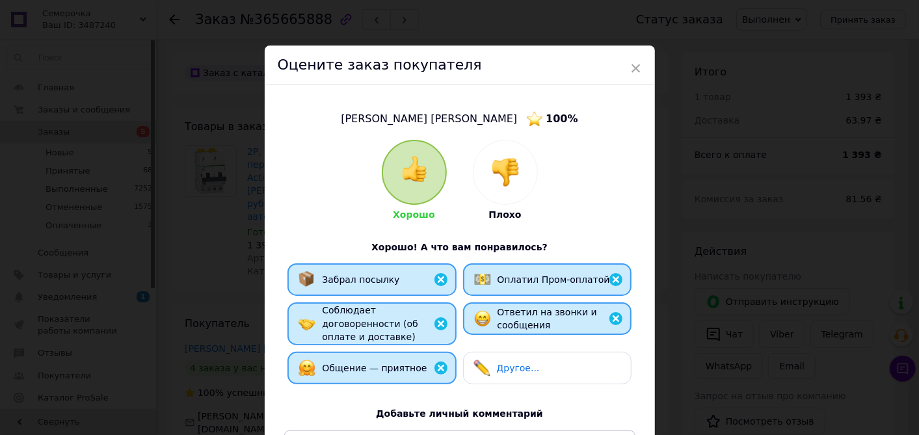
click at [505, 363] on span "Другое..." at bounding box center [518, 368] width 43 height 10
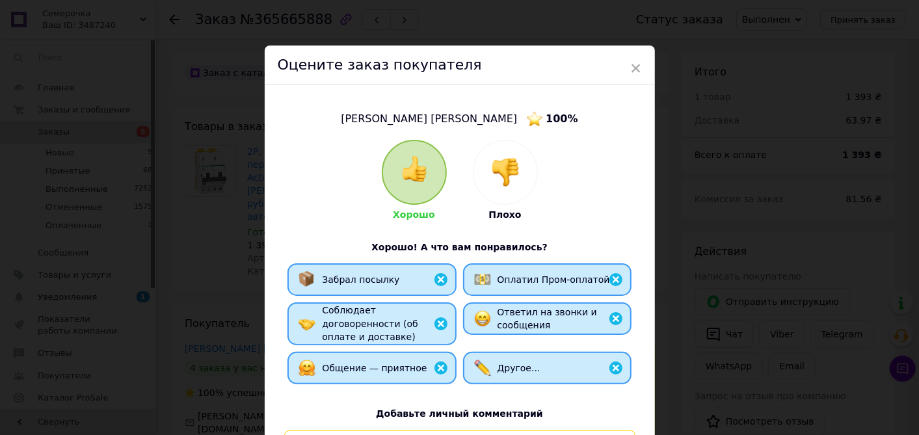
paste textarea "Спасибо за заказ! Интернет магазин электротоваров [DOMAIN_NAME]"
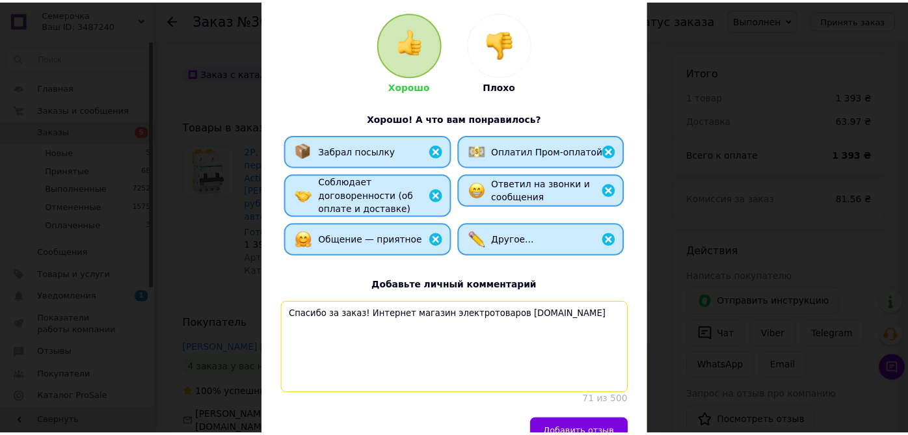
scroll to position [148, 0]
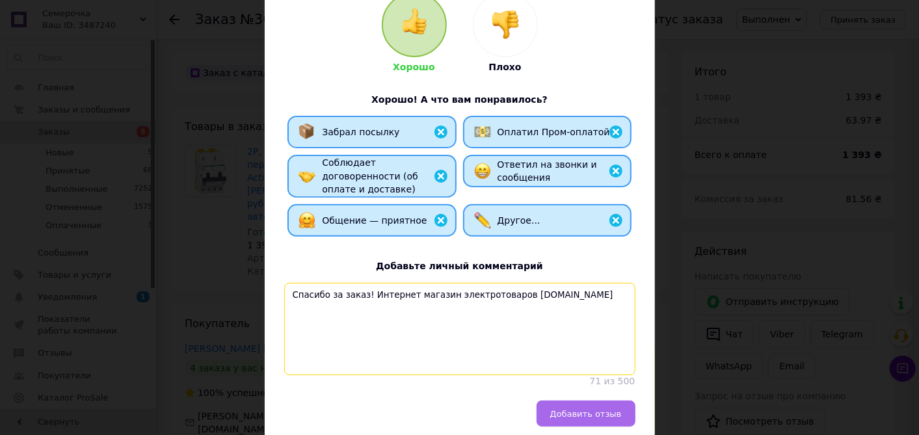
type textarea "Спасибо за заказ! Интернет магазин электротоваров [DOMAIN_NAME]"
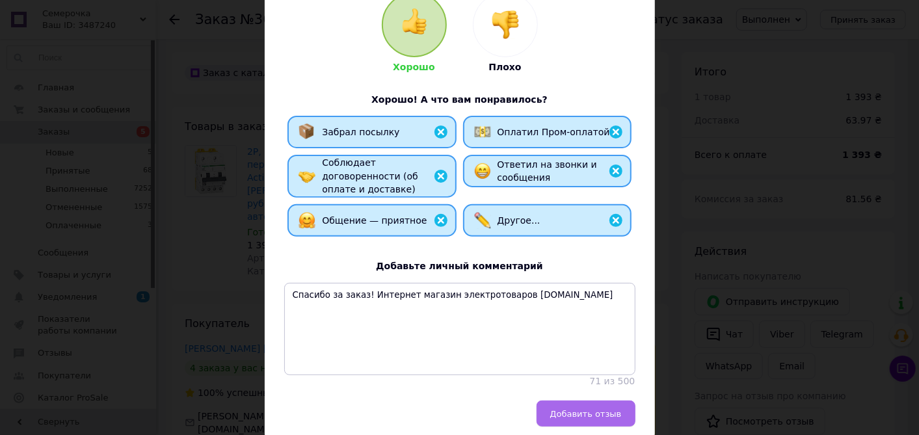
click at [556, 411] on button "Добавить отзыв" at bounding box center [586, 414] width 99 height 26
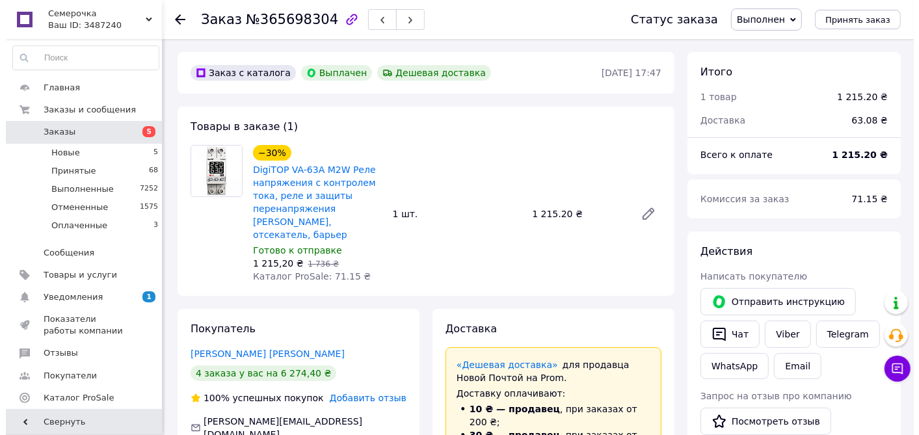
scroll to position [55, 0]
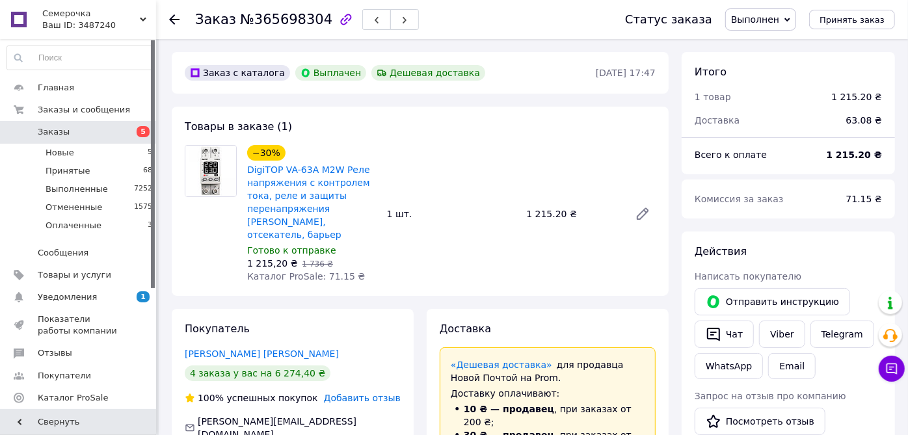
click at [380, 393] on span "Добавить отзыв" at bounding box center [362, 398] width 77 height 10
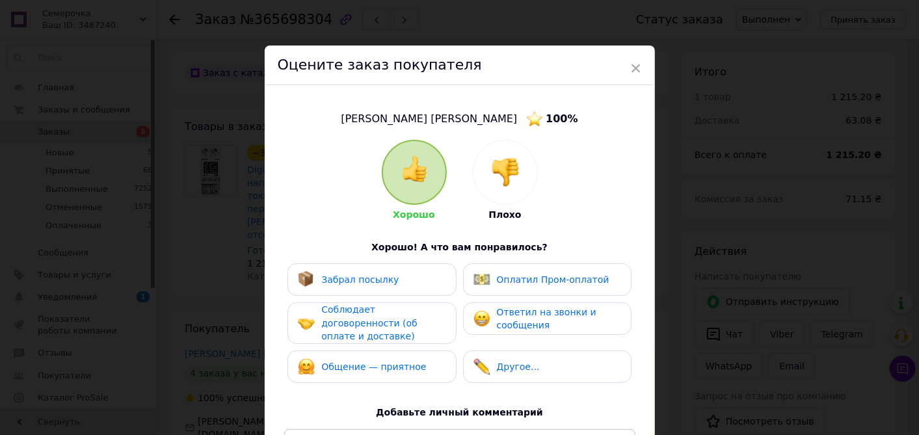
drag, startPoint x: 410, startPoint y: 276, endPoint x: 410, endPoint y: 284, distance: 7.8
click at [410, 276] on div "Забрал посылку" at bounding box center [372, 279] width 148 height 17
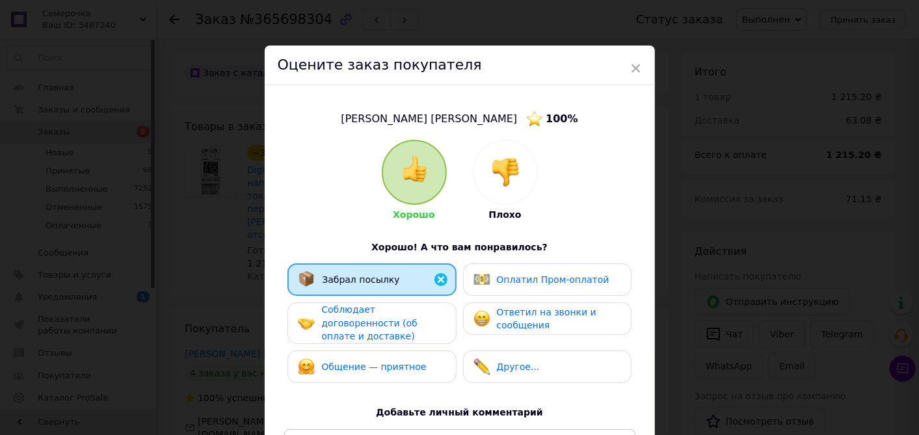
click at [406, 322] on span "Соблюдает договоренности (об оплате и доставке)" at bounding box center [369, 322] width 96 height 37
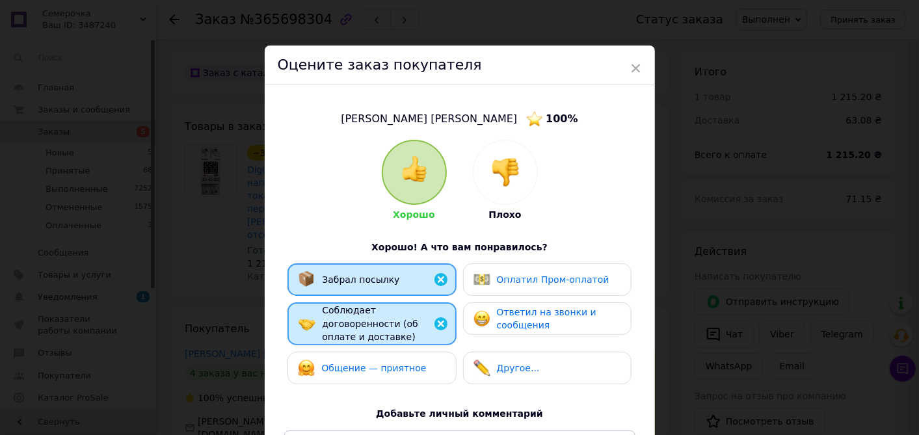
click at [396, 365] on div "Общение — приятное" at bounding box center [362, 368] width 128 height 17
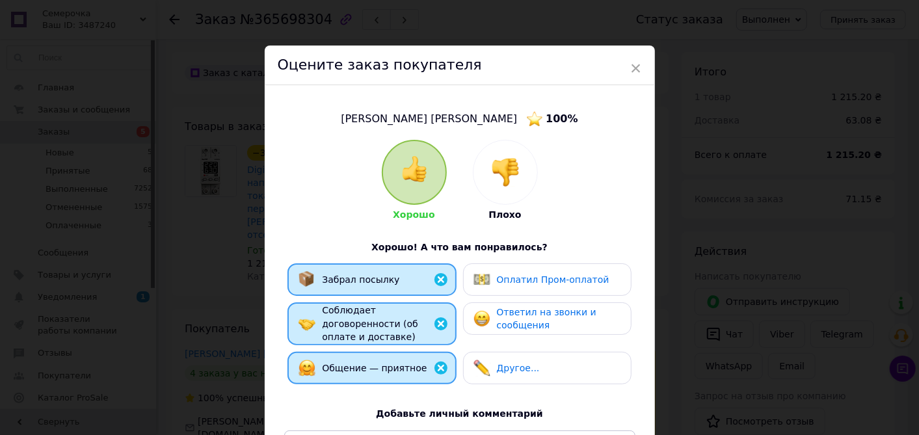
click at [497, 283] on span "Оплатил Пром-оплатой" at bounding box center [553, 280] width 113 height 10
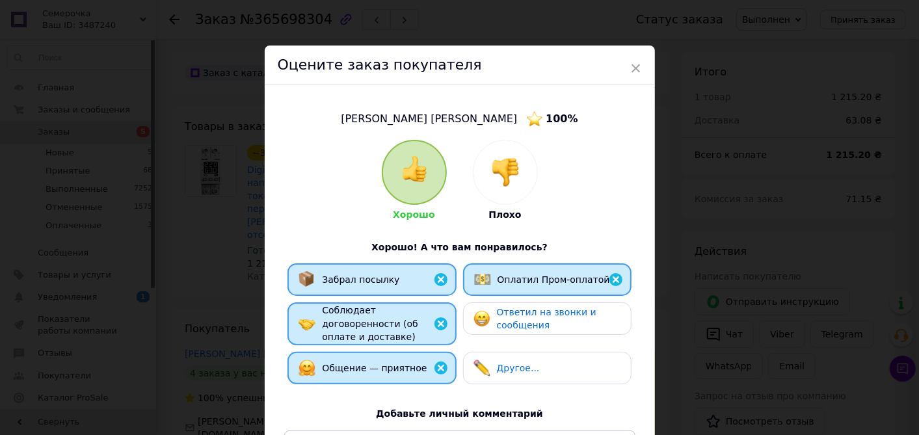
click at [499, 325] on span "Ответил на звонки и сообщения" at bounding box center [547, 319] width 100 height 24
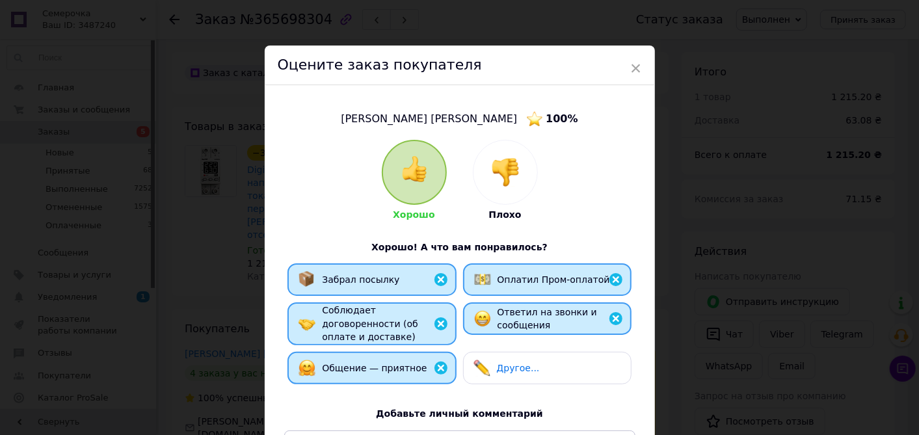
click at [496, 365] on div "Другое..." at bounding box center [507, 368] width 66 height 17
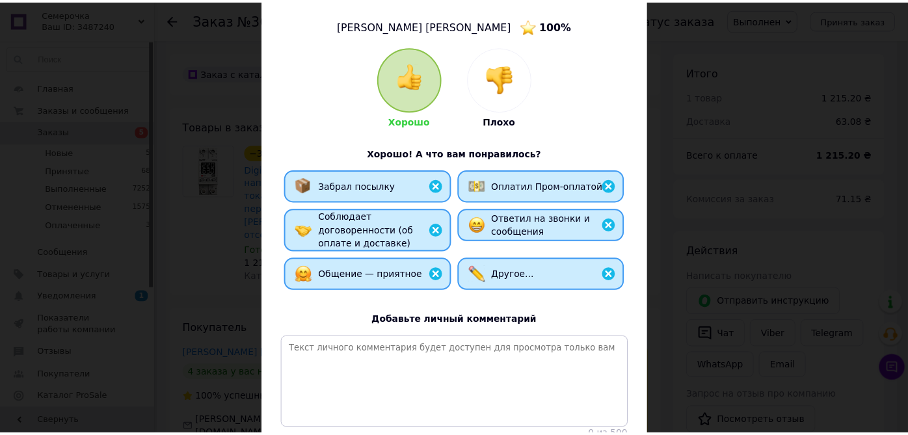
scroll to position [144, 0]
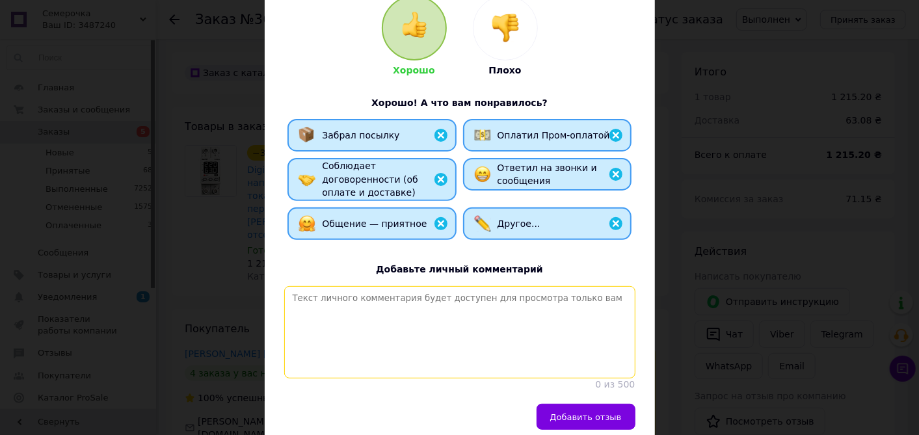
click at [455, 340] on textarea at bounding box center [459, 332] width 351 height 92
paste textarea "Спасибо за заказ! Интернет магазин электротоваров [DOMAIN_NAME]"
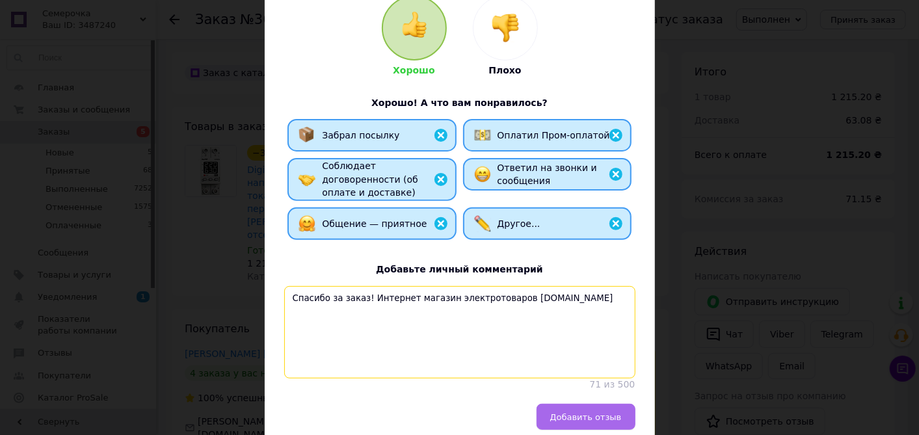
type textarea "Спасибо за заказ! Интернет магазин электротоваров [DOMAIN_NAME]"
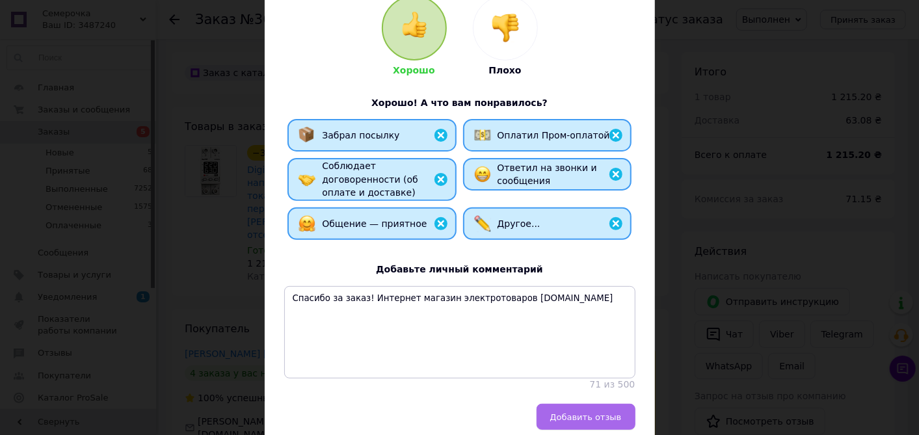
click at [556, 414] on button "Добавить отзыв" at bounding box center [586, 417] width 99 height 26
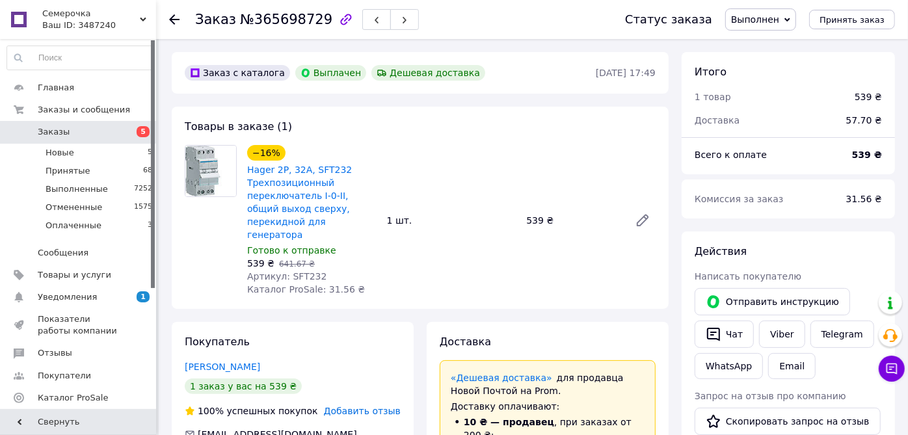
click at [386, 406] on span "Добавить отзыв" at bounding box center [362, 411] width 77 height 10
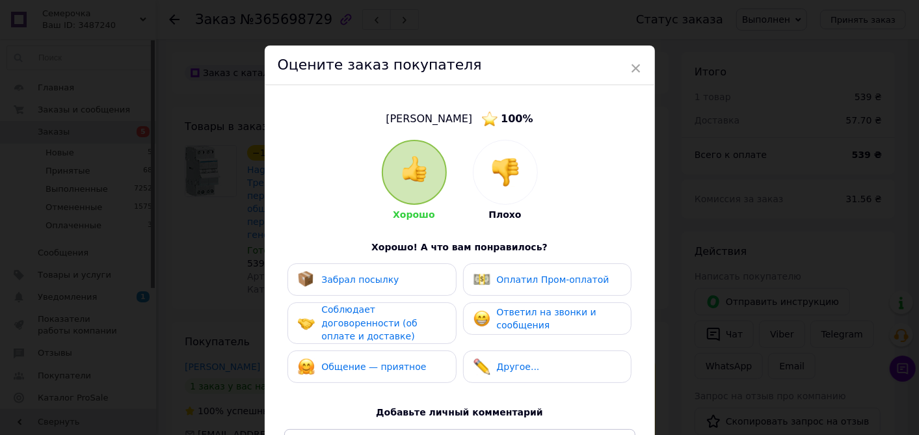
click at [414, 280] on div "Забрал посылку" at bounding box center [372, 279] width 148 height 17
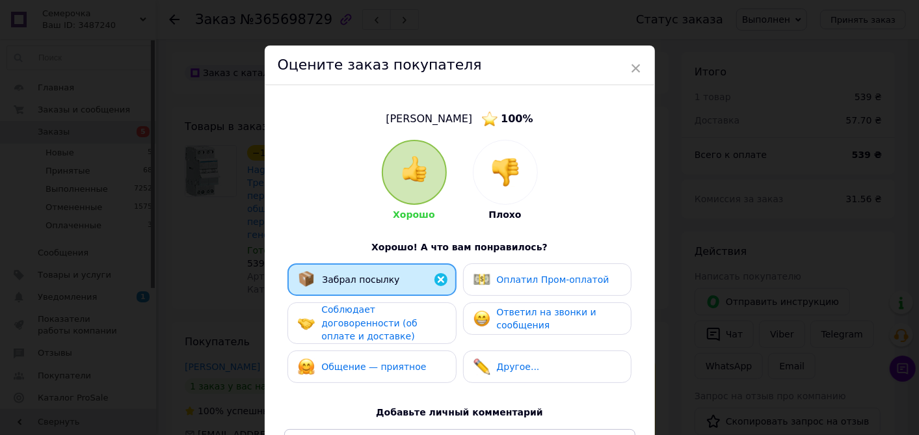
click at [414, 315] on span "Соблюдает договоренности (об оплате и доставке)" at bounding box center [369, 322] width 96 height 37
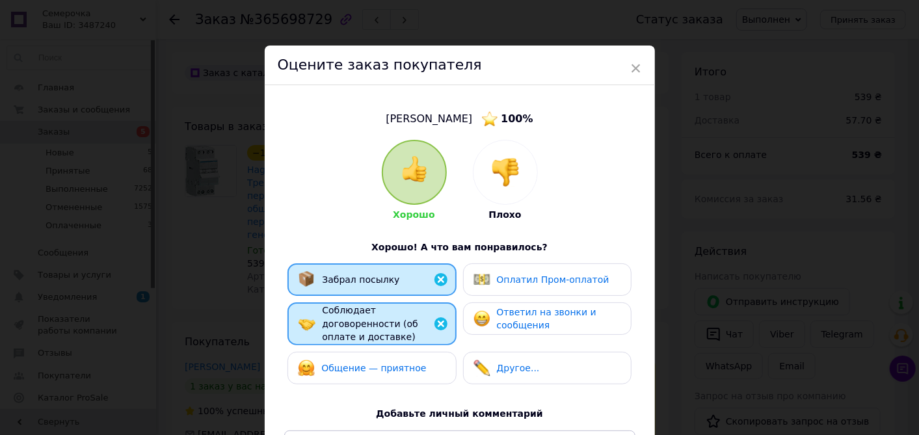
click at [396, 363] on span "Общение — приятное" at bounding box center [373, 368] width 105 height 10
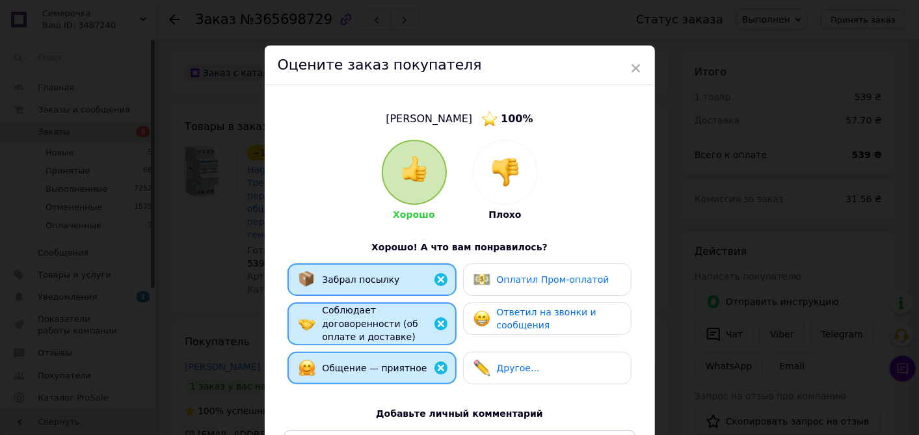
drag, startPoint x: 487, startPoint y: 282, endPoint x: 484, endPoint y: 314, distance: 31.3
click at [487, 282] on img at bounding box center [482, 279] width 17 height 17
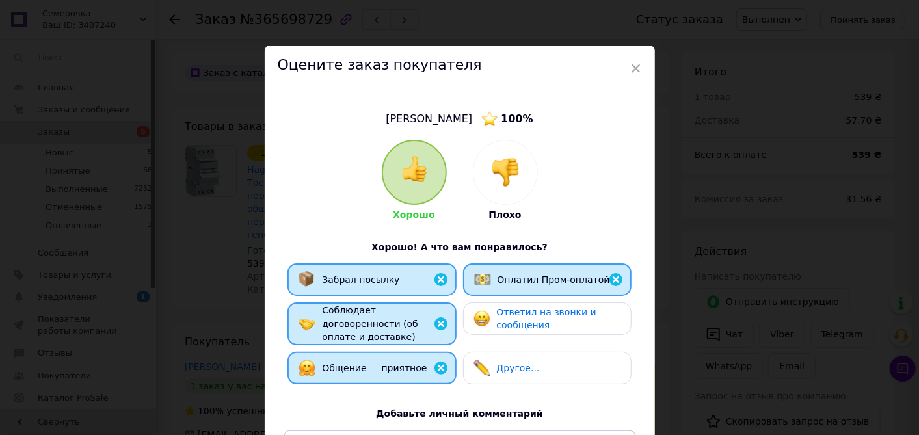
drag, startPoint x: 484, startPoint y: 314, endPoint x: 486, endPoint y: 332, distance: 18.3
click at [485, 314] on img at bounding box center [482, 318] width 17 height 17
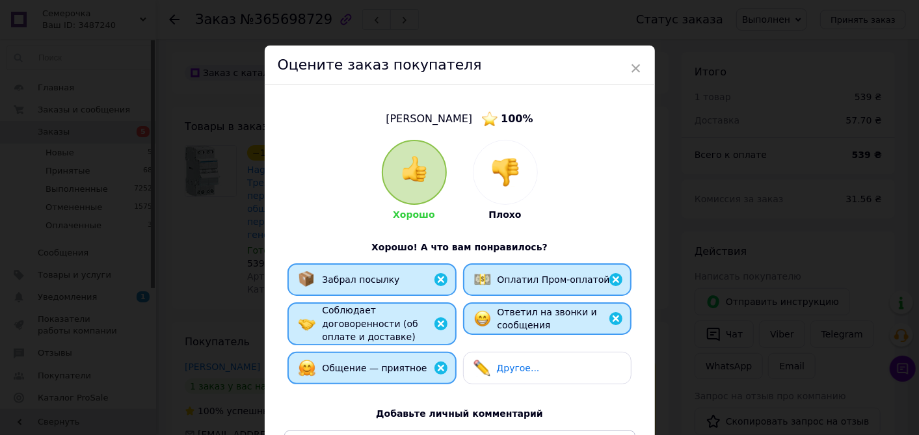
click at [483, 360] on img at bounding box center [482, 368] width 17 height 17
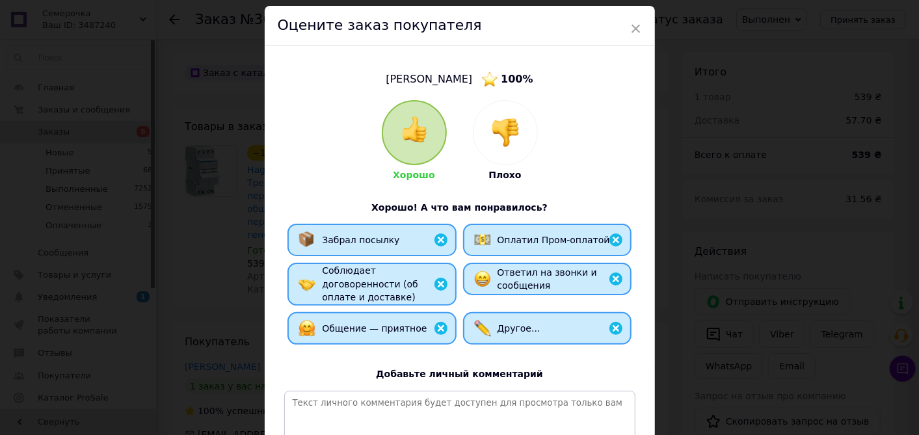
scroll to position [72, 0]
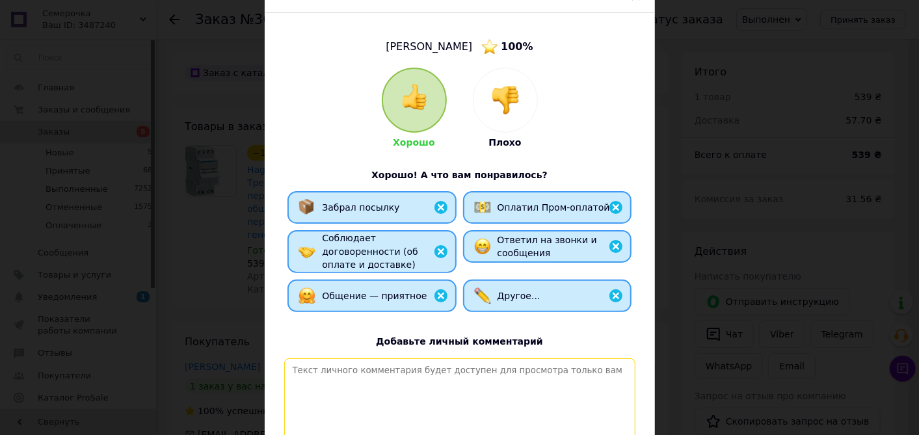
click at [433, 367] on textarea at bounding box center [459, 404] width 351 height 92
paste textarea "Спасибо за заказ! Интернет магазин электротоваров [DOMAIN_NAME]"
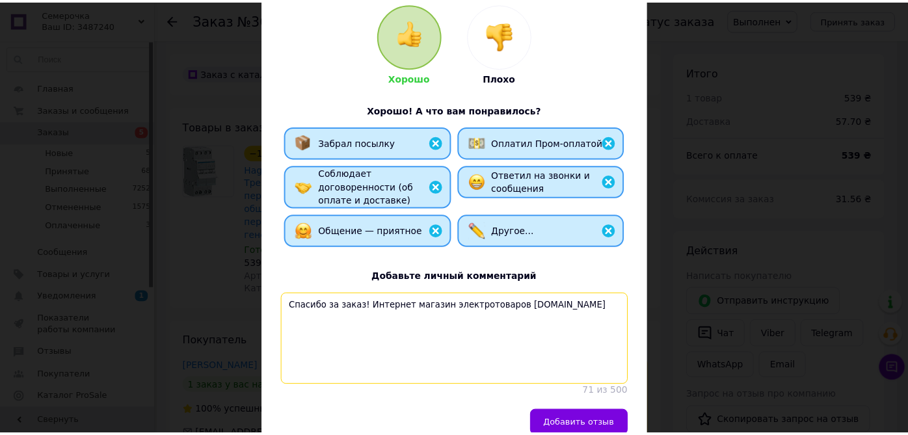
scroll to position [200, 0]
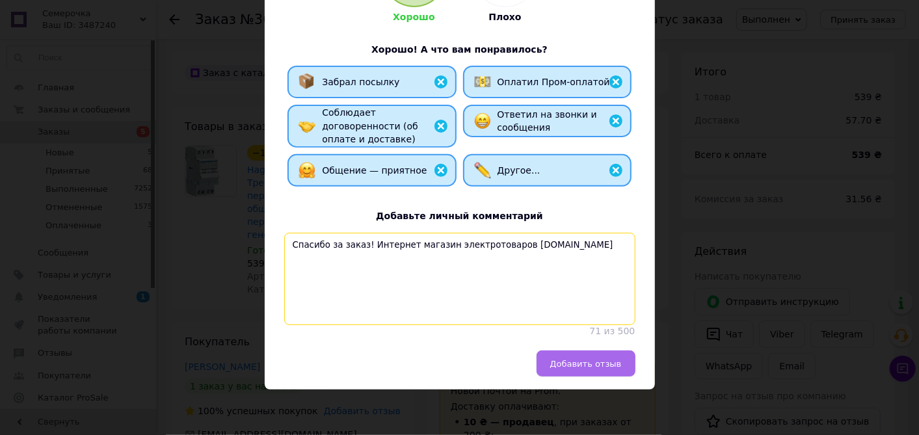
type textarea "Спасибо за заказ! Интернет магазин электротоваров [DOMAIN_NAME]"
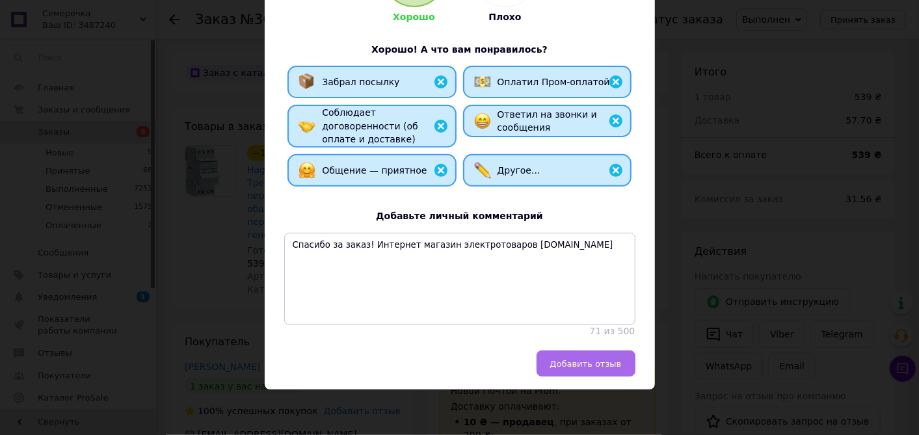
click at [572, 356] on button "Добавить отзыв" at bounding box center [586, 364] width 99 height 26
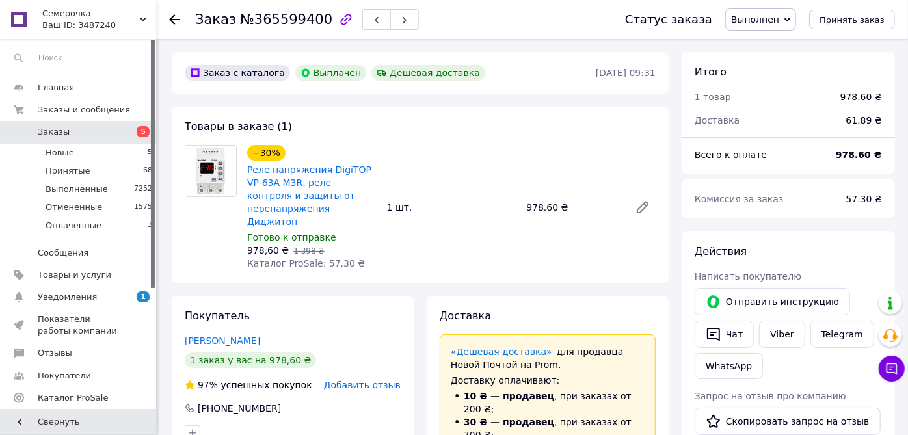
click at [382, 380] on span "Добавить отзыв" at bounding box center [362, 385] width 77 height 10
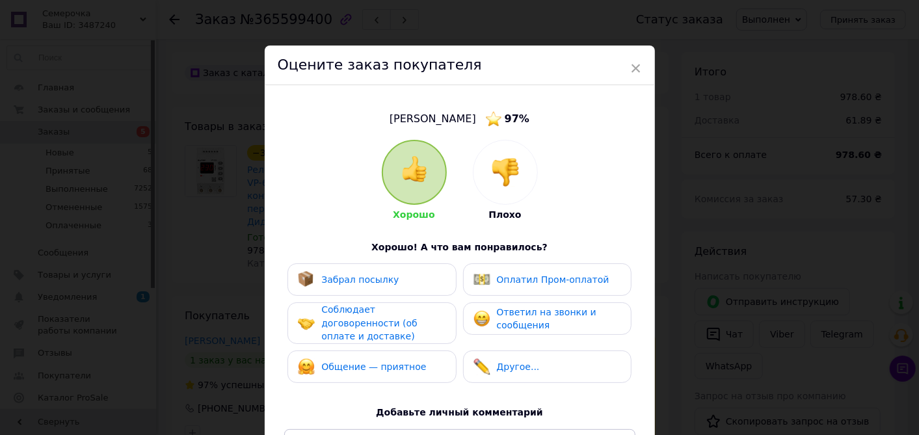
click at [420, 282] on div "Забрал посылку" at bounding box center [372, 279] width 148 height 17
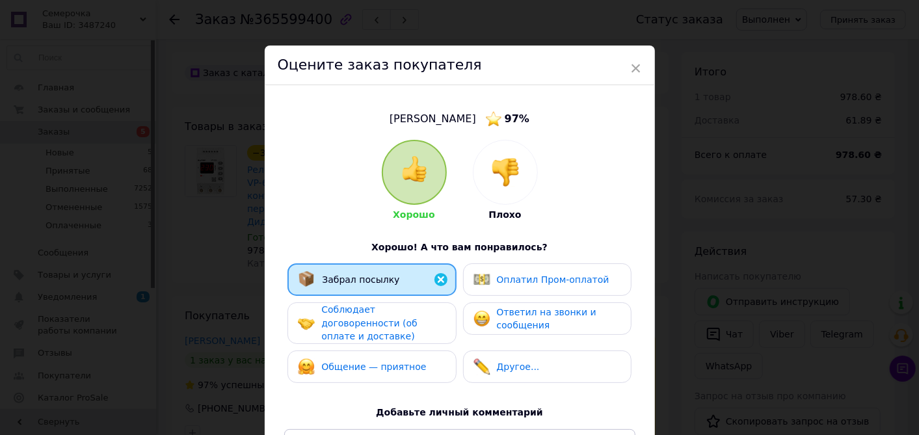
click at [423, 318] on div "Соблюдает договоренности (об оплате и доставке)" at bounding box center [383, 323] width 124 height 40
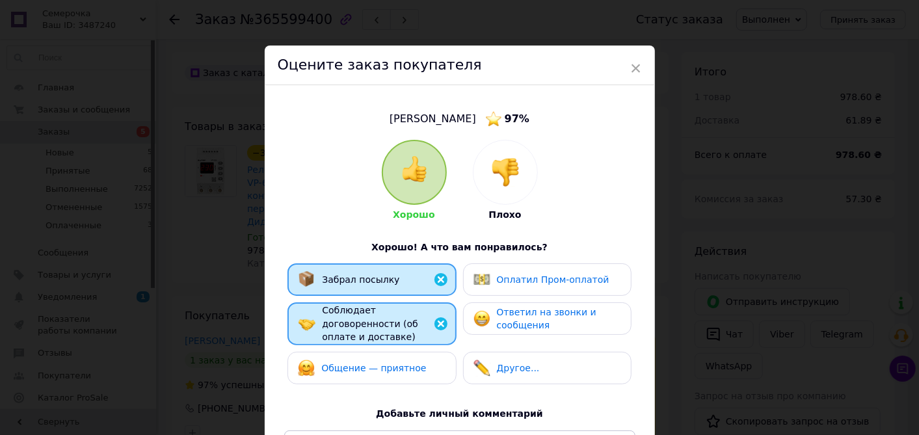
drag, startPoint x: 416, startPoint y: 357, endPoint x: 472, endPoint y: 308, distance: 74.2
click at [416, 360] on div "Общение — приятное" at bounding box center [372, 368] width 148 height 17
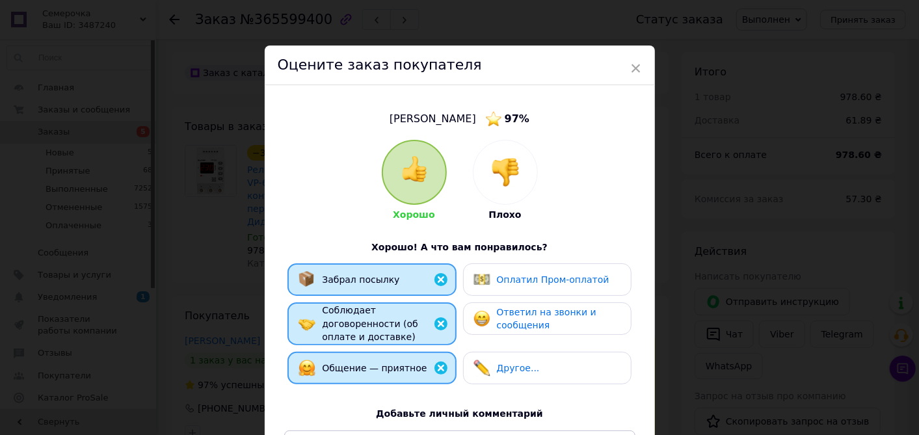
drag, startPoint x: 489, startPoint y: 282, endPoint x: 490, endPoint y: 300, distance: 17.6
click at [490, 283] on div "Оплатил Пром-оплатой" at bounding box center [542, 279] width 136 height 17
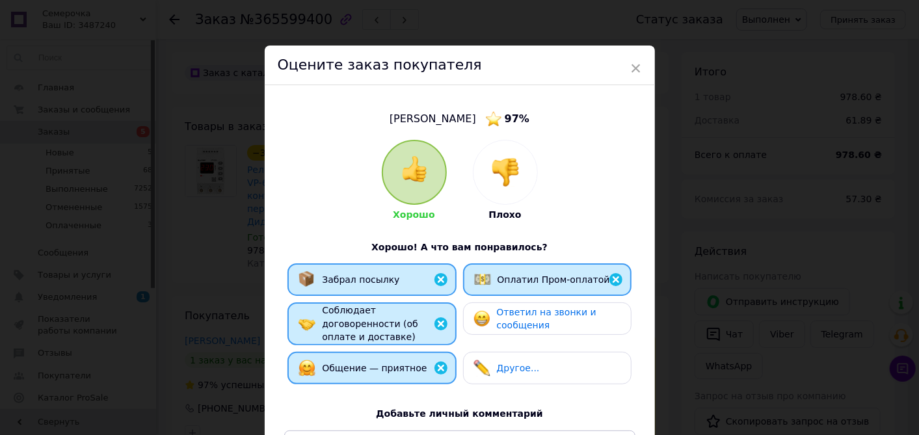
click at [491, 325] on div "Ответил на звонки и сообщения" at bounding box center [547, 319] width 147 height 27
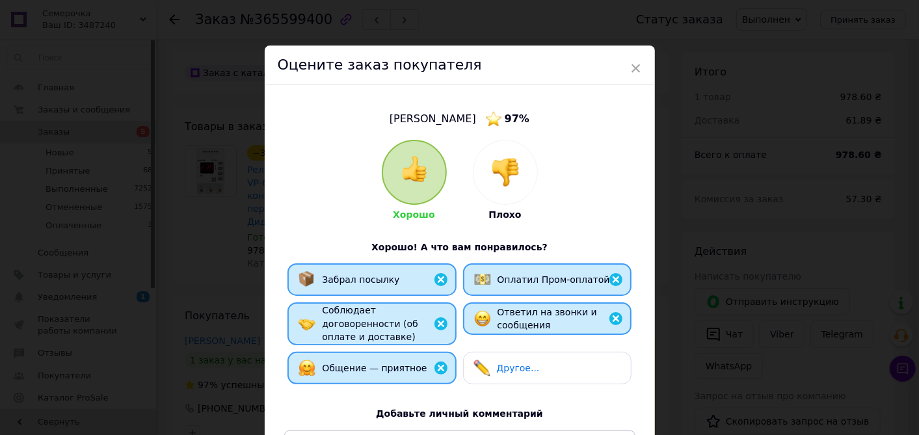
click at [488, 360] on img at bounding box center [482, 368] width 17 height 17
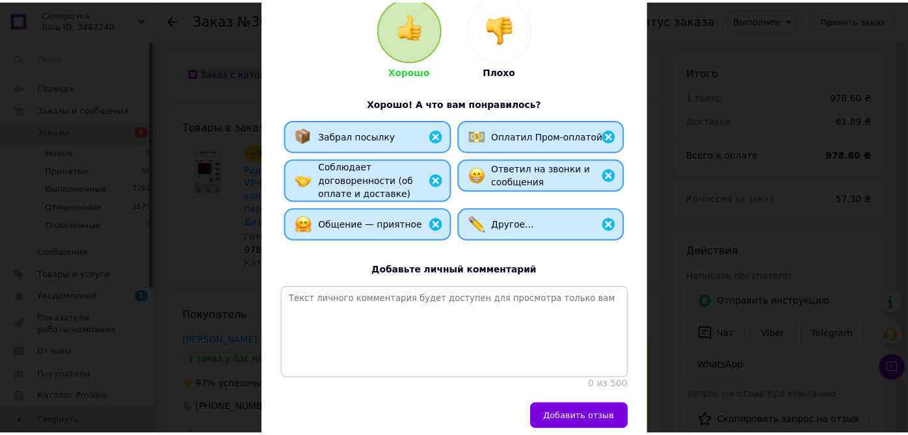
scroll to position [144, 0]
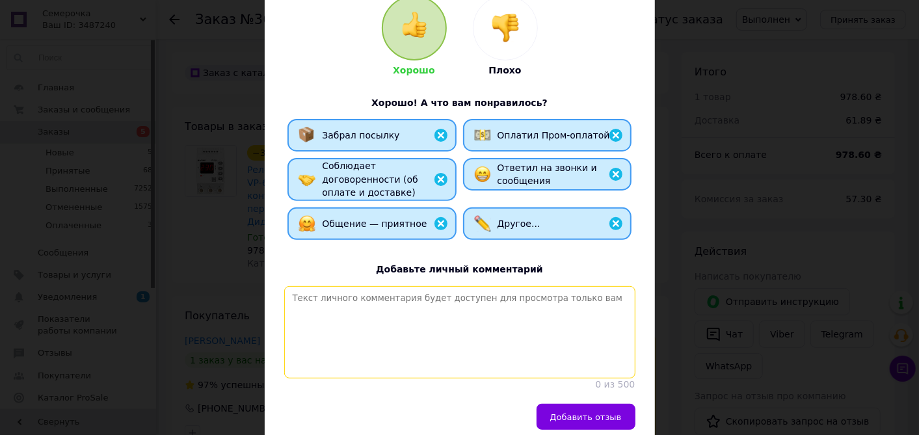
click at [453, 325] on textarea at bounding box center [459, 332] width 351 height 92
paste textarea "Спасибо за заказ! Интернет магазин электротоваров [DOMAIN_NAME]"
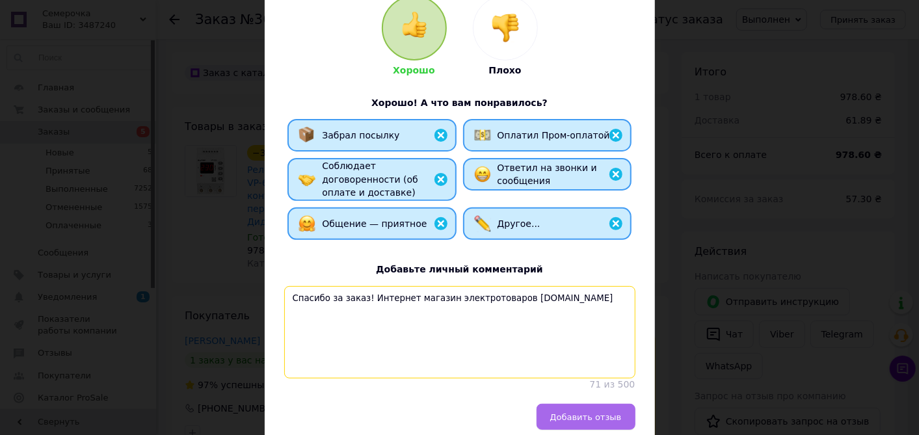
type textarea "Спасибо за заказ! Интернет магазин электротоваров [DOMAIN_NAME]"
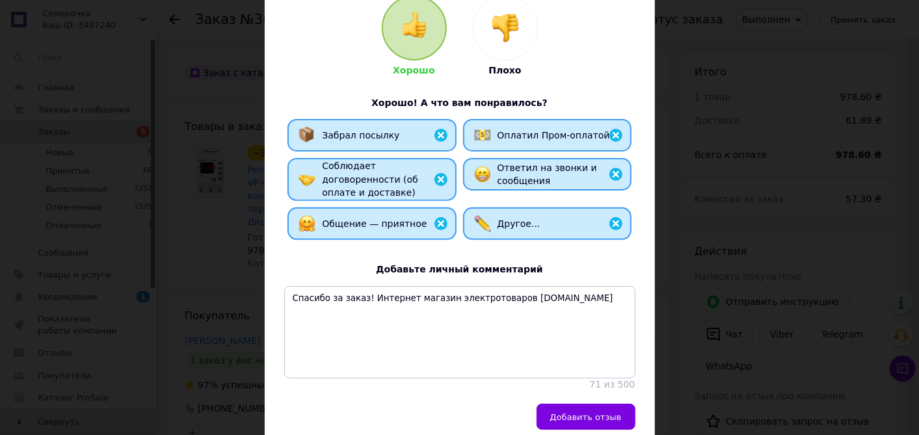
click at [548, 416] on button "Добавить отзыв" at bounding box center [586, 417] width 99 height 26
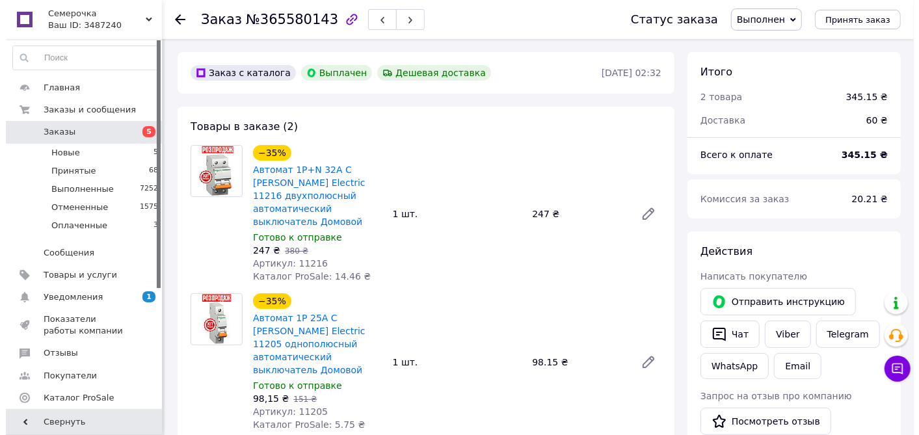
scroll to position [289, 0]
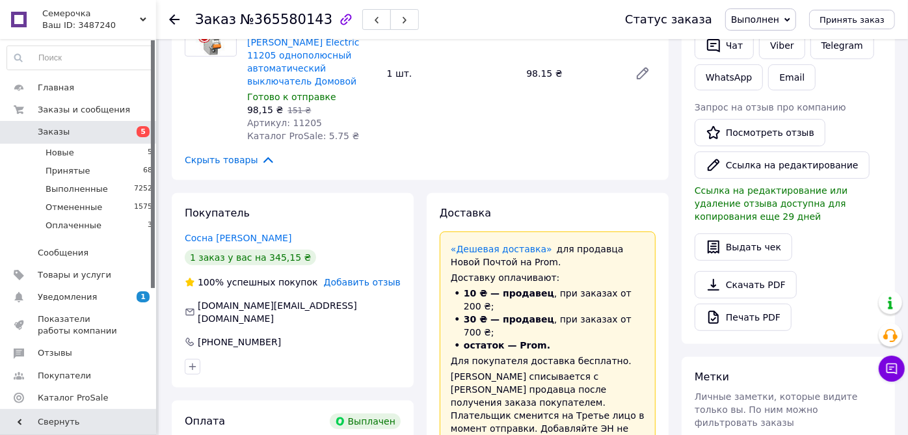
click at [379, 277] on span "Добавить отзыв" at bounding box center [362, 282] width 77 height 10
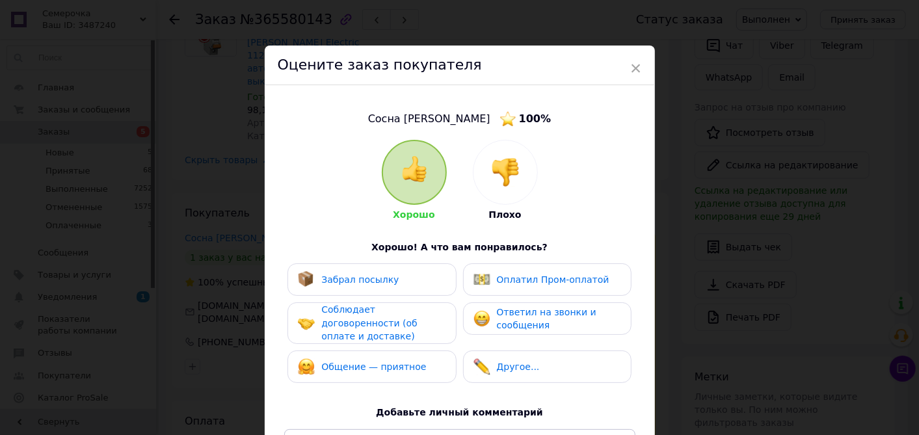
click at [442, 276] on div "Забрал посылку" at bounding box center [372, 279] width 148 height 17
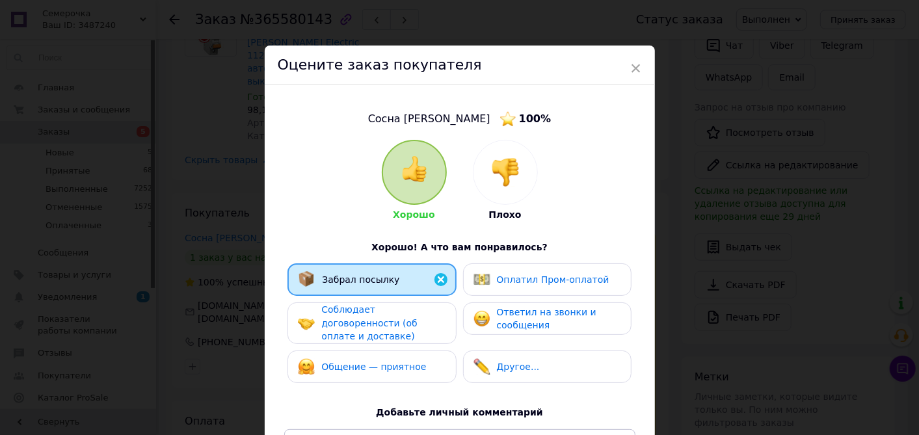
drag, startPoint x: 476, startPoint y: 280, endPoint x: 440, endPoint y: 296, distance: 39.0
click at [476, 280] on img at bounding box center [482, 279] width 17 height 17
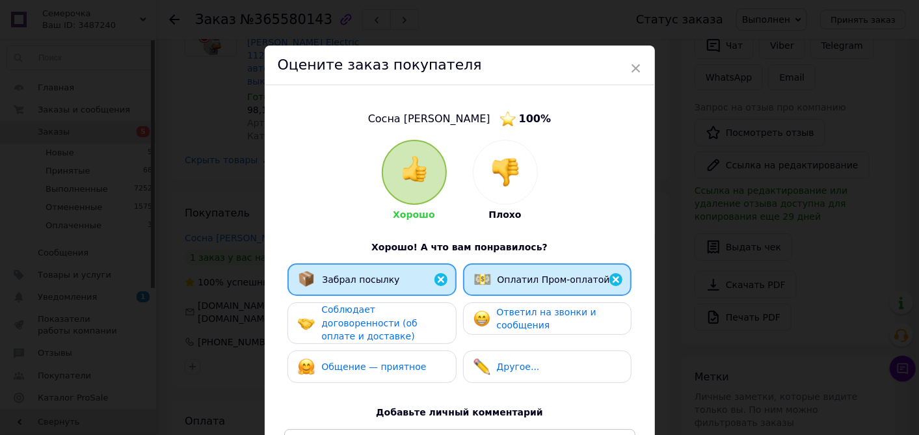
click at [431, 304] on div "Забрал посылку Оплатил Пром-оплатой Соблюдает договоренности (об оплате и доста…" at bounding box center [459, 326] width 351 height 126
click at [481, 306] on div "Ответил на звонки и сообщения" at bounding box center [547, 319] width 147 height 27
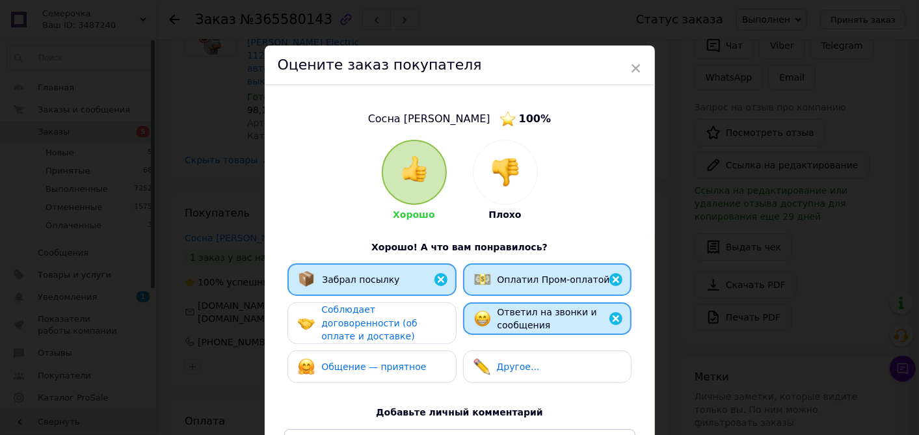
click at [431, 325] on div "Соблюдает договоренности (об оплате и доставке)" at bounding box center [383, 323] width 124 height 40
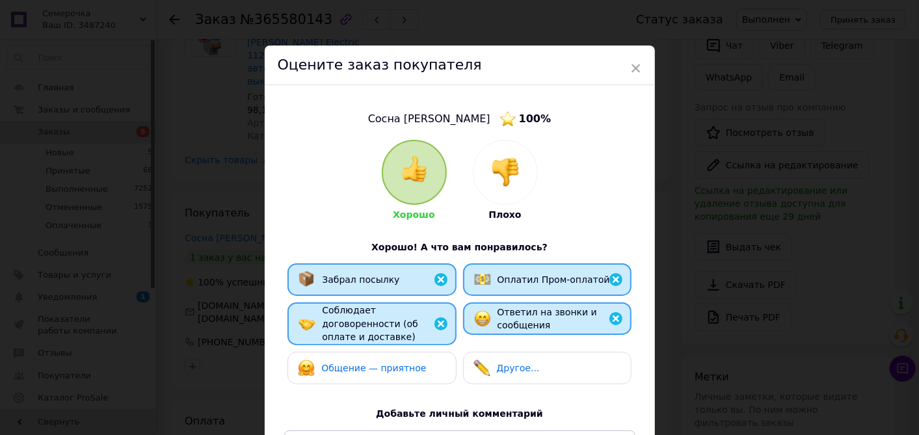
drag, startPoint x: 423, startPoint y: 362, endPoint x: 479, endPoint y: 358, distance: 56.1
click at [424, 362] on div "Общение — приятное" at bounding box center [372, 368] width 148 height 17
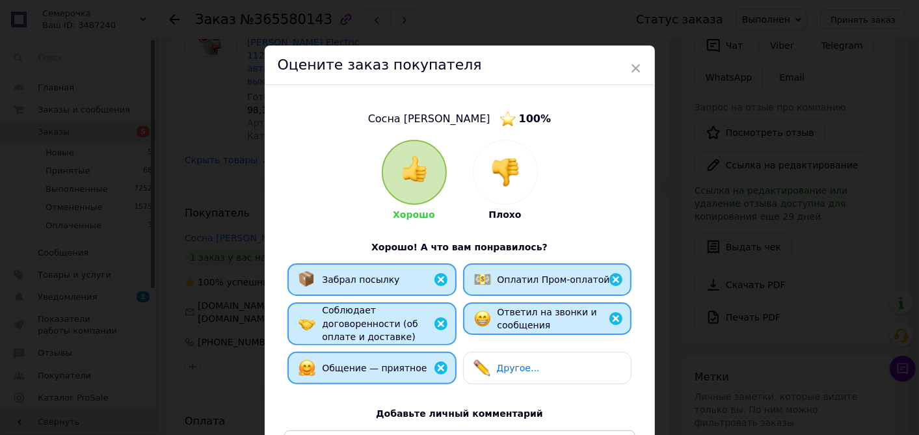
click at [481, 360] on img at bounding box center [482, 368] width 17 height 17
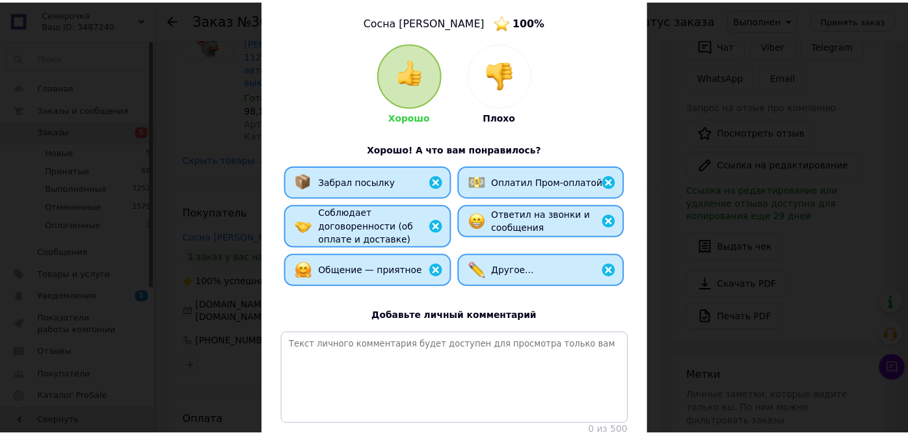
scroll to position [144, 0]
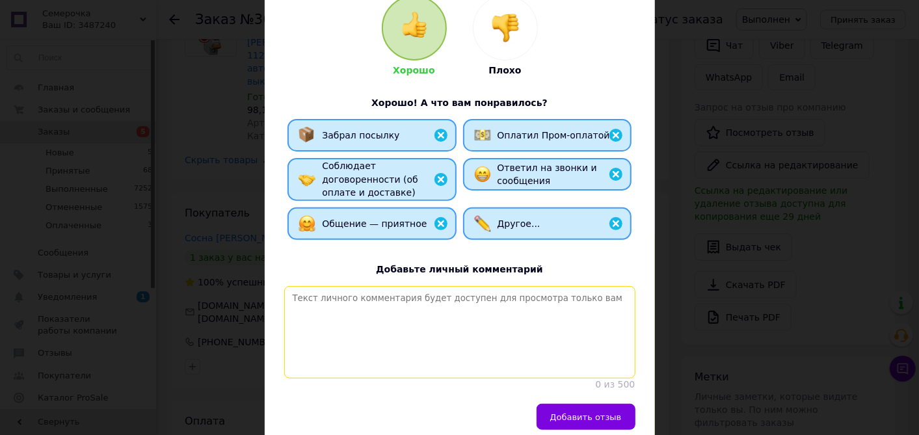
click at [455, 328] on textarea at bounding box center [459, 332] width 351 height 92
paste textarea "Спасибо за заказ! Интернет магазин электротоваров [DOMAIN_NAME]"
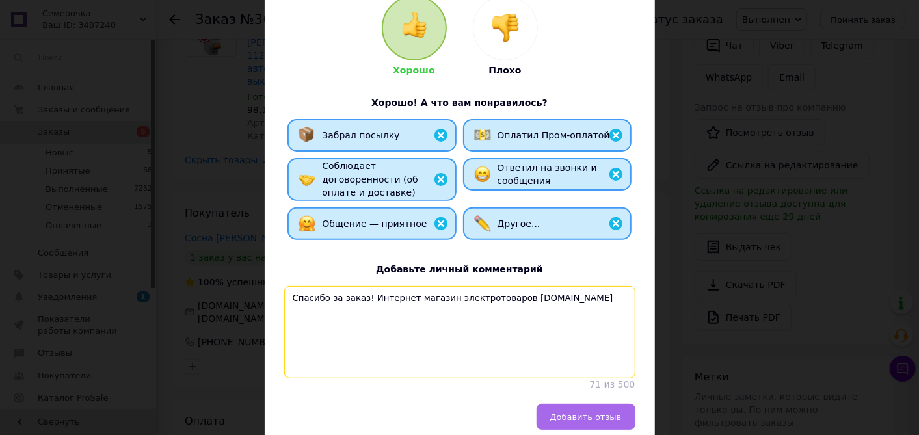
type textarea "Спасибо за заказ! Интернет магазин электротоваров [DOMAIN_NAME]"
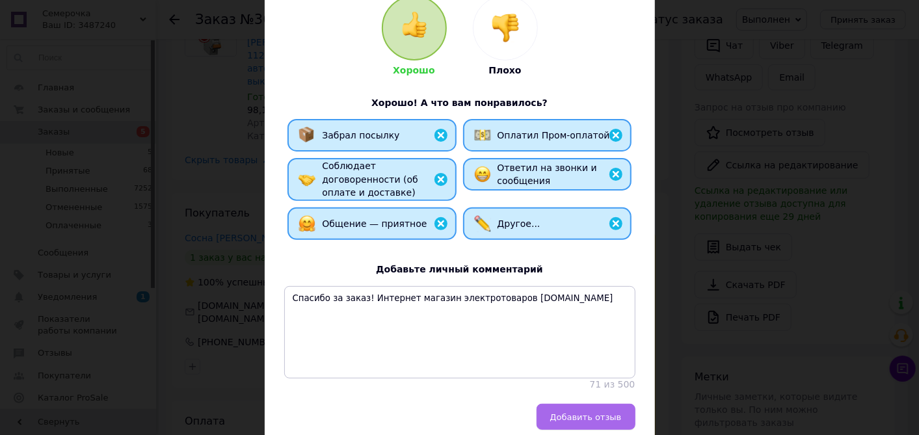
click at [563, 412] on button "Добавить отзыв" at bounding box center [586, 417] width 99 height 26
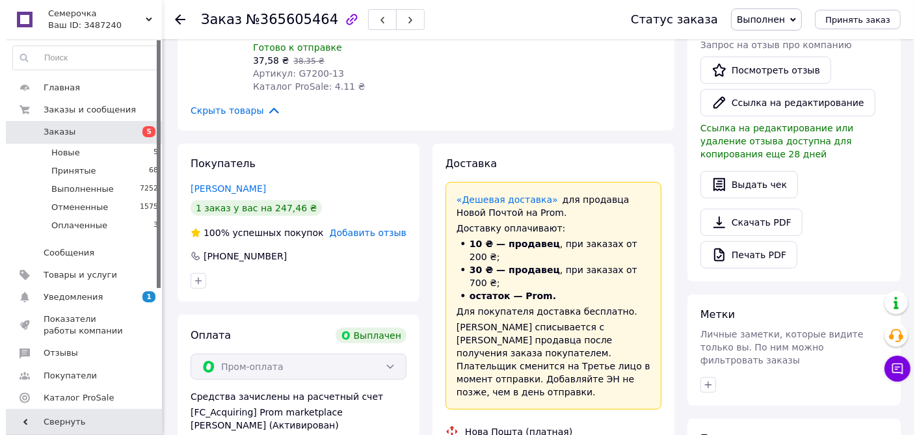
scroll to position [361, 0]
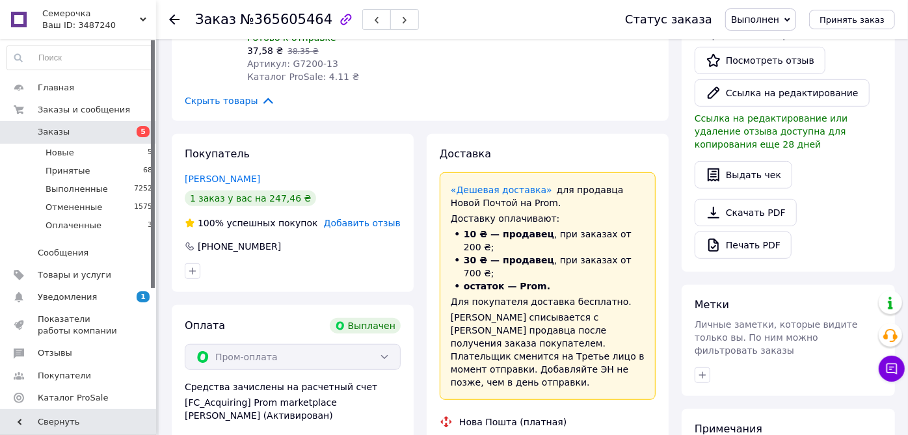
click at [384, 218] on span "Добавить отзыв" at bounding box center [362, 223] width 77 height 10
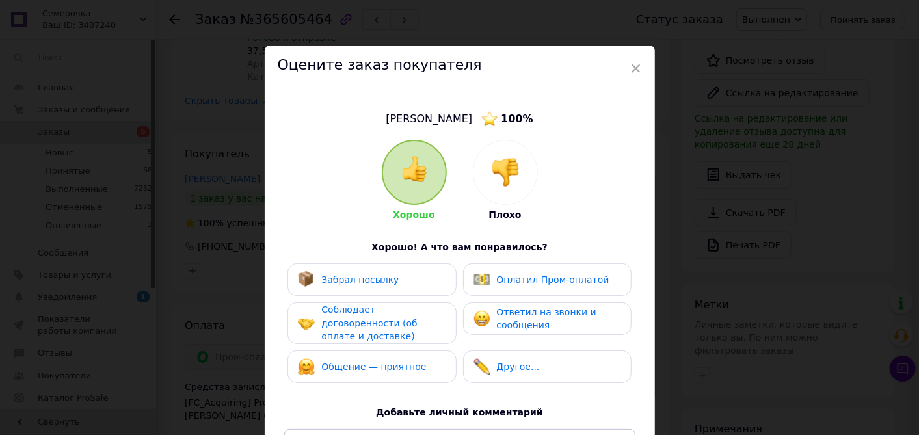
click at [422, 280] on div "Забрал посылку" at bounding box center [372, 279] width 148 height 17
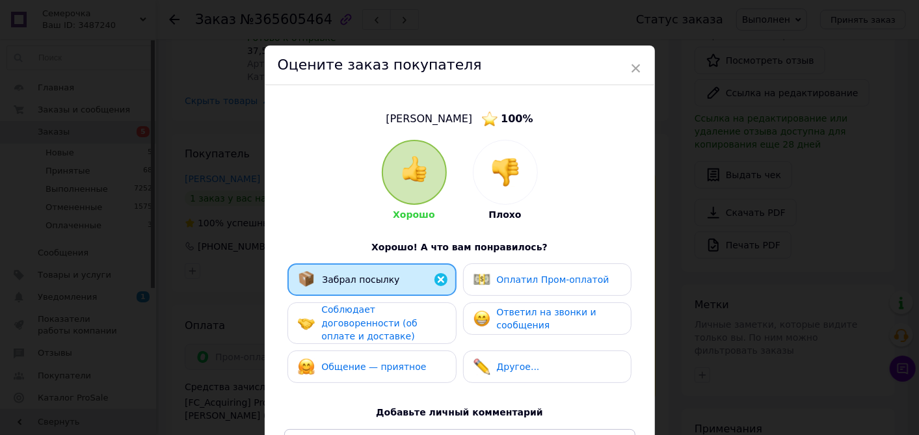
click at [425, 318] on div "Соблюдает договоренности (об оплате и доставке)" at bounding box center [383, 323] width 124 height 40
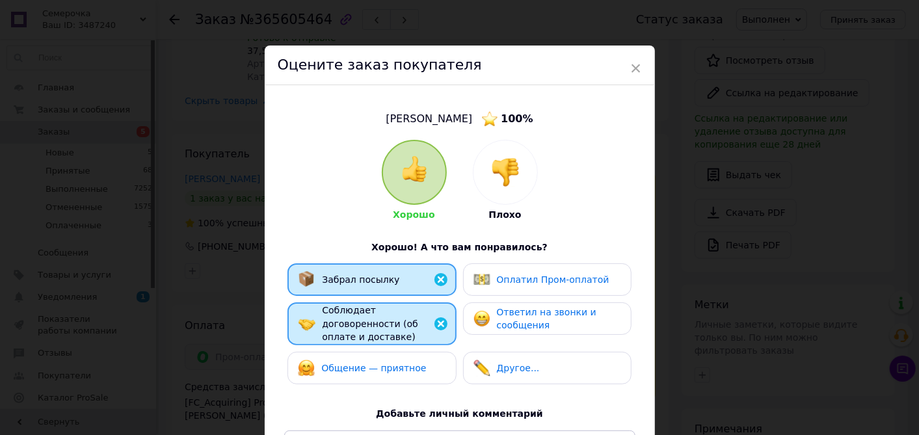
click at [428, 360] on div "Общение — приятное" at bounding box center [372, 368] width 148 height 17
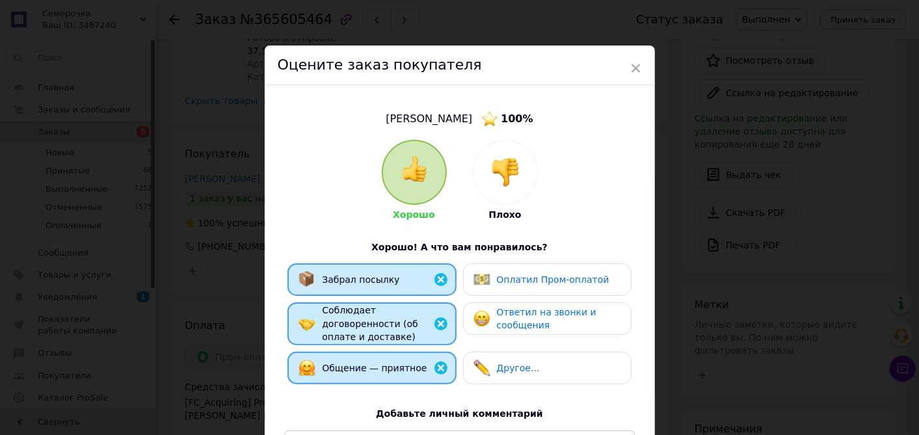
click at [500, 282] on span "Оплатил Пром-оплатой" at bounding box center [553, 280] width 113 height 10
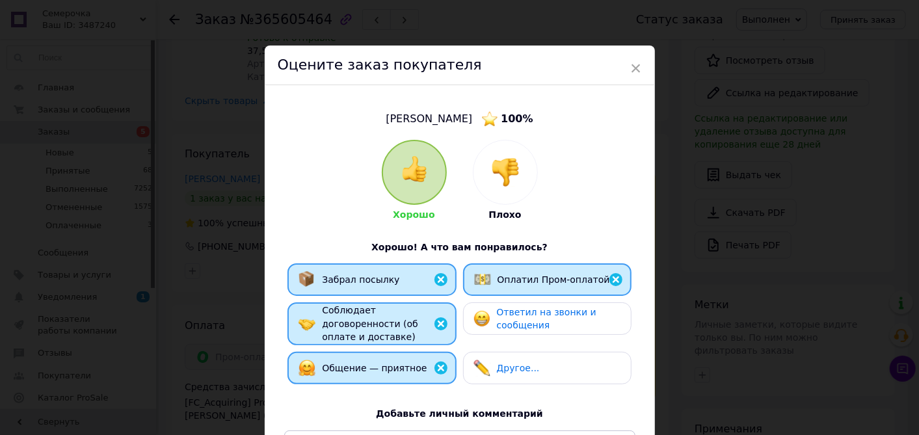
drag, startPoint x: 499, startPoint y: 315, endPoint x: 497, endPoint y: 336, distance: 21.6
click at [499, 315] on span "Ответил на звонки и сообщения" at bounding box center [547, 319] width 100 height 24
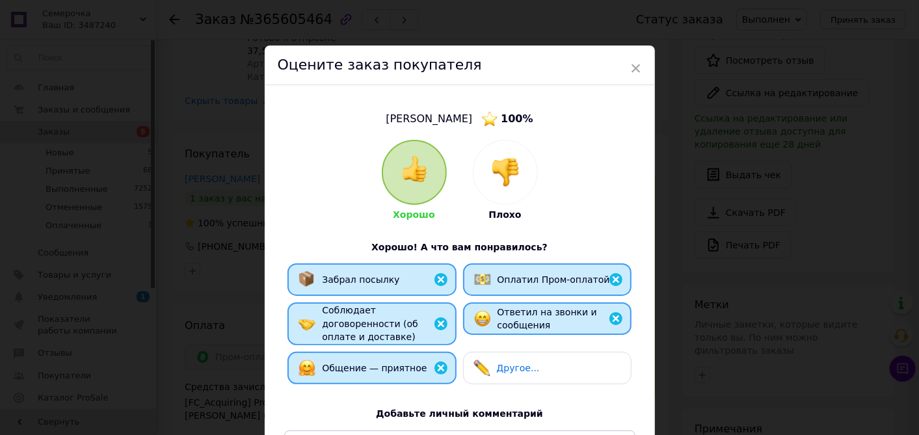
click at [493, 360] on div "Другое..." at bounding box center [507, 368] width 66 height 17
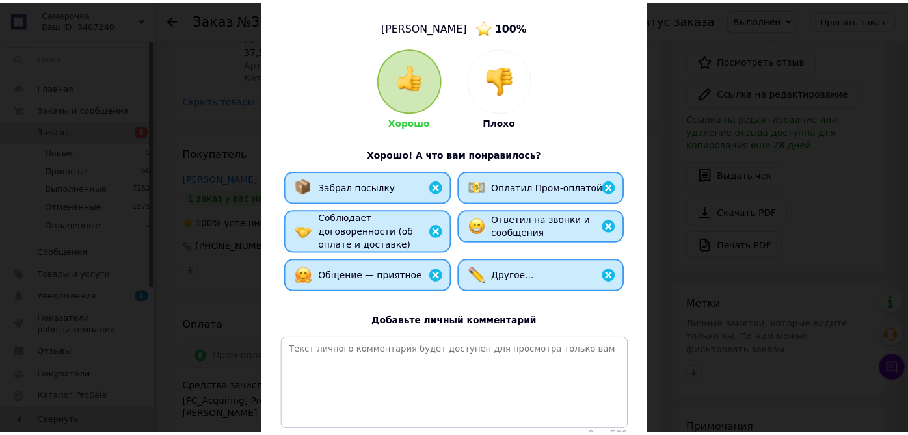
scroll to position [144, 0]
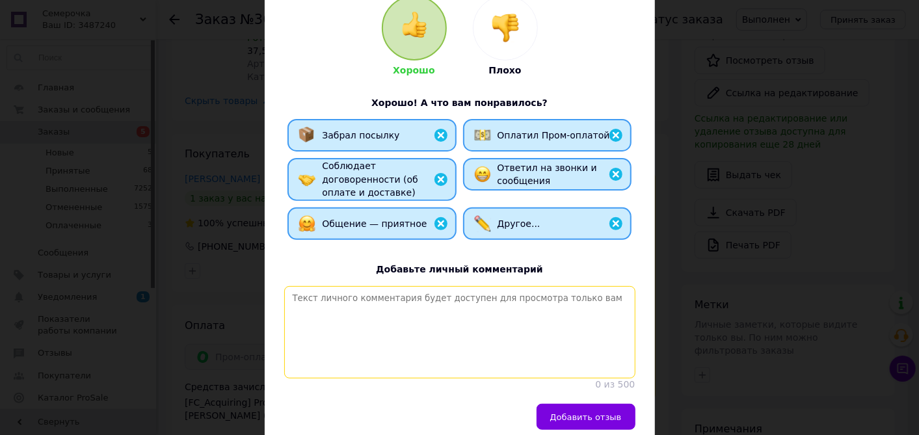
click at [465, 344] on textarea at bounding box center [459, 332] width 351 height 92
paste textarea "Спасибо за заказ! Интернет магазин электротоваров [DOMAIN_NAME]"
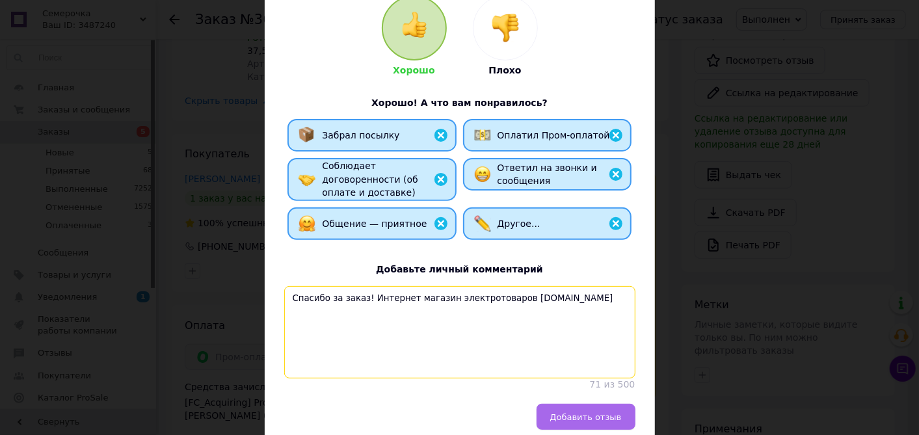
type textarea "Спасибо за заказ! Интернет магазин электротоваров [DOMAIN_NAME]"
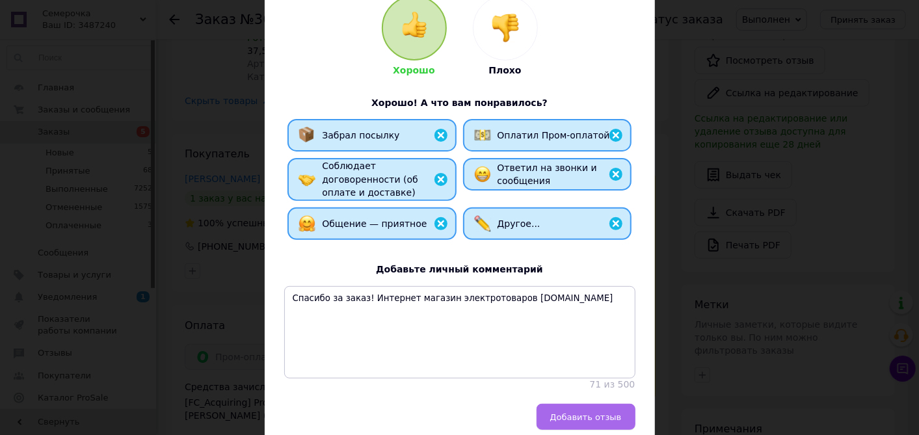
click at [562, 415] on span "Добавить отзыв" at bounding box center [586, 417] width 72 height 10
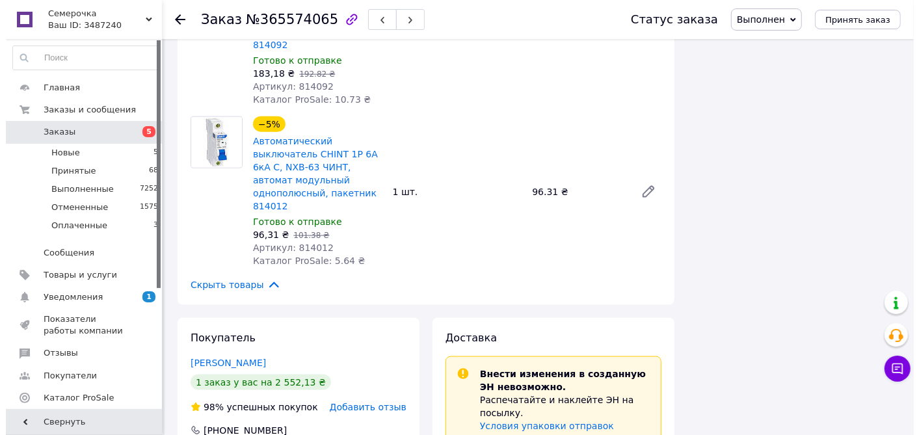
scroll to position [1084, 0]
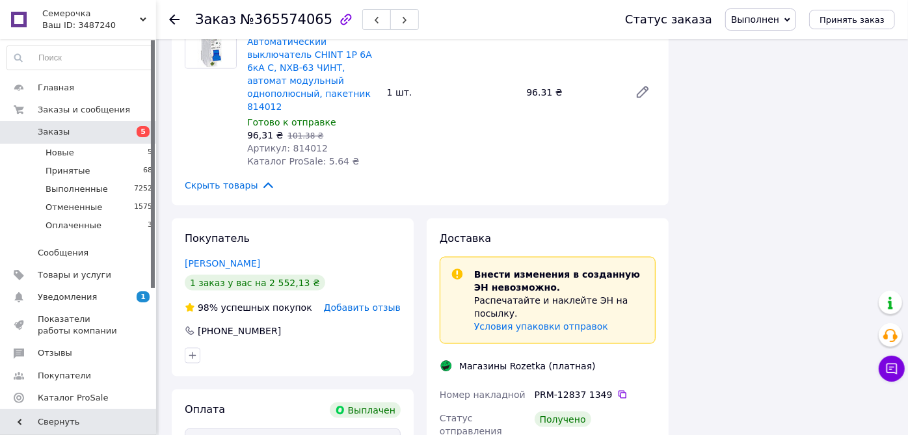
click at [388, 302] on span "Добавить отзыв" at bounding box center [362, 307] width 77 height 10
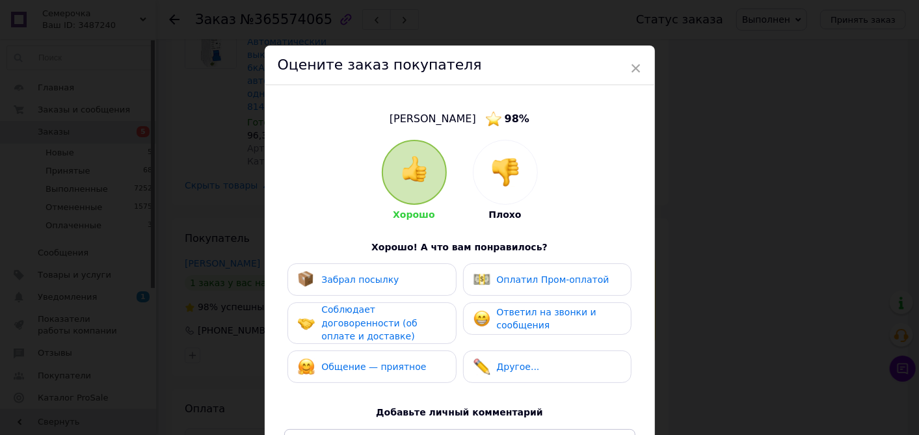
click at [403, 280] on div "Забрал посылку" at bounding box center [372, 279] width 148 height 17
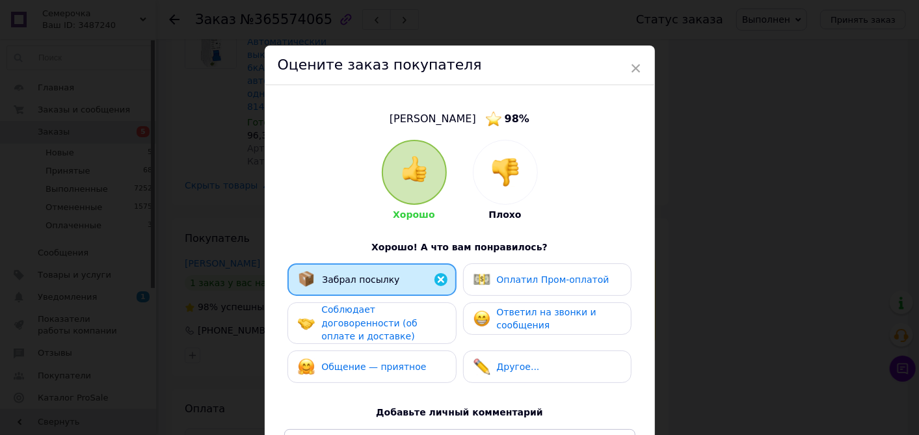
drag, startPoint x: 405, startPoint y: 310, endPoint x: 405, endPoint y: 325, distance: 15.0
click at [405, 312] on span "Соблюдает договоренности (об оплате и доставке)" at bounding box center [369, 322] width 96 height 37
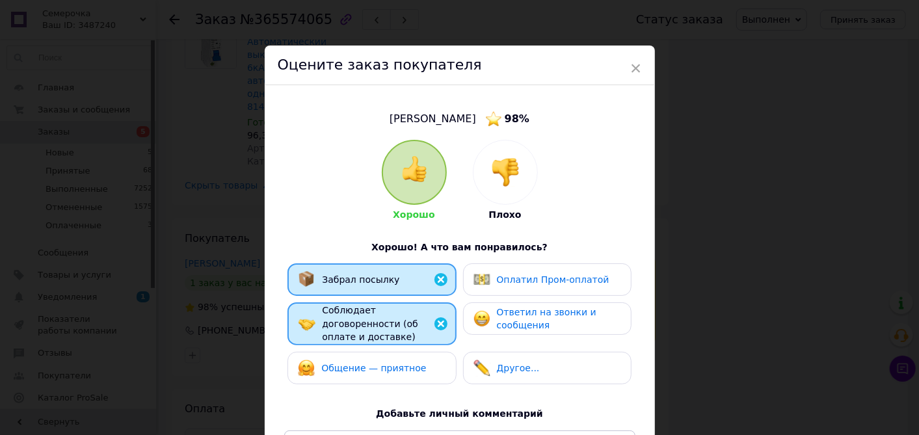
click at [397, 363] on span "Общение — приятное" at bounding box center [373, 368] width 105 height 10
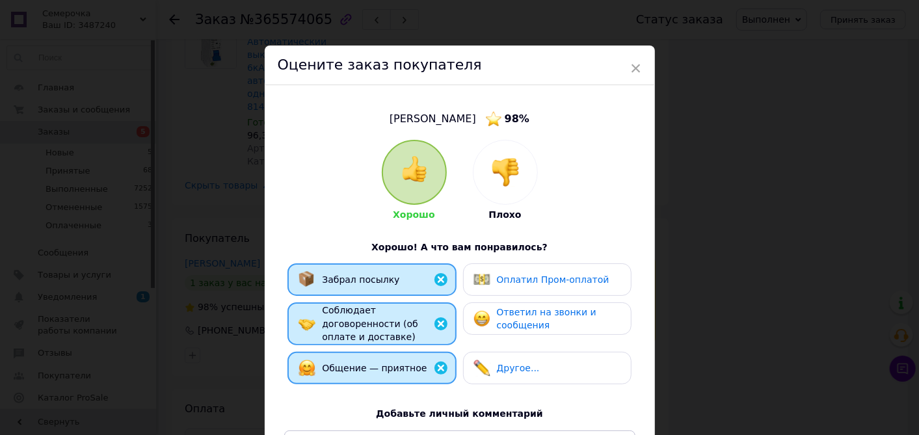
drag, startPoint x: 487, startPoint y: 288, endPoint x: 485, endPoint y: 321, distance: 33.2
click at [487, 288] on div "Оплатил Пром-оплатой" at bounding box center [547, 279] width 168 height 33
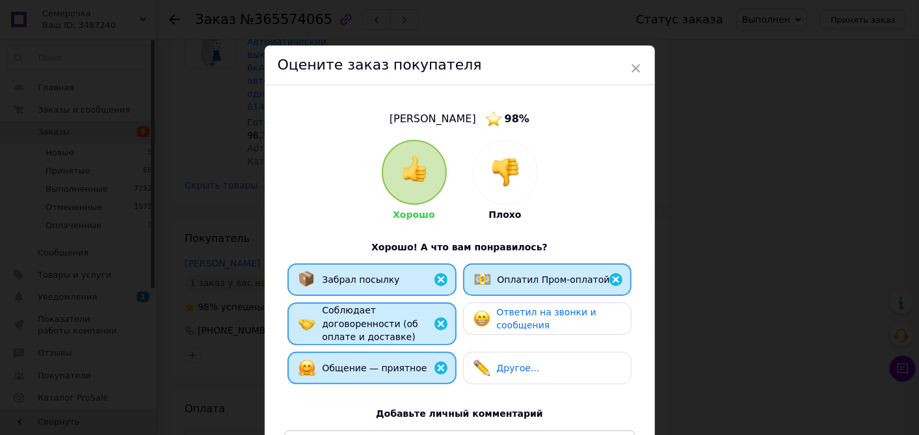
drag, startPoint x: 485, startPoint y: 321, endPoint x: 483, endPoint y: 346, distance: 24.9
click at [485, 323] on img at bounding box center [482, 318] width 17 height 17
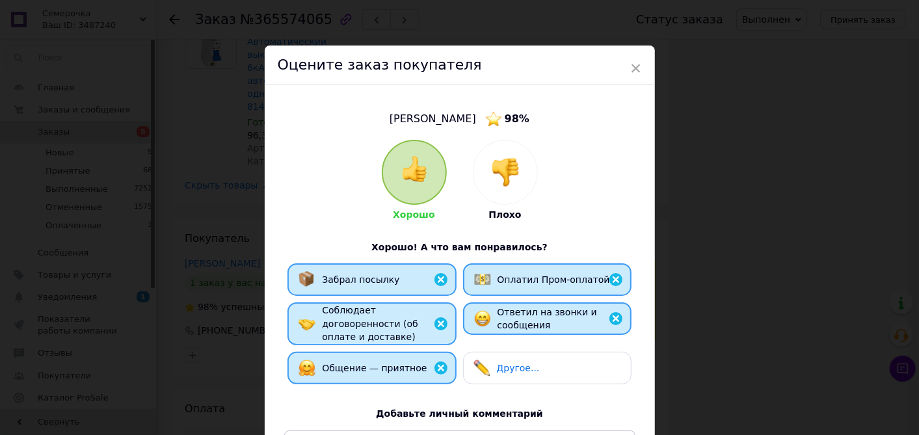
click at [480, 361] on img at bounding box center [482, 368] width 17 height 17
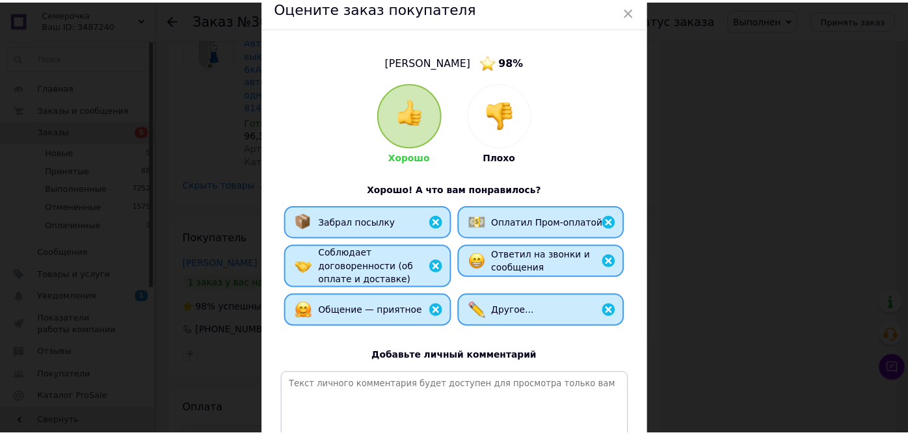
scroll to position [144, 0]
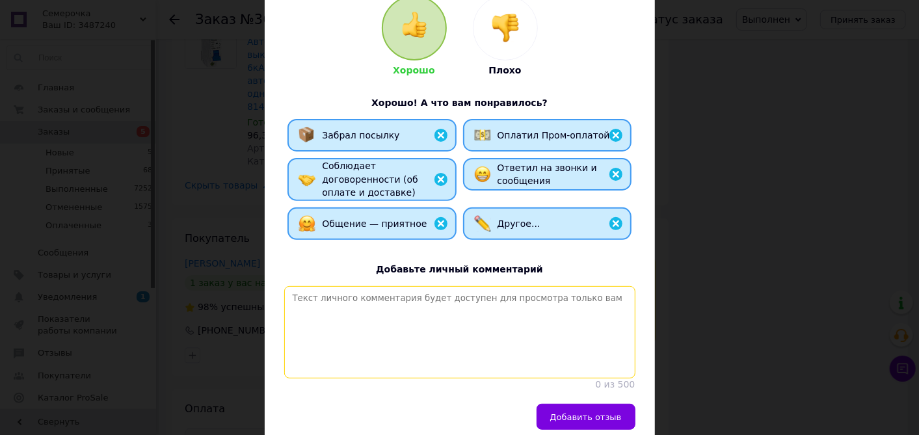
click at [451, 343] on textarea at bounding box center [459, 332] width 351 height 92
paste textarea "Спасибо за заказ! Интернет магазин электротоваров [DOMAIN_NAME]"
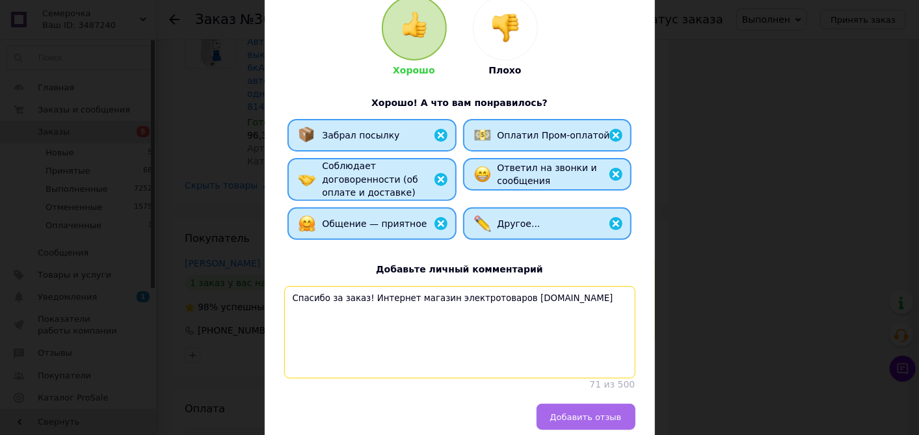
type textarea "Спасибо за заказ! Интернет магазин электротоваров [DOMAIN_NAME]"
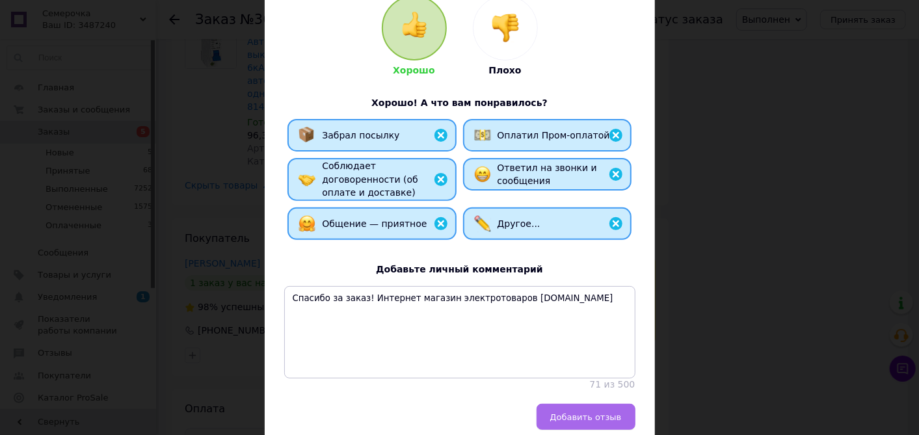
click at [557, 418] on span "Добавить отзыв" at bounding box center [586, 417] width 72 height 10
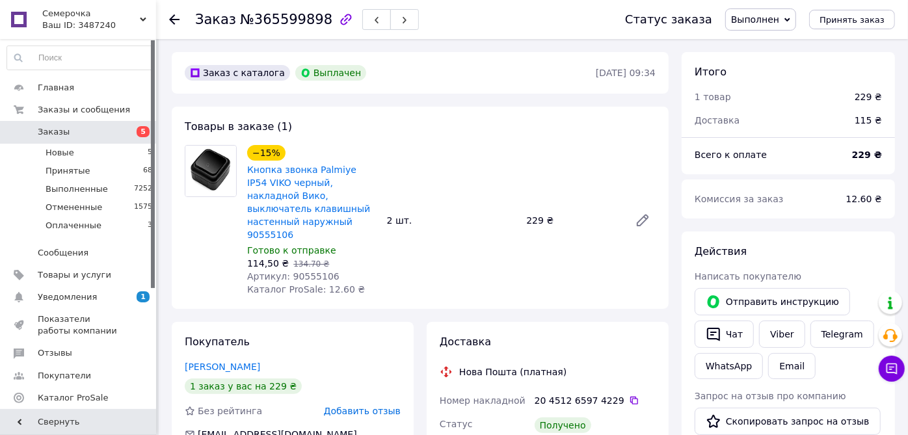
click at [382, 406] on span "Добавить отзыв" at bounding box center [362, 411] width 77 height 10
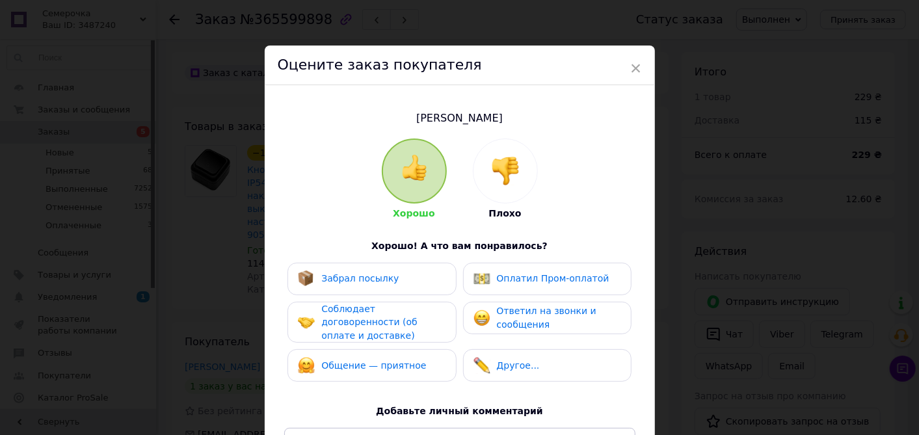
click at [424, 282] on div "Забрал посылку" at bounding box center [372, 279] width 148 height 17
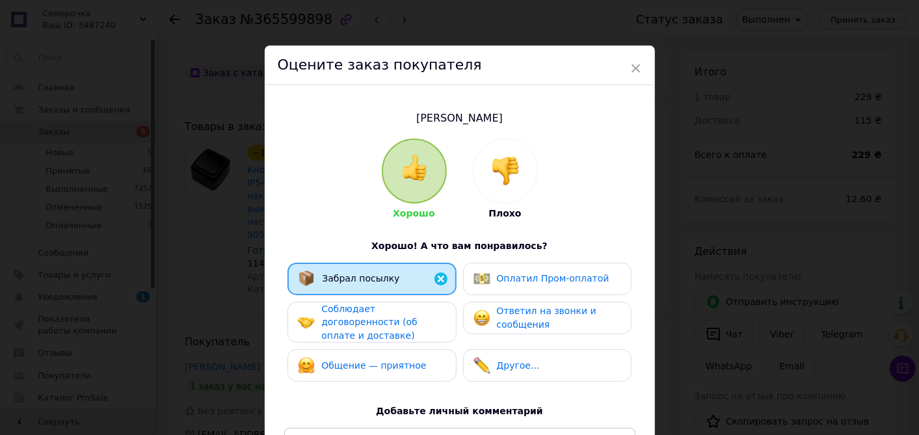
drag, startPoint x: 429, startPoint y: 312, endPoint x: 427, endPoint y: 340, distance: 28.7
click at [417, 312] on span "Соблюдает договоренности (об оплате и доставке)" at bounding box center [369, 322] width 96 height 37
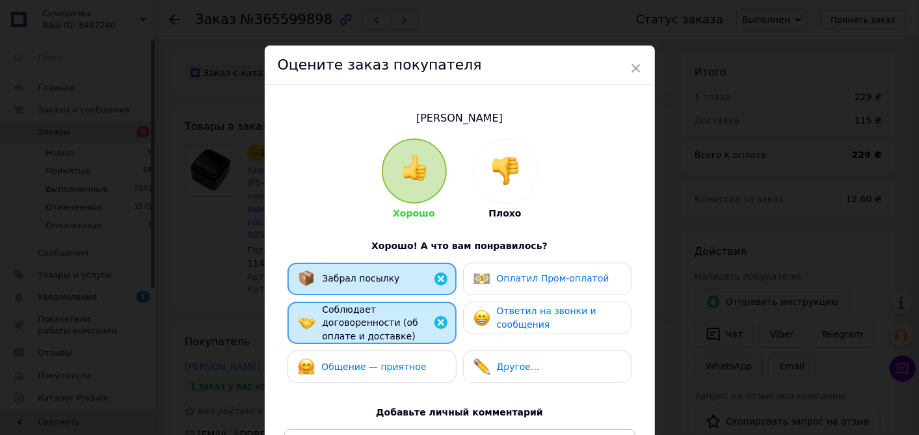
click at [423, 351] on div "Общение — приятное" at bounding box center [372, 367] width 168 height 33
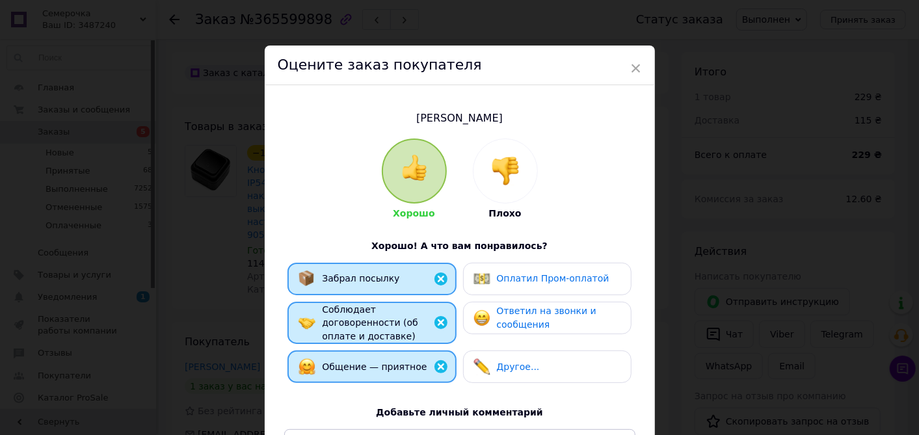
drag, startPoint x: 488, startPoint y: 276, endPoint x: 494, endPoint y: 313, distance: 37.0
click at [488, 276] on img at bounding box center [482, 279] width 17 height 17
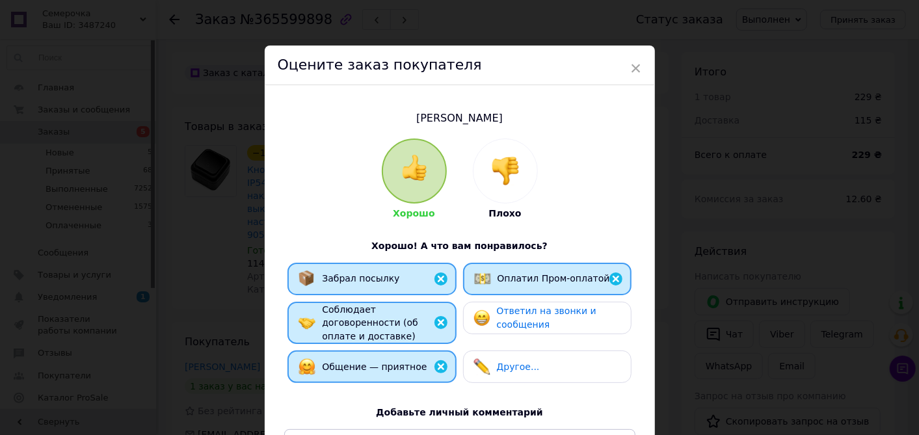
drag, startPoint x: 494, startPoint y: 313, endPoint x: 496, endPoint y: 328, distance: 15.0
click at [497, 314] on span "Ответил на звонки и сообщения" at bounding box center [547, 318] width 100 height 24
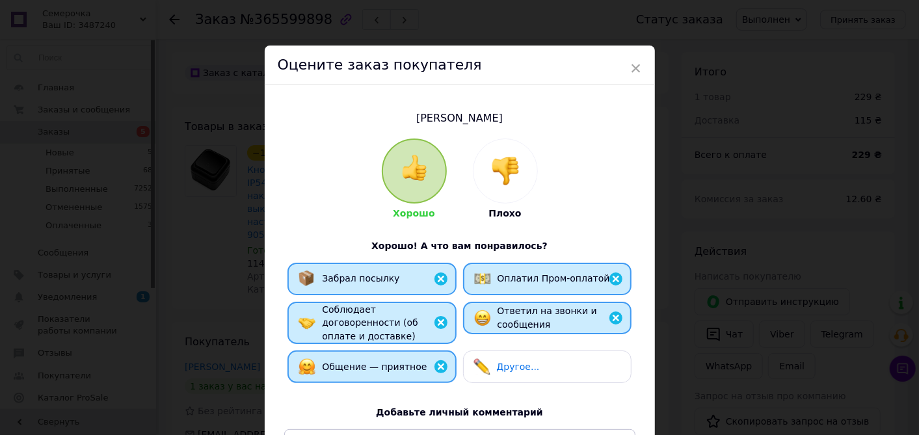
click at [492, 358] on div "Другое..." at bounding box center [507, 366] width 66 height 17
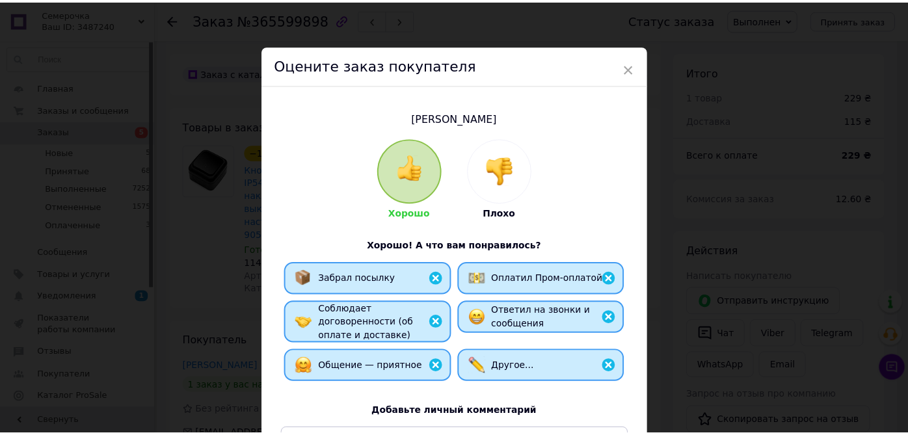
scroll to position [200, 0]
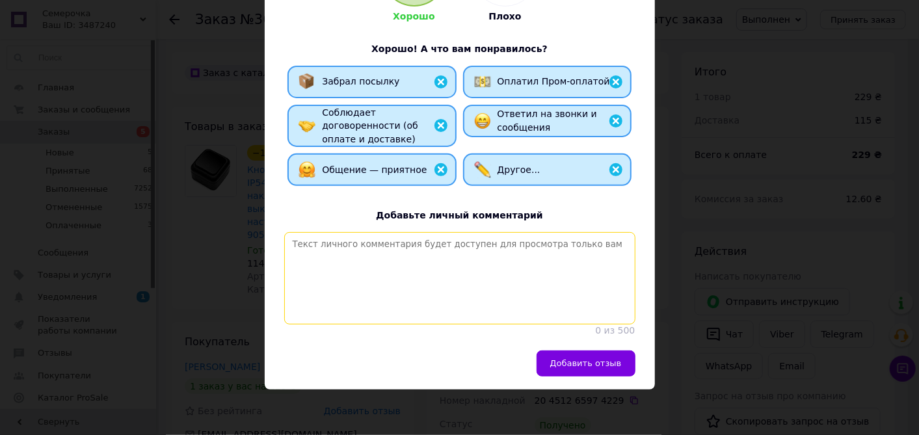
click at [463, 289] on textarea at bounding box center [459, 278] width 351 height 92
paste textarea "Спасибо за заказ! Интернет магазин электротоваров [DOMAIN_NAME]"
type textarea "Спасибо за заказ! Интернет магазин электротоваров [DOMAIN_NAME]"
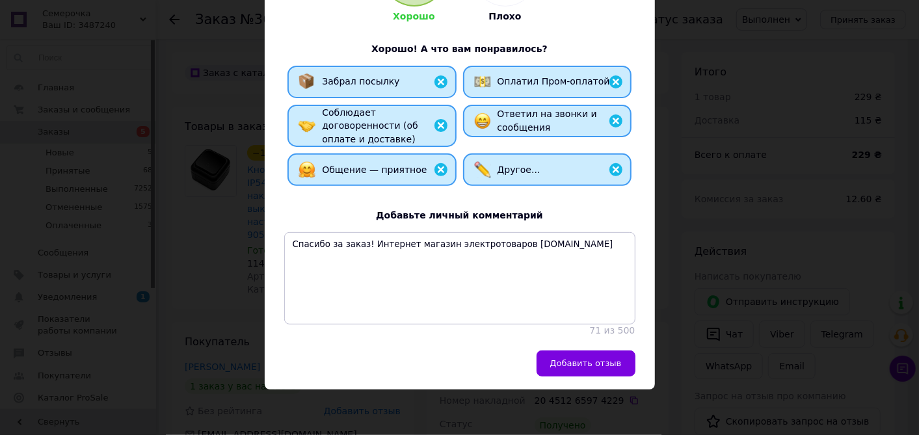
click at [561, 373] on button "Добавить отзыв" at bounding box center [586, 364] width 99 height 26
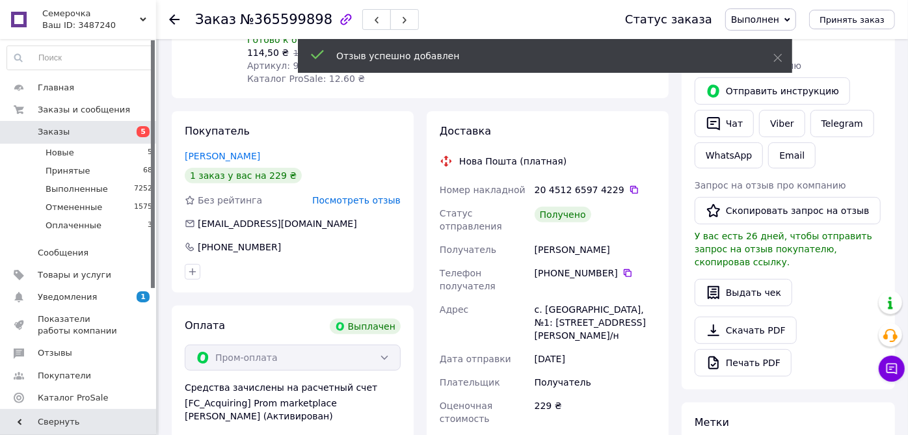
scroll to position [217, 0]
